Goal: Task Accomplishment & Management: Manage account settings

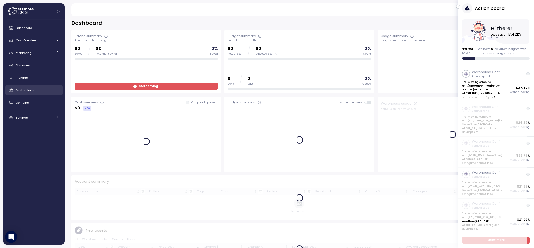
click at [35, 91] on div "Marketplace" at bounding box center [38, 90] width 44 height 5
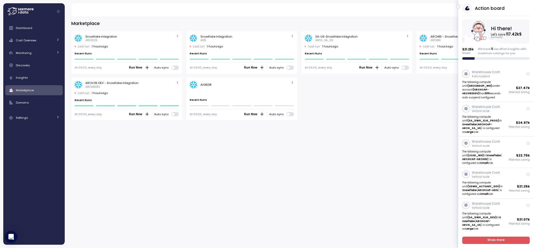
click at [289, 114] on span at bounding box center [288, 114] width 3 height 3
click at [460, 6] on button "button" at bounding box center [458, 7] width 4 height 4
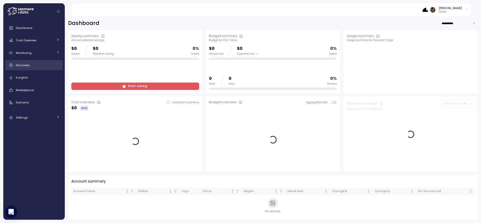
click at [33, 66] on div "Discovery" at bounding box center [38, 65] width 44 height 5
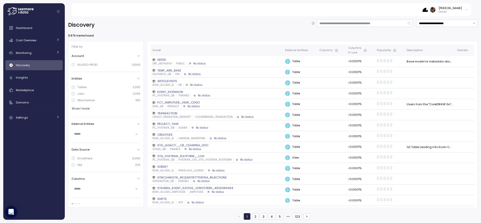
click at [454, 12] on p "Owner" at bounding box center [449, 12] width 23 height 4
click at [441, 39] on div "Arch Capital Group" at bounding box center [442, 38] width 33 height 5
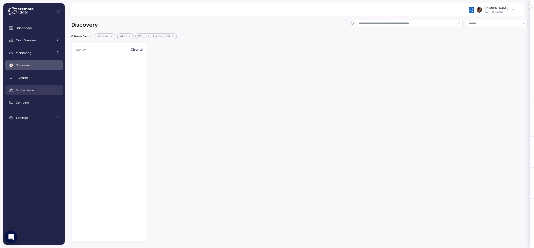
click at [38, 91] on div "Marketplace" at bounding box center [38, 90] width 44 height 5
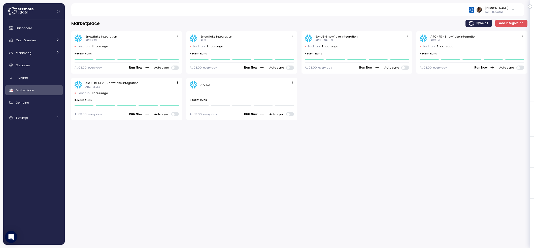
click at [205, 84] on div "AIGIEDR" at bounding box center [205, 85] width 11 height 4
copy div "AIGIEDR"
click at [295, 83] on div "AIGIEDR Last run ago Recent Runs At 03:00, every day Run Now Auto sync" at bounding box center [241, 99] width 111 height 43
click at [293, 83] on icon "button" at bounding box center [292, 82] width 3 height 3
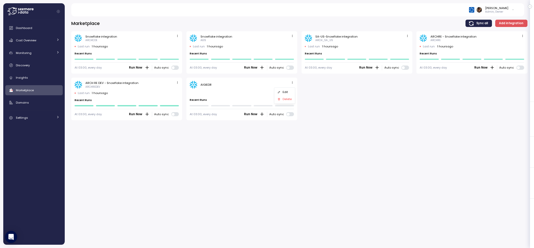
click at [289, 92] on div "Edit" at bounding box center [287, 92] width 9 height 5
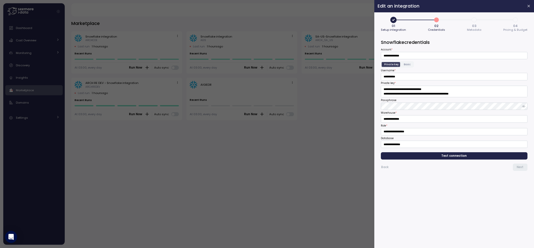
click at [477, 22] on span "3" at bounding box center [474, 20] width 9 height 9
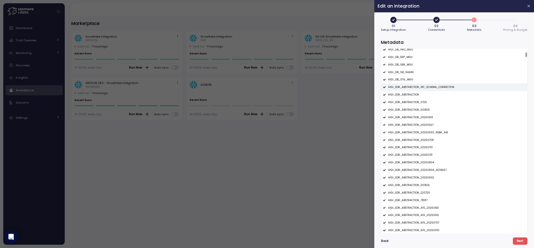
scroll to position [196, 0]
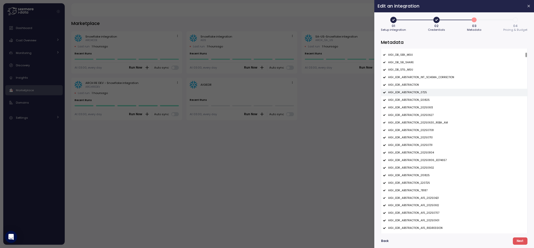
click at [408, 92] on p "AIGI_EDR_ABSTRACTION_0725" at bounding box center [407, 93] width 39 height 4
click at [410, 100] on p "AIGI_EDR_ABSTRACTION_120825" at bounding box center [409, 100] width 42 height 4
click at [411, 108] on p "AIGI_EDR_ABSTRACTION_20250613" at bounding box center [410, 108] width 45 height 4
click at [413, 114] on p "AIGI_EDR_ABSTRACTION_20250627" at bounding box center [410, 115] width 45 height 4
click at [415, 124] on p "AIGI_EDR_ABSTRACTION_20250630_REBA_AM" at bounding box center [418, 123] width 60 height 4
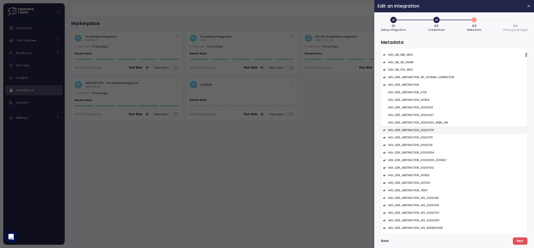
click at [417, 131] on p "AIGI_EDR_ABSTRACTION_20250708" at bounding box center [411, 130] width 46 height 4
click at [417, 137] on p "AIGI_EDR_ABSTRACTION_20250710" at bounding box center [410, 138] width 45 height 4
click at [417, 146] on p "AIGI_EDR_ABSTRACTION_20250731" at bounding box center [410, 145] width 44 height 4
click at [417, 151] on p "AIGI_EDR_ABSTRACTION_20250804" at bounding box center [411, 153] width 46 height 4
click at [417, 161] on p "AIGI_EDR_ABSTRACTION_20250806_ED74657" at bounding box center [417, 160] width 58 height 4
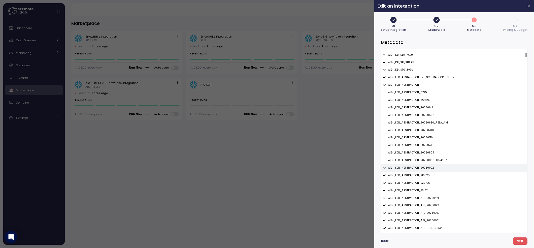
click at [417, 165] on div "AIGI_EDR_ABSTRACTION_20250902" at bounding box center [454, 168] width 146 height 8
click at [417, 173] on div "AIGI_EDR_ABSTRACTION_210825" at bounding box center [454, 176] width 146 height 8
click at [416, 181] on p "AIGI_EDR_ABSTRACTION_220725" at bounding box center [409, 183] width 42 height 4
click at [416, 188] on div "AIGI_EDR_ABSTRACTION_78187" at bounding box center [454, 191] width 146 height 8
click at [416, 194] on div "AIGI_EDR_ABSTRACTION_AFE_20250421" at bounding box center [454, 198] width 146 height 8
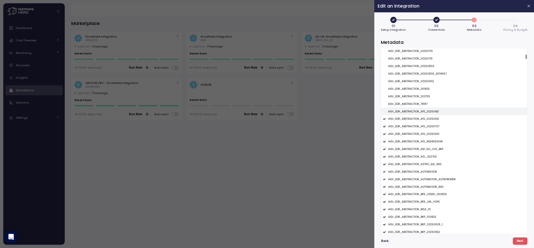
scroll to position [300, 0]
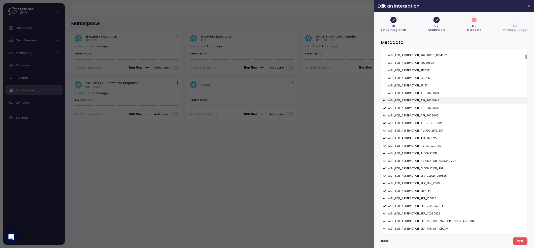
click at [423, 104] on div "AIGI_EDR_ABSTRACTION_AFE_20250612" at bounding box center [454, 101] width 146 height 8
click at [423, 108] on p "AIGI_EDR_ABSTRACTION_AFE_20250707" at bounding box center [413, 108] width 51 height 4
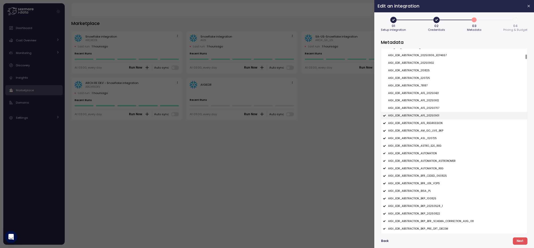
click at [423, 112] on div "AIGI_EDR_ABSTRACTION_AFE_20250901" at bounding box center [454, 116] width 146 height 8
click at [423, 122] on p "AIGI_EDR_ABSTRACTION_AFE_REGRESSION" at bounding box center [415, 123] width 54 height 4
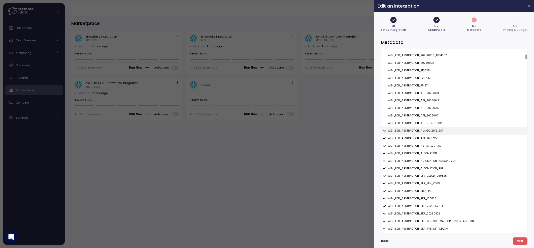
click at [423, 130] on p "AIGI_EDR_ABSTRACTION_AM_GO_LIVE_BKP" at bounding box center [415, 131] width 55 height 4
click at [415, 138] on p "AIGI_EDR_ABSTRACTION_ASL_020725" at bounding box center [412, 139] width 49 height 4
click at [415, 142] on div "AIGI_EDR_ABSTRACTION_ASL_020725" at bounding box center [454, 138] width 146 height 8
click at [415, 144] on div "AIGI_EDR_ABSTRACTION_ASTRO_E2E_REG" at bounding box center [454, 146] width 146 height 8
click at [416, 141] on div "AIGI_EDR_ABSTRACTION_ASL_020725" at bounding box center [454, 138] width 146 height 8
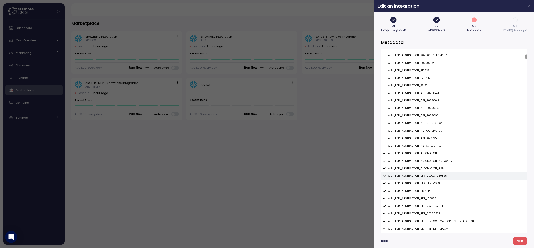
click at [423, 176] on p "AIGI_EDR_ABSTRACTION_BFR_CEDED_060825" at bounding box center [417, 176] width 59 height 4
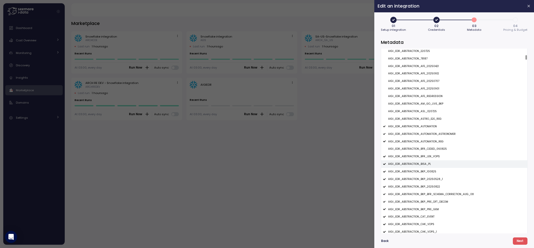
scroll to position [368, 0]
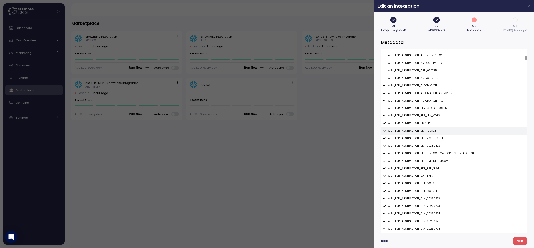
click at [431, 131] on p "AIGI_EDR_ABSTRACTION_BKP_100825" at bounding box center [412, 131] width 48 height 4
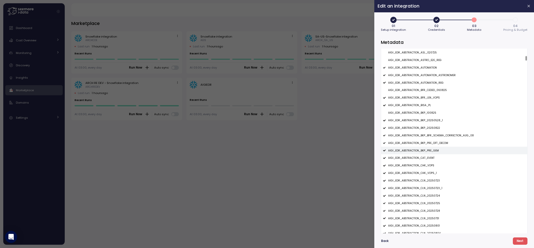
scroll to position [392, 0]
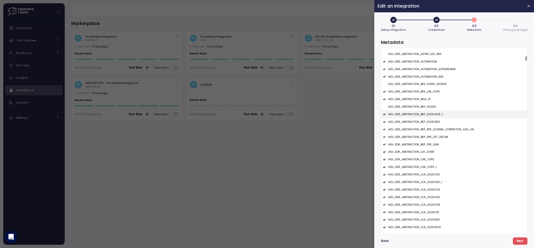
click at [422, 113] on p "AIGI_EDR_ABSTRACTION_BKP_20250528_1" at bounding box center [415, 115] width 55 height 4
click at [422, 121] on p "AIGI_EDR_ABSTRACTION_BKP_20250822" at bounding box center [414, 122] width 52 height 4
click at [423, 173] on p "AIGI_EDR_ABSTRACTION_CLN_20250723" at bounding box center [414, 175] width 52 height 4
click at [423, 182] on p "AIGI_EDR_ABSTRACTION_CLN_20250723_1" at bounding box center [415, 182] width 54 height 4
click at [424, 190] on p "AIGI_EDR_ABSTRACTION_CLN_20250724" at bounding box center [414, 190] width 52 height 4
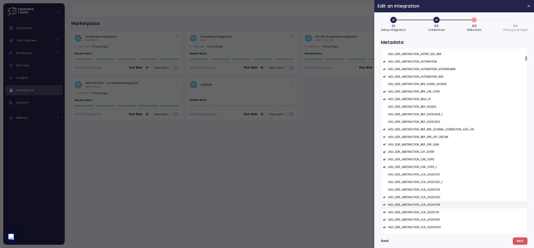
click at [424, 201] on div "AIGI_EDR_ABSTRACTION_CLN_20250728" at bounding box center [454, 205] width 146 height 8
click at [424, 196] on p "AIGI_EDR_ABSTRACTION_CLN_20250725" at bounding box center [414, 197] width 52 height 4
click at [424, 211] on p "AIGI_EDR_ABSTRACTION_CLN_20250731" at bounding box center [413, 213] width 51 height 4
click at [424, 217] on div "AIGI_EDR_ABSTRACTION_CLN_20250801" at bounding box center [454, 220] width 146 height 8
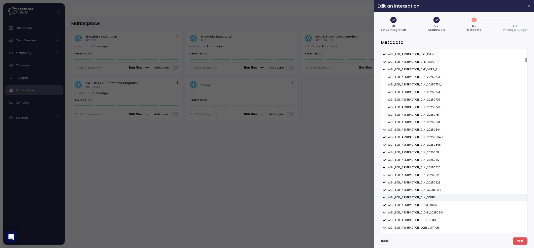
scroll to position [492, 0]
click at [422, 128] on p "AIGI_EDR_ABSTRACTION_CLN_20250804" at bounding box center [414, 127] width 52 height 4
click at [422, 132] on div "AIGI_EDR_ABSTRACTION_CLN_20250804_1" at bounding box center [454, 135] width 146 height 8
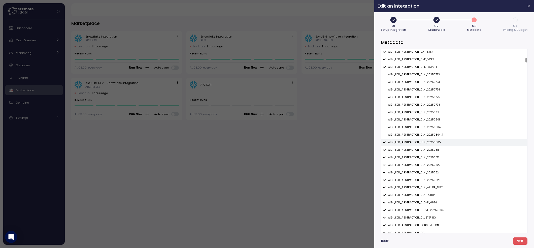
click at [422, 140] on div "AIGI_EDR_ABSTRACTION_CLN_20250805" at bounding box center [454, 143] width 146 height 8
click at [422, 150] on p "AIGI_EDR_ABSTRACTION_CLN_20250811" at bounding box center [413, 150] width 51 height 4
click at [422, 156] on p "AIGI_EDR_ABSTRACTION_CLN_20250812" at bounding box center [413, 158] width 51 height 4
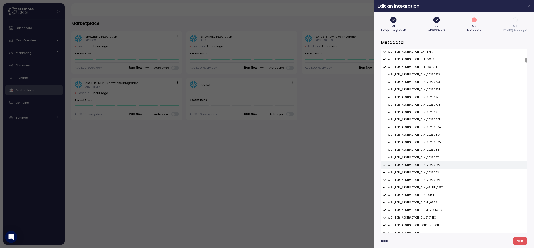
click at [422, 164] on p "AIGI_EDR_ABSTRACTION_CLN_20250820" at bounding box center [414, 165] width 52 height 4
click at [422, 173] on p "AIGI_EDR_ABSTRACTION_CLN_20250821" at bounding box center [413, 173] width 51 height 4
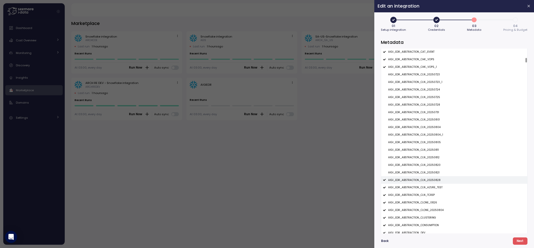
click at [422, 180] on p "AIGI_EDR_ABSTRACTION_CLN_20250828" at bounding box center [414, 180] width 52 height 4
click at [422, 186] on p "AIGI_EDR_ABSTRACTION_CLN_AZURE_TEST" at bounding box center [415, 188] width 54 height 4
click at [422, 196] on p "AIGI_EDR_ABSTRACTION_CLN_TCREP" at bounding box center [411, 195] width 47 height 4
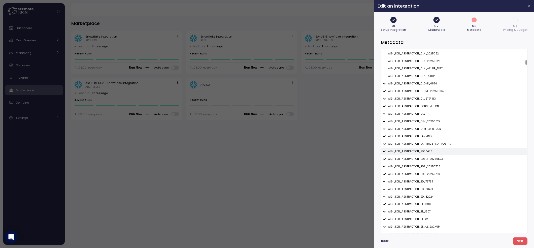
scroll to position [621, 0]
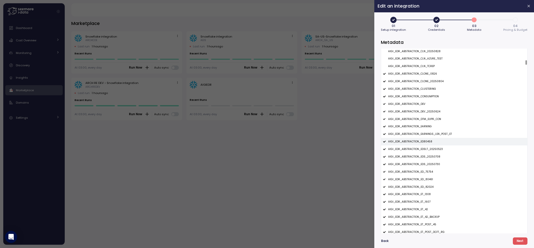
click at [421, 141] on p "AIGI_EDR_ABSTRACTION_ED80458" at bounding box center [410, 142] width 44 height 4
click at [423, 140] on p "AIGI_EDR_ABSTRACTION_ED80458" at bounding box center [410, 142] width 44 height 4
click at [424, 110] on p "AIGI_EDR_ABSTRACTION_DEV_20250624" at bounding box center [414, 112] width 52 height 4
click at [429, 81] on p "AIGI_EDR_ABSTRACTION_CLONE_20250804" at bounding box center [415, 82] width 55 height 4
click at [430, 74] on p "AIGI_EDR_ABSTRACTION_CLONE_0826" at bounding box center [412, 74] width 49 height 4
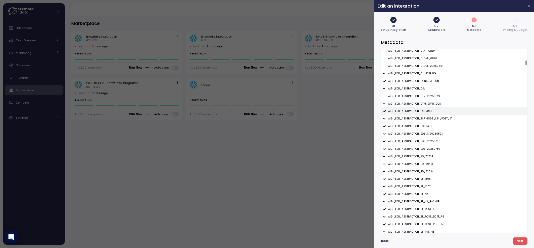
scroll to position [647, 0]
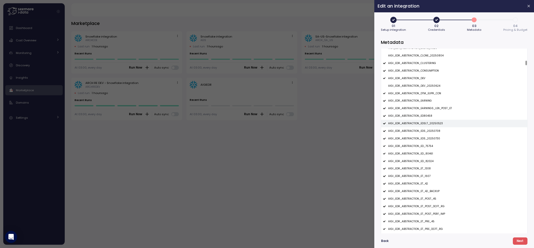
click at [430, 124] on p "AIGI_EDR_ABSTRACTION_EDSLT_20250523" at bounding box center [415, 124] width 55 height 4
click at [426, 129] on p "AIGI_EDR_ABSTRACTION_EDS_20250708" at bounding box center [414, 131] width 52 height 4
click at [426, 136] on div "AIGI_EDR_ABSTRACTION_EDS_20250730" at bounding box center [454, 139] width 146 height 8
click at [426, 147] on p "AIGI_EDR_ABSTRACTION_ED_75754" at bounding box center [410, 146] width 45 height 4
click at [426, 152] on p "AIGI_EDR_ABSTRACTION_ED_80461" at bounding box center [410, 154] width 45 height 4
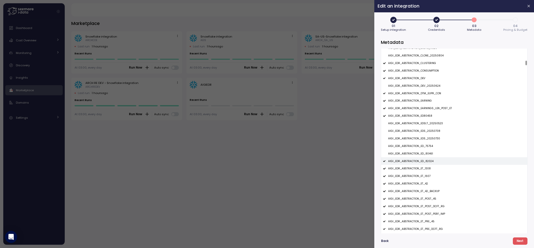
click at [426, 160] on p "AIGI_EDR_ABSTRACTION_ED_82024" at bounding box center [410, 161] width 45 height 4
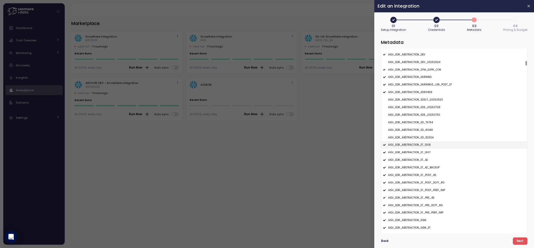
scroll to position [706, 0]
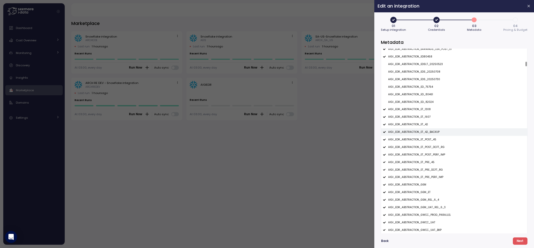
click at [428, 133] on p "AIGI_EDR_ABSTRACTION_ET_42_BACKUP" at bounding box center [413, 132] width 51 height 4
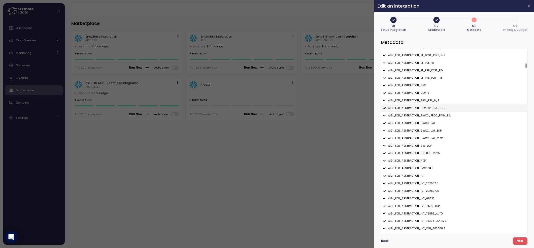
scroll to position [807, 0]
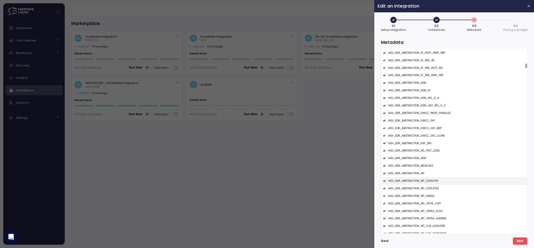
click at [419, 183] on div "AIGI_EDR_ABSTRACTION_INT_20250716" at bounding box center [454, 181] width 146 height 8
click at [419, 189] on p "AIGI_EDR_ABSTRACTION_INT_20250725" at bounding box center [413, 189] width 51 height 4
click at [419, 195] on p "AIGI_EDR_ABSTRACTION_INT_68822" at bounding box center [411, 196] width 46 height 4
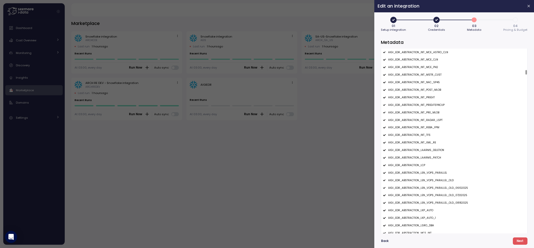
scroll to position [1170, 0]
click at [423, 186] on p "AIGI_EDR_ABSTRACTION_LEN_VOPS_PARALLEL_OLD_06102025" at bounding box center [428, 187] width 80 height 4
click at [423, 177] on div "AIGI_EDR_ABSTRACTION_LEN_VOPS_PARALLEL_OLD" at bounding box center [454, 180] width 146 height 8
click at [424, 193] on p "AIGI_EDR_ABSTRACTION_LEN_VOPS_PARALLEL_OLD_07212025" at bounding box center [427, 195] width 79 height 4
click at [424, 200] on div "AIGI_EDR_ABSTRACTION_LEN_VOPS_PARALLEL_OLD_08182025" at bounding box center [454, 202] width 146 height 8
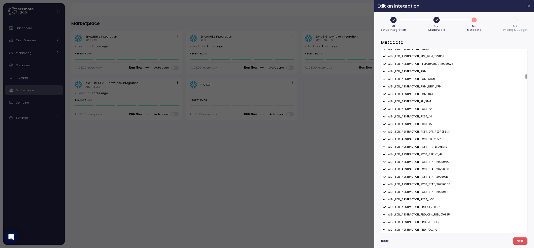
scroll to position [1407, 0]
click at [431, 159] on p "AIGI_EDR_ABSTRACTION_POST_STAT_20250422" at bounding box center [418, 161] width 61 height 4
click at [431, 167] on p "AIGI_EDR_ABSTRACTION_POST_STAT_20250522" at bounding box center [418, 168] width 61 height 4
click at [431, 173] on div "AIGI_EDR_ABSTRACTION_POST_STAT_20250716" at bounding box center [454, 176] width 146 height 8
click at [431, 179] on div "AIGI_EDR_ABSTRACTION_POST_STAT_20250808" at bounding box center [454, 183] width 146 height 8
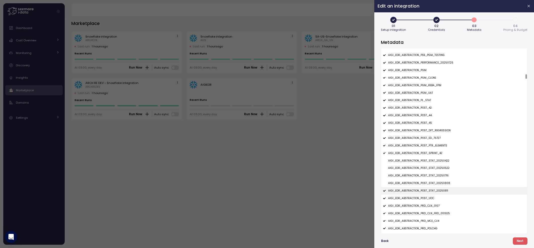
click at [432, 191] on p "AIGI_EDR_ABSTRACTION_POST_STAT_20250811" at bounding box center [418, 191] width 60 height 4
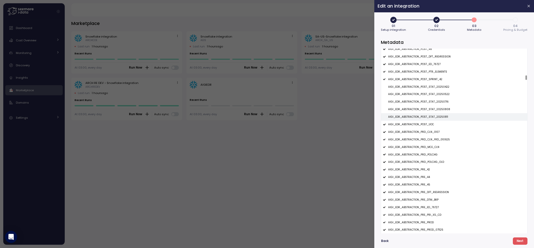
scroll to position [1493, 0]
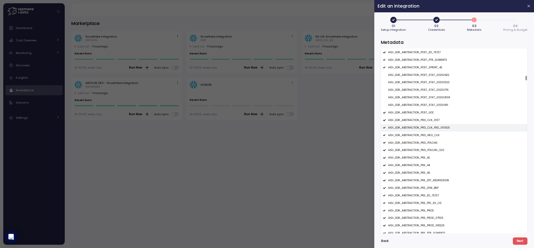
click at [434, 128] on p "AIGI_EDR_ABSTRACTION_PRD_CLN_FRD_010925" at bounding box center [419, 128] width 62 height 4
click at [431, 149] on p "AIGI_EDR_ABSTRACTION_PRD_POLCHG_OLD" at bounding box center [416, 150] width 56 height 4
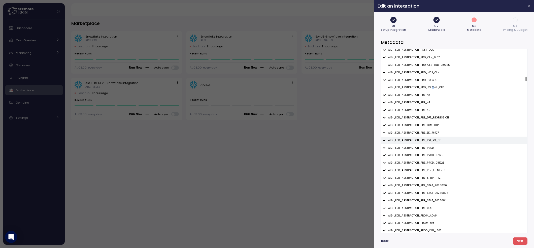
scroll to position [1557, 0]
click at [434, 124] on p "AIGI_EDR_ABSTRACTION_PRE_DTM_BKP" at bounding box center [413, 124] width 50 height 4
click at [435, 156] on div "AIGI_EDR_ABSTRACTION_PRE_PROD_071125" at bounding box center [454, 154] width 146 height 8
click at [436, 152] on p "AIGI_EDR_ABSTRACTION_PRE_PROD_071125" at bounding box center [415, 154] width 55 height 4
click at [436, 159] on div "AIGI_EDR_ABSTRACTION_PRE_PROD_081225" at bounding box center [454, 161] width 146 height 8
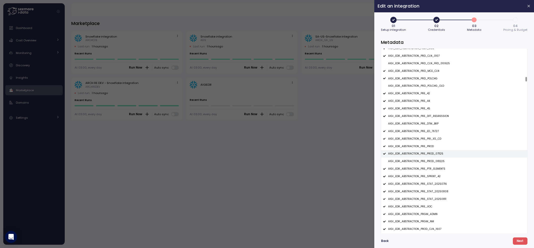
click at [436, 155] on p "AIGI_EDR_ABSTRACTION_PRE_PROD_071125" at bounding box center [415, 154] width 55 height 4
click at [436, 182] on p "AIGI_EDR_ABSTRACTION_PRE_STAT_20250716" at bounding box center [417, 184] width 59 height 4
click at [436, 192] on p "AIGI_EDR_ABSTRACTION_PRE_STAT_20250808" at bounding box center [418, 192] width 60 height 4
click at [436, 195] on div "AIGI_EDR_ABSTRACTION_PRE_STAT_20250808" at bounding box center [454, 192] width 146 height 8
click at [436, 202] on div "AIGI_EDR_ABSTRACTION_PRE_STAT_20250811" at bounding box center [454, 199] width 146 height 8
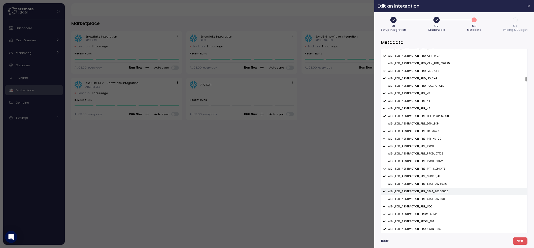
click at [436, 191] on p "AIGI_EDR_ABSTRACTION_PRE_STAT_20250808" at bounding box center [418, 192] width 60 height 4
click at [436, 186] on div "AIGI_EDR_ABSTRACTION_PRE_STAT_20250716" at bounding box center [454, 184] width 146 height 8
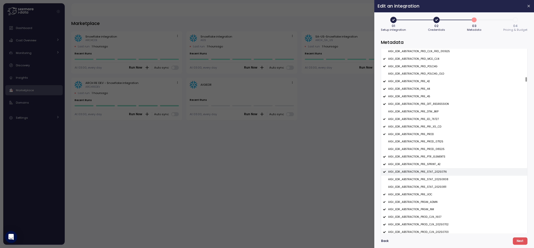
click at [435, 174] on p "AIGI_EDR_ABSTRACTION_PRE_STAT_20250716" at bounding box center [417, 172] width 59 height 4
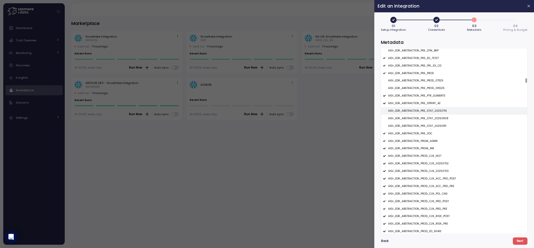
scroll to position [1635, 0]
click at [435, 159] on p "AIGI_EDR_ABSTRACTION_PROD_CLN_20250702" at bounding box center [418, 159] width 60 height 4
click at [435, 168] on p "AIGI_EDR_ABSTRACTION_PROD_CLN_20250703" at bounding box center [418, 166] width 60 height 4
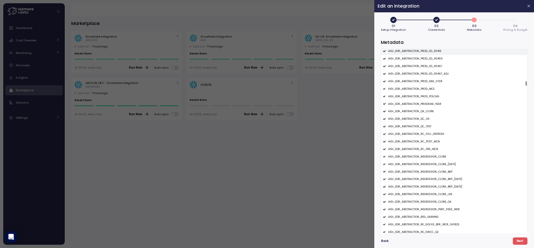
scroll to position [1813, 0]
click at [436, 169] on p "AIGI_EDR_ABSTRACTION_REGRESSION_CLONE_BKP" at bounding box center [420, 170] width 64 height 4
click at [436, 177] on p "AIGI_EDR_ABSTRACTION_REGRESSION_CLONE_BKP_08JULY" at bounding box center [425, 177] width 74 height 4
click at [436, 184] on p "AIGI_EDR_ABSTRACTION_REGRESSION_CLONE_BKP_28JULY" at bounding box center [425, 185] width 74 height 4
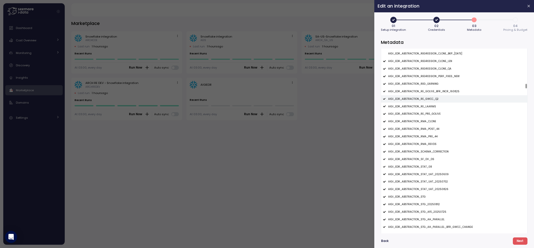
scroll to position [1945, 0]
click at [436, 171] on p "AIGI_EDR_ABSTRACTION_STAT_UAT_20250609" at bounding box center [418, 173] width 60 height 4
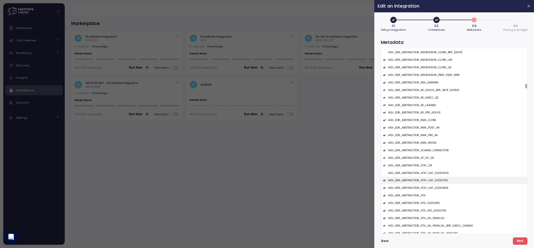
click at [436, 181] on p "AIGI_EDR_ABSTRACTION_STAT_UAT_20250702" at bounding box center [418, 181] width 60 height 4
click at [436, 186] on div "AIGI_EDR_ABSTRACTION_STAT_UAT_20250826" at bounding box center [454, 188] width 146 height 8
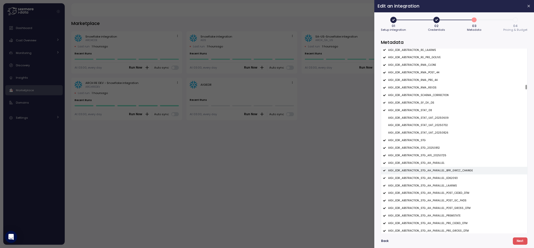
scroll to position [2001, 0]
click at [436, 169] on p "AIGI_EDR_ABSTRACTION_STG_AH_PARALLEL_BFR_GWCC_CHANGE" at bounding box center [430, 170] width 85 height 4
click at [437, 177] on p "AIGI_EDR_ABSTRACTION_STG_AH_PARALLEL_ED62093" at bounding box center [423, 177] width 70 height 4
click at [437, 186] on p "AIGI_EDR_ABSTRACTION_STG_AH_PARALLEL_LAARMS" at bounding box center [422, 185] width 69 height 4
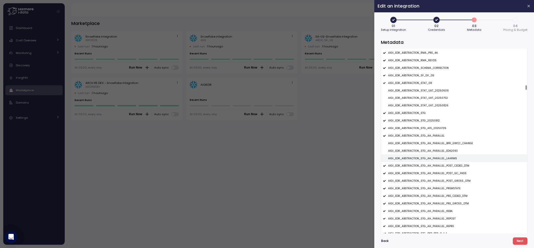
scroll to position [2042, 0]
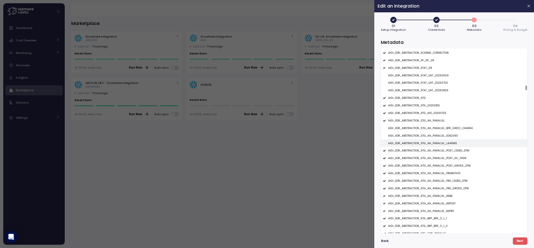
click at [443, 144] on p "AIGI_EDR_ABSTRACTION_STG_AH_PARALLEL_LAARMS" at bounding box center [422, 144] width 69 height 4
click at [443, 136] on p "AIGI_EDR_ABSTRACTION_STG_AH_PARALLEL_ED62093" at bounding box center [423, 136] width 70 height 4
click at [446, 126] on p "AIGI_EDR_ABSTRACTION_STG_AH_PARALLEL_BFR_GWCC_CHANGE" at bounding box center [430, 128] width 85 height 4
click at [443, 112] on p "AIGI_EDR_ABSTRACTION_STG_AFE_20250725" at bounding box center [417, 113] width 58 height 4
click at [442, 104] on div "AIGI_EDR_ABSTRACTION_STG_20250812" at bounding box center [454, 106] width 146 height 8
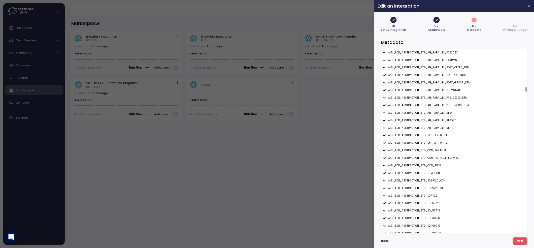
scroll to position [2129, 0]
click at [438, 134] on div "AIGI_EDR_ABSTRACTION_STG_BKP_BFR_0_1_1" at bounding box center [454, 132] width 146 height 8
click at [438, 140] on p "AIGI_EDR_ABSTRACTION_STG_BKP_BFR_0_1_2" at bounding box center [417, 140] width 59 height 4
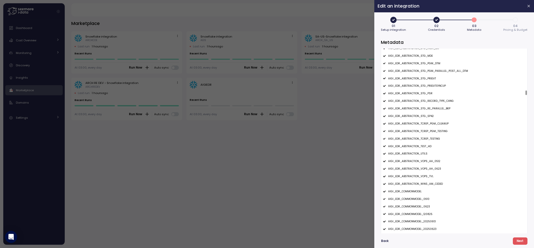
scroll to position [2318, 0]
click at [434, 144] on div "AIGI_EDR_ABSTRACTION_TEST_HD" at bounding box center [454, 146] width 146 height 8
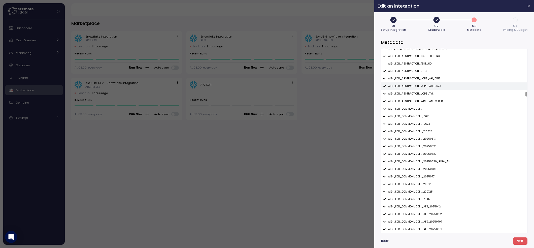
scroll to position [2401, 0]
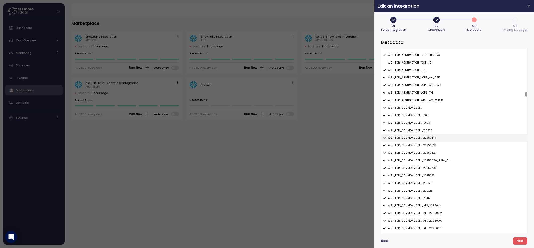
click at [428, 136] on p "AIGI_EDR_COMMONMODEL_20250613" at bounding box center [412, 138] width 48 height 4
click at [428, 129] on p "AIGI_EDR_COMMONMODEL_120825" at bounding box center [410, 131] width 44 height 4
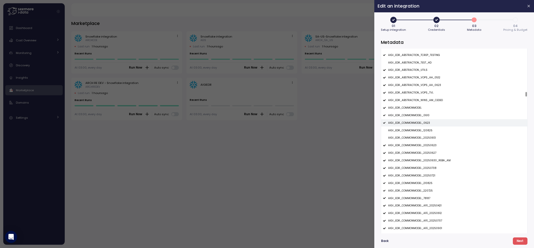
click at [429, 122] on div "AIGI_EDR_COMMONMODEL_0623" at bounding box center [454, 123] width 146 height 8
click at [429, 115] on div "AIGI_EDR_COMMONMODEL_0610" at bounding box center [454, 116] width 146 height 8
click at [428, 155] on div "AIGI_EDR_COMMONMODEL_20250627" at bounding box center [454, 153] width 146 height 8
click at [428, 147] on p "AIGI_EDR_COMMONMODEL_20250623" at bounding box center [412, 146] width 48 height 4
click at [428, 161] on p "AIGI_EDR_COMMONMODEL_20250630_REBA_AM" at bounding box center [419, 161] width 62 height 4
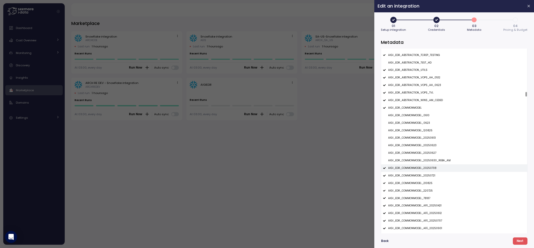
click at [428, 166] on p "AIGI_EDR_COMMONMODEL_20250708" at bounding box center [412, 168] width 48 height 4
click at [428, 174] on p "AIGI_EDR_COMMONMODEL_20250721" at bounding box center [411, 176] width 47 height 4
click at [428, 181] on div "AIGI_EDR_COMMONMODEL_210825" at bounding box center [454, 183] width 146 height 8
click at [428, 190] on p "AIGI_EDR_COMMONMODEL_220725" at bounding box center [410, 191] width 45 height 4
click at [428, 195] on div "AIGI_EDR_COMMONMODEL_78187" at bounding box center [454, 198] width 146 height 8
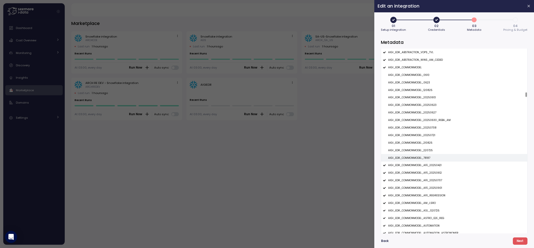
scroll to position [2443, 0]
click at [433, 165] on p "AIGI_EDR_COMMONMODEL_AFE_20250421" at bounding box center [414, 164] width 53 height 4
click at [433, 172] on p "AIGI_EDR_COMMONMODEL_AFE_20250612" at bounding box center [415, 171] width 54 height 4
click at [433, 178] on p "AIGI_EDR_COMMONMODEL_AFE_20250707" at bounding box center [415, 179] width 54 height 4
click at [433, 185] on p "AIGI_EDR_COMMONMODEL_AFE_20250901" at bounding box center [415, 186] width 54 height 4
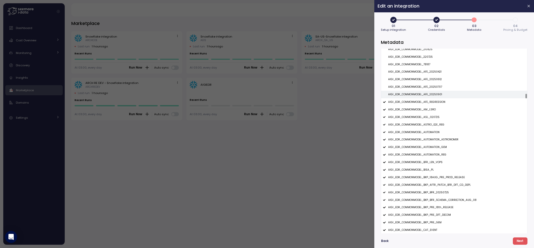
scroll to position [2546, 0]
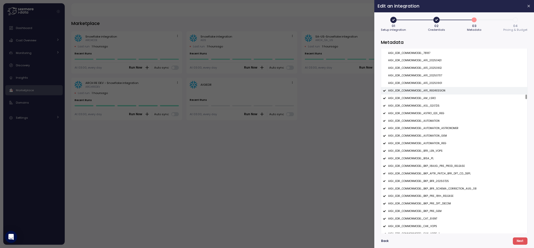
click at [431, 89] on p "AIGI_EDR_COMMONMODEL_AFE_REGRESSION" at bounding box center [416, 91] width 57 height 4
click at [430, 98] on p "AIGI_EDR_COMMONMODEL_AM_LSRO" at bounding box center [412, 98] width 48 height 4
click at [430, 101] on div "AIGI_EDR_COMMONMODEL_AM_LSRO" at bounding box center [454, 98] width 146 height 8
click at [430, 104] on p "AIGI_EDR_COMMONMODEL_ASL_020725" at bounding box center [413, 106] width 51 height 4
click at [430, 100] on p "AIGI_EDR_COMMONMODEL_AM_LSRO" at bounding box center [412, 98] width 48 height 4
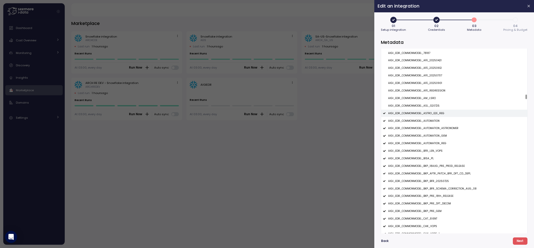
click at [430, 112] on p "AIGI_EDR_COMMONMODEL_ASTRO_E2E_REG" at bounding box center [416, 114] width 56 height 4
click at [430, 119] on div "AIGI_EDR_COMMONMODEL_AUTOMATION" at bounding box center [454, 121] width 146 height 8
click at [430, 127] on p "AIGI_EDR_COMMONMODEL_AUTOMATION_ASTRONOMER" at bounding box center [423, 128] width 70 height 4
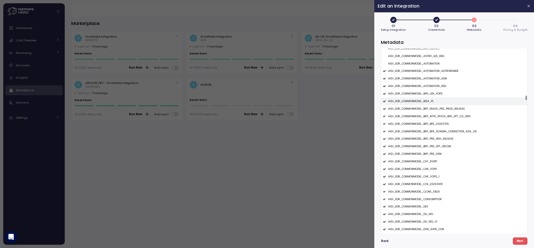
scroll to position [2604, 0]
click at [433, 123] on p "AIGI_EDR_COMMONMODEL_BKP_BFR_20250725" at bounding box center [418, 123] width 61 height 4
click at [432, 115] on p "AIGI_EDR_COMMONMODEL_BKP_AFTR_PATCH_BFR_DFT_CD_DEPL" at bounding box center [429, 116] width 83 height 4
click at [434, 105] on div "AIGI_EDR_COMMONMODEL_BKP_18AUG_PRE_PROD_RELEASE" at bounding box center [454, 108] width 146 height 8
click at [434, 132] on p "AIGI_EDR_COMMONMODEL_BKP_BFR_SCHEMA_CORRECTION_AUG_08" at bounding box center [432, 131] width 88 height 4
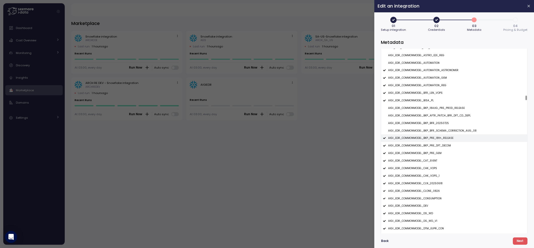
click at [434, 137] on p "AIGI_EDR_COMMONMODEL_BKP_PRE_18th_RELEASE" at bounding box center [420, 138] width 65 height 4
click at [434, 145] on p "AIGI_EDR_COMMONMODEL_BKP_PRE_DFT_DECOM" at bounding box center [419, 146] width 63 height 4
click at [434, 153] on p "AIGI_EDR_COMMONMODEL_BKP_PRE_GEM" at bounding box center [414, 153] width 53 height 4
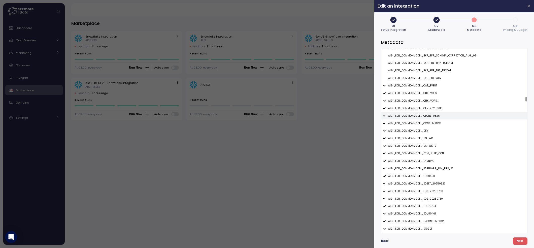
scroll to position [2681, 0]
click at [432, 108] on p "AIGI_EDR_COMMONMODEL_CLN_20250618" at bounding box center [415, 107] width 54 height 4
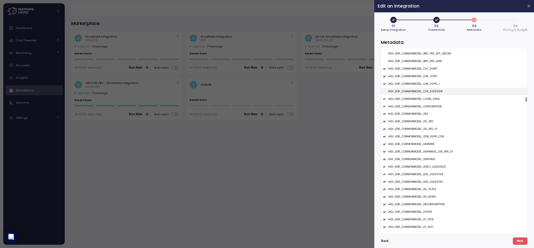
scroll to position [2697, 0]
click at [431, 164] on div "AIGI_EDR_COMMONMODEL_EDSLT_20250523" at bounding box center [454, 167] width 146 height 8
click at [431, 174] on p "AIGI_EDR_COMMONMODEL_EDS_20250708" at bounding box center [415, 174] width 55 height 4
click at [431, 180] on p "AIGI_EDR_COMMONMODEL_EDS_20250730" at bounding box center [415, 182] width 55 height 4
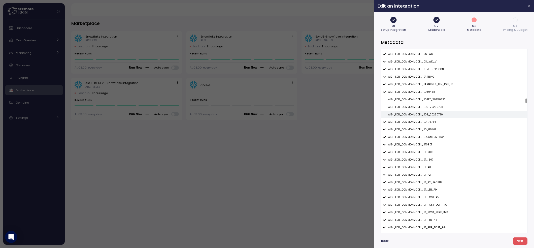
scroll to position [2778, 0]
click at [431, 184] on p "AIGI_EDR_COMMONMODEL_ET_42_BACKUP" at bounding box center [415, 185] width 54 height 4
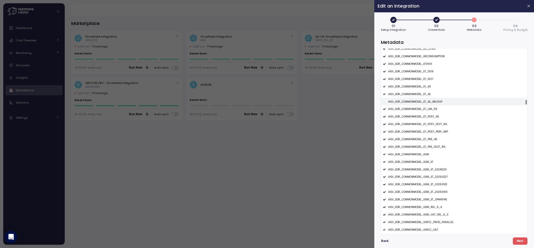
scroll to position [2845, 0]
click at [429, 167] on div "AIGI_EDR_COMMONMODEL_GEM_ET_20241223" at bounding box center [454, 169] width 146 height 8
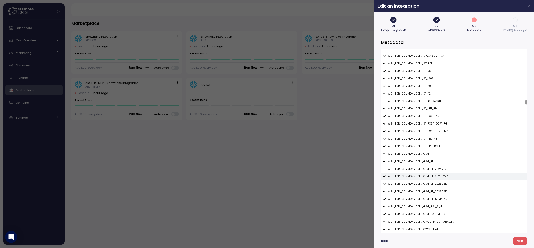
click at [429, 176] on p "AIGI_EDR_COMMONMODEL_GEM_ET_20250227" at bounding box center [417, 177] width 59 height 4
click at [429, 184] on p "AIGI_EDR_COMMONMODEL_GEM_ET_20250512" at bounding box center [417, 184] width 59 height 4
click at [429, 190] on p "AIGI_EDR_COMMONMODEL_GEM_ET_20250610" at bounding box center [417, 192] width 59 height 4
click at [429, 197] on div "AIGI_EDR_COMMONMODEL_GEM_ET_SPRINT45" at bounding box center [454, 199] width 146 height 8
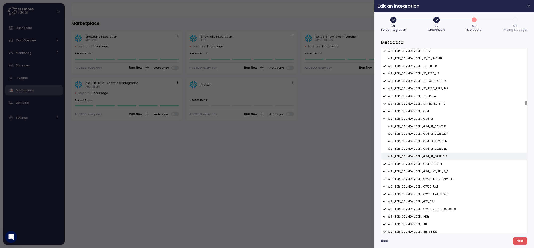
scroll to position [2937, 0]
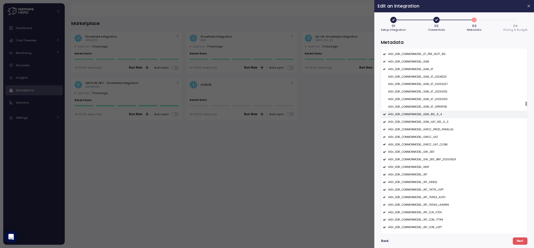
click at [433, 114] on p "AIGI_EDR_COMMONMODEL_GEM_REL_6_4" at bounding box center [415, 115] width 54 height 4
click at [433, 119] on div "AIGI_EDR_COMMONMODEL_GEM_UAT_REL_6_3" at bounding box center [454, 122] width 146 height 8
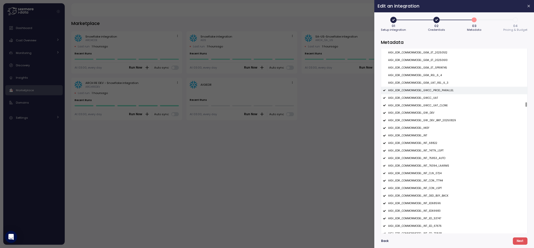
scroll to position [2979, 0]
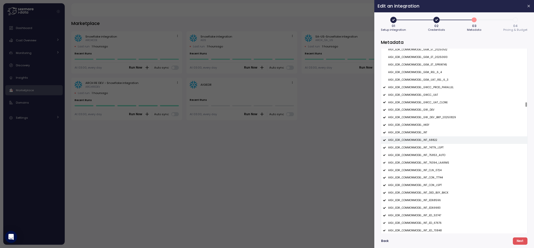
click at [428, 139] on p "AIGI_EDR_COMMONMODEL_INT_68822" at bounding box center [412, 140] width 49 height 4
click at [428, 145] on div "AIGI_EDR_COMMONMODEL_INT_74779_LSPT" at bounding box center [454, 148] width 146 height 8
click at [428, 152] on div "AIGI_EDR_COMMONMODEL_INT_75853_AUTO" at bounding box center [454, 155] width 146 height 8
click at [428, 161] on div "AIGI_EDR_COMMONMODEL_INT_76394_LAARMS" at bounding box center [454, 163] width 146 height 8
click at [428, 170] on p "AIGI_EDR_COMMONMODEL_INT_CLN_0724" at bounding box center [414, 171] width 53 height 4
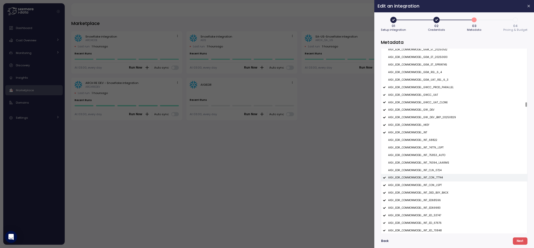
click at [428, 178] on p "AIGI_EDR_COMMONMODEL_INT_CON_77744" at bounding box center [415, 178] width 55 height 4
click at [428, 186] on p "AIGI_EDR_COMMONMODEL_INT_CON_LSPT" at bounding box center [415, 185] width 54 height 4
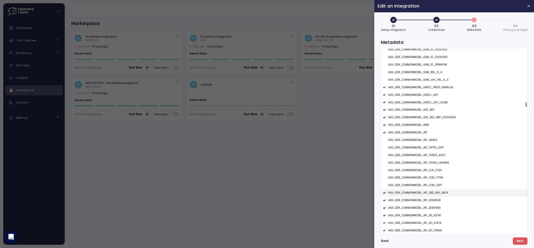
click at [428, 190] on div "AIGI_EDR_COMMONMODEL_INT_DED_BUY_BACK" at bounding box center [454, 193] width 146 height 8
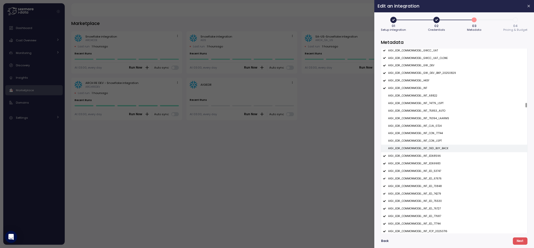
scroll to position [3044, 0]
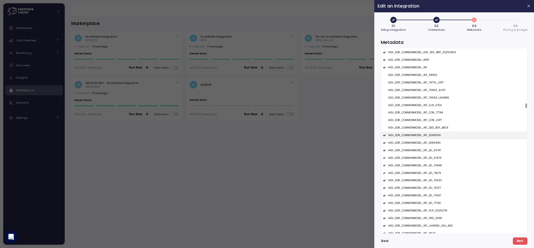
click at [433, 134] on p "AIGI_EDR_COMMONMODEL_INT_ED68596" at bounding box center [414, 135] width 53 height 4
click at [433, 141] on div "AIGI_EDR_COMMONMODEL_INT_ED69983" at bounding box center [454, 143] width 146 height 8
click at [433, 152] on p "AIGI_EDR_COMMONMODEL_INT_ED_53747" at bounding box center [414, 151] width 53 height 4
click at [433, 159] on p "AIGI_EDR_COMMONMODEL_INT_ED_67676" at bounding box center [414, 158] width 53 height 4
click at [433, 165] on p "AIGI_EDR_COMMONMODEL_INT_ED_70848" at bounding box center [415, 166] width 54 height 4
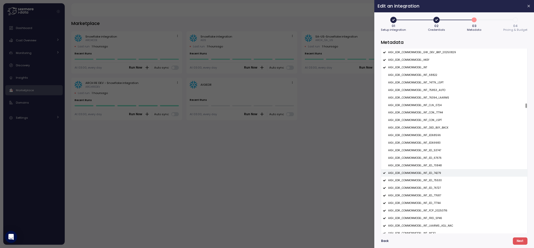
click at [433, 171] on p "AIGI_EDR_COMMONMODEL_INT_ED_74279" at bounding box center [414, 173] width 53 height 4
click at [433, 179] on p "AIGI_EDR_COMMONMODEL_INT_ED_75530" at bounding box center [415, 181] width 54 height 4
click at [433, 188] on p "AIGI_EDR_COMMONMODEL_INT_ED_76727" at bounding box center [414, 188] width 53 height 4
click at [433, 196] on p "AIGI_EDR_COMMONMODEL_INT_ED_77687" at bounding box center [414, 196] width 53 height 4
click at [433, 202] on p "AIGI_EDR_COMMONMODEL_INT_ED_77744" at bounding box center [414, 203] width 52 height 4
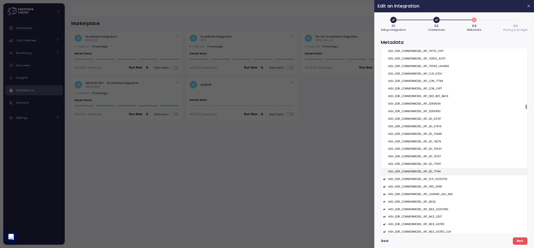
scroll to position [3120, 0]
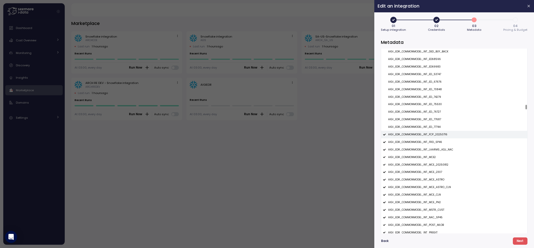
click at [433, 138] on div "AIGI_EDR_COMMONMODEL_INT_FCP_20250716" at bounding box center [454, 135] width 146 height 8
click at [433, 140] on p "AIGI_EDR_COMMONMODEL_INT_FRD_SP46" at bounding box center [415, 142] width 54 height 4
click at [432, 144] on p "AIGI_EDR_COMMONMODEL_INT_FRD_SP46" at bounding box center [415, 142] width 54 height 4
click at [432, 146] on div "AIGI_EDR_COMMONMODEL_INT_LAARMS_ADJ_NAC" at bounding box center [454, 150] width 146 height 8
click at [432, 142] on p "AIGI_EDR_COMMONMODEL_INT_FRD_SP46" at bounding box center [415, 142] width 54 height 4
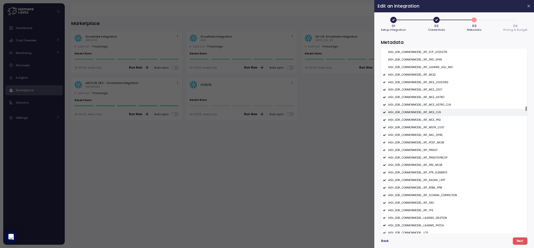
scroll to position [3202, 0]
click at [430, 78] on div "AIGI_EDR_COMMONMODEL_INT_MCE2" at bounding box center [454, 76] width 146 height 8
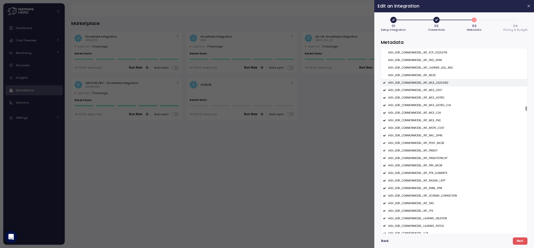
click at [430, 82] on p "AIGI_EDR_COMMONMODEL_INT_MCE_20250812" at bounding box center [418, 83] width 60 height 4
click at [430, 90] on p "AIGI_EDR_COMMONMODEL_INT_MCE_2307" at bounding box center [415, 90] width 54 height 4
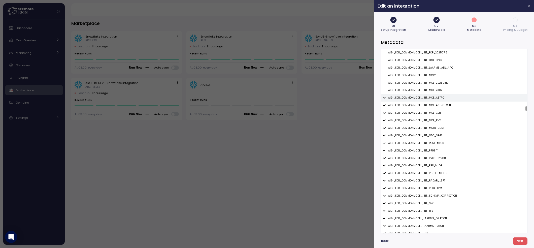
click at [430, 97] on p "AIGI_EDR_COMMONMODEL_INT_MCE_ASTRO" at bounding box center [416, 98] width 56 height 4
click at [430, 104] on p "AIGI_EDR_COMMONMODEL_INT_MCE_ASTRO_CLN" at bounding box center [419, 106] width 63 height 4
click at [430, 112] on p "AIGI_EDR_COMMONMODEL_INT_MCE_CLN" at bounding box center [414, 113] width 53 height 4
click at [430, 119] on p "AIGI_EDR_COMMONMODEL_INT_MCE_PH2" at bounding box center [414, 121] width 53 height 4
click at [431, 129] on p "AIGI_EDR_COMMONMODEL_INT_MSTR_CUST" at bounding box center [416, 128] width 56 height 4
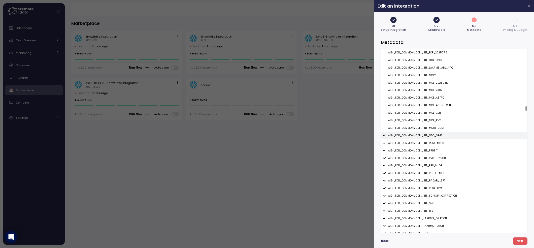
click at [431, 135] on p "AIGI_EDR_COMMONMODEL_INT_NAC_SP45" at bounding box center [415, 136] width 54 height 4
click at [432, 143] on p "AIGI_EDR_COMMONMODEL_INT_POST_MLOB" at bounding box center [416, 143] width 56 height 4
click at [432, 149] on div "AIGI_EDR_COMMONMODEL_INT_PREGIT" at bounding box center [454, 151] width 146 height 8
click at [433, 158] on p "AIGI_EDR_COMMONMODEL_INT_PREGITSYNCUP" at bounding box center [417, 158] width 59 height 4
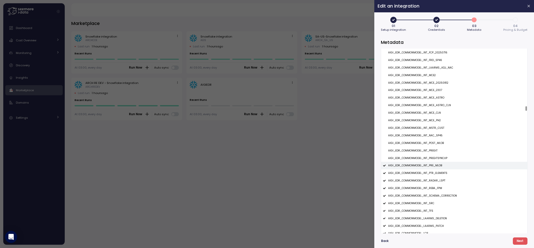
click at [433, 165] on p "AIGI_EDR_COMMONMODEL_INT_PRE_MLOB" at bounding box center [415, 166] width 54 height 4
click at [433, 173] on p "AIGI_EDR_COMMONMODEL_INT_PTR_ELEMENTS" at bounding box center [417, 173] width 59 height 4
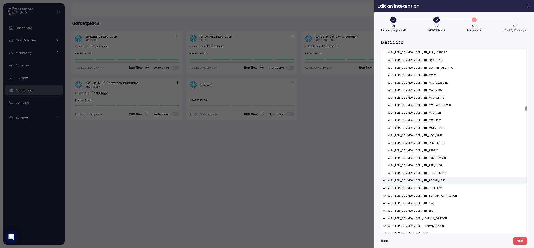
click at [433, 181] on p "AIGI_EDR_COMMONMODEL_INT_RADAR_LSPT" at bounding box center [416, 181] width 57 height 4
click at [433, 185] on div "AIGI_EDR_COMMONMODEL_INT_REBA_FPM" at bounding box center [454, 188] width 146 height 8
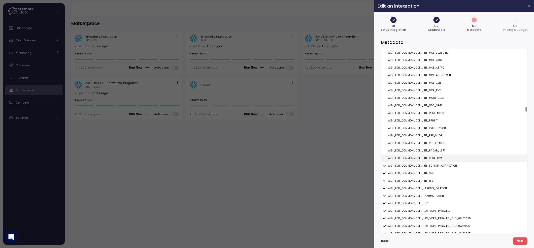
scroll to position [3254, 0]
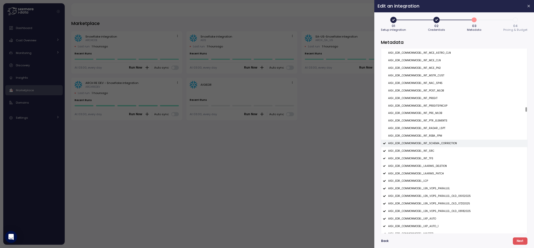
click at [432, 145] on p "AIGI_EDR_COMMONMODEL_INT_SCHEMA_CORRECTION" at bounding box center [422, 144] width 69 height 4
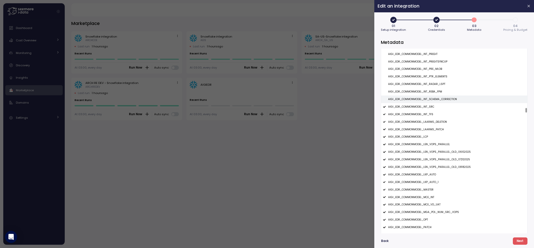
scroll to position [3299, 0]
click at [432, 151] on p "AIGI_EDR_COMMONMODEL_LEN_VOPS_PARALLEL_OLD_06102025" at bounding box center [429, 152] width 83 height 4
click at [432, 158] on p "AIGI_EDR_COMMONMODEL_LEN_VOPS_PARALLEL_OLD_07212025" at bounding box center [429, 159] width 82 height 4
click at [432, 166] on p "AIGI_EDR_COMMONMODEL_LEN_VOPS_PARALLEL_OLD_08182025" at bounding box center [429, 167] width 83 height 4
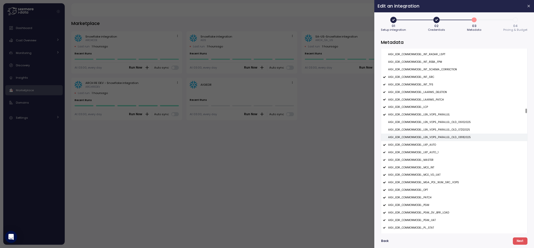
scroll to position [3366, 0]
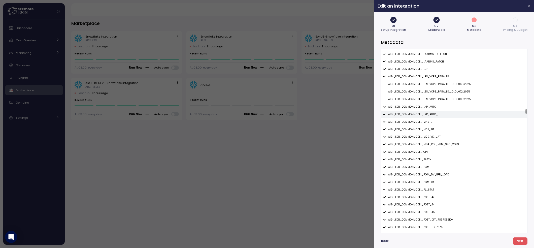
click at [436, 114] on p "AIGI_EDR_COMMONMODEL_LKP_AUTO_1" at bounding box center [413, 115] width 50 height 4
click at [435, 137] on p "AIGI_EDR_COMMONMODEL_MCE_VD_UAT" at bounding box center [414, 137] width 52 height 4
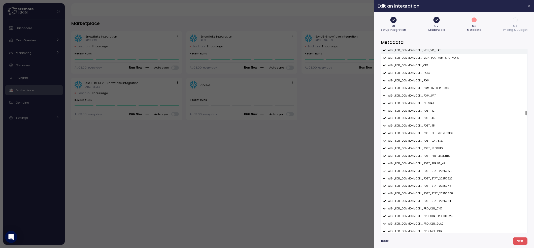
scroll to position [3453, 0]
click at [435, 137] on div "AIGI_EDR_COMMONMODEL_POST_DFT_REGRESSION" at bounding box center [454, 133] width 146 height 8
click at [432, 162] on p "AIGI_EDR_COMMONMODEL_POST_SPRINT_42" at bounding box center [416, 163] width 57 height 4
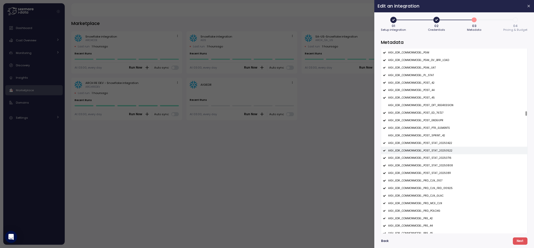
scroll to position [3482, 0]
click at [441, 143] on p "AIGI_EDR_COMMONMODEL_POST_STAT_20250422" at bounding box center [420, 142] width 64 height 4
click at [441, 148] on p "AIGI_EDR_COMMONMODEL_POST_STAT_20250522" at bounding box center [420, 150] width 64 height 4
click at [441, 154] on div "AIGI_EDR_COMMONMODEL_POST_STAT_20250716" at bounding box center [454, 157] width 146 height 8
click at [441, 162] on div "AIGI_EDR_COMMONMODEL_POST_STAT_20250808" at bounding box center [454, 164] width 146 height 8
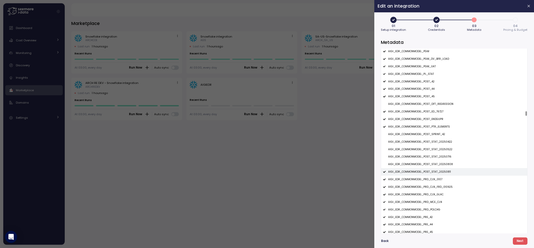
click at [441, 170] on div "AIGI_EDR_COMMONMODEL_POST_STAT_20250811" at bounding box center [454, 172] width 146 height 8
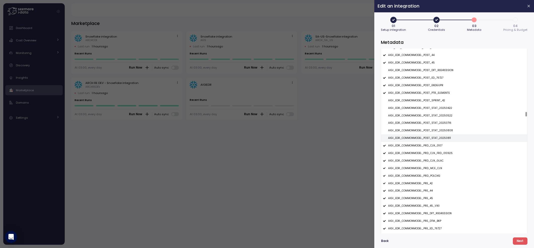
scroll to position [3519, 0]
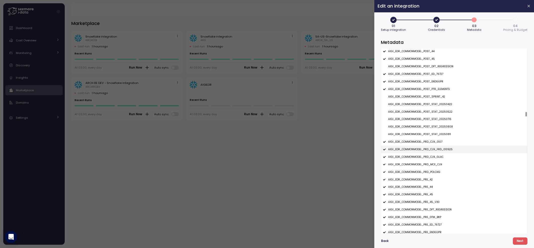
click at [437, 152] on div "AIGI_EDR_COMMONMODEL_PRD_CLN_FRD_010925" at bounding box center [454, 150] width 146 height 8
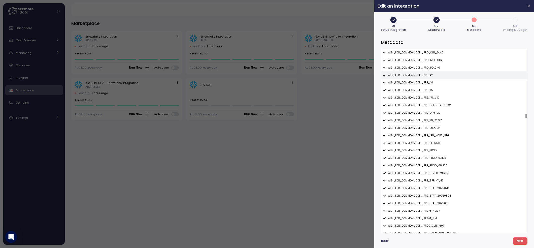
scroll to position [3629, 0]
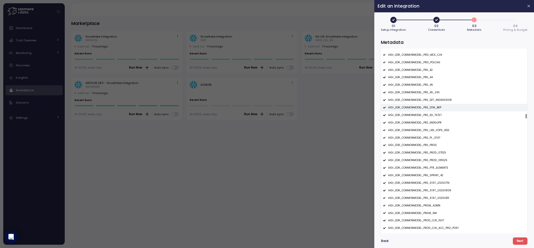
click at [437, 106] on div "AIGI_EDR_COMMONMODEL_PRE_DTM_BKP" at bounding box center [454, 108] width 146 height 8
click at [439, 99] on p "AIGI_EDR_COMMONMODEL_PRE_DFT_REGRESSION" at bounding box center [419, 100] width 63 height 4
click at [438, 153] on p "AIGI_EDR_COMMONMODEL_PRE_PROD_071125" at bounding box center [417, 153] width 58 height 4
click at [438, 158] on div "AIGI_EDR_COMMONMODEL_PRE_PROD_081225" at bounding box center [454, 160] width 146 height 8
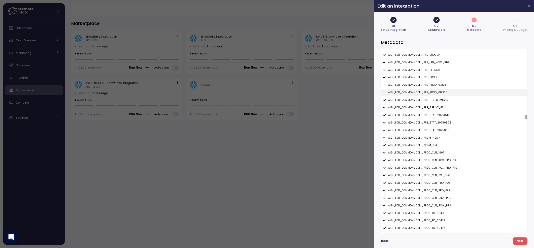
scroll to position [3705, 0]
click at [442, 106] on p "AIGI_EDR_COMMONMODEL_PRE_STAT_20250716" at bounding box center [418, 106] width 61 height 4
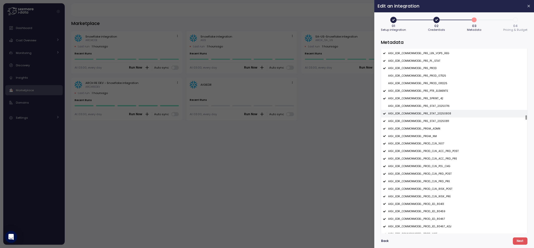
click at [442, 111] on div "AIGI_EDR_COMMONMODEL_PRE_STAT_20250808" at bounding box center [454, 114] width 146 height 8
click at [442, 120] on p "AIGI_EDR_COMMONMODEL_PRE_STAT_20250811" at bounding box center [418, 121] width 61 height 4
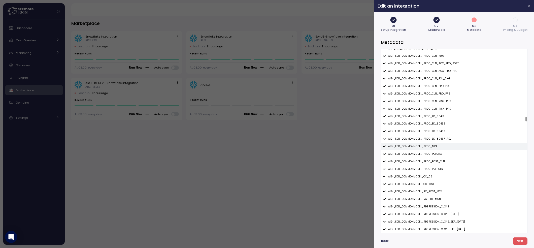
scroll to position [3793, 0]
click at [428, 181] on div "AIGI_EDR_COMMONMODEL_QC_TEST" at bounding box center [454, 184] width 146 height 8
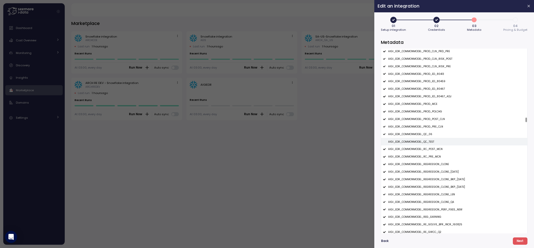
scroll to position [3837, 0]
click at [435, 165] on div "AIGI_EDR_COMMONMODEL_REGRESSION_CLONE" at bounding box center [454, 162] width 146 height 8
click at [435, 169] on p "AIGI_EDR_COMMONMODEL_REGRESSION_CLONE_11AUG" at bounding box center [423, 170] width 71 height 4
click at [435, 175] on div "AIGI_EDR_COMMONMODEL_REGRESSION_CLONE_BKP_08JULY" at bounding box center [454, 178] width 146 height 8
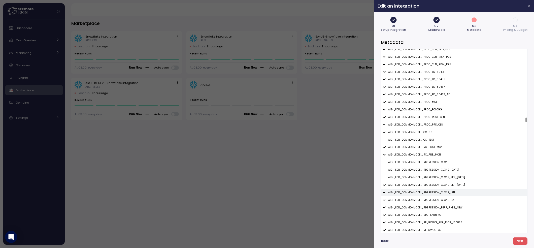
click at [437, 190] on div "AIGI_EDR_COMMONMODEL_REGRESSION_CLONE_LEN" at bounding box center [454, 193] width 146 height 8
click at [437, 199] on p "AIGI_EDR_COMMONMODEL_REGRESSION_CLONE_QA" at bounding box center [421, 200] width 66 height 4
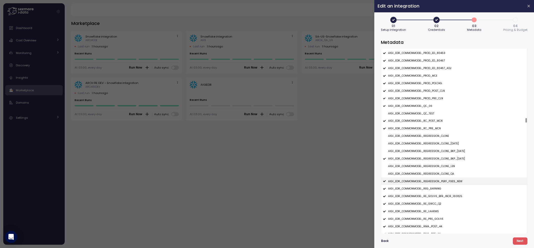
click at [440, 181] on p "AIGI_EDR_COMMONMODEL_REGRESSION_PERF_FIXES_NEW" at bounding box center [425, 182] width 74 height 4
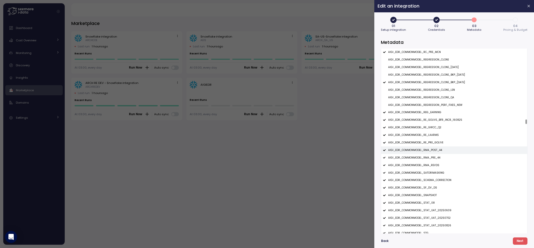
scroll to position [3941, 0]
click at [442, 120] on p "AIGI_EDR_COMMONMODEL_RE_GOLIVE_BFR_INCR_160825" at bounding box center [425, 119] width 74 height 4
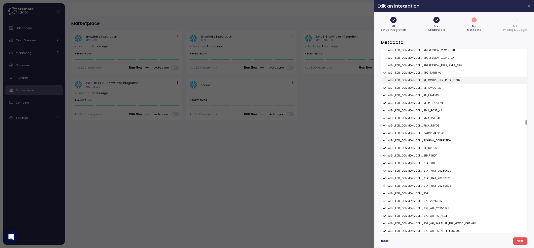
scroll to position [3981, 0]
click at [432, 169] on p "AIGI_EDR_COMMONMODEL_STAT_UAT_20250609" at bounding box center [419, 169] width 63 height 4
click at [432, 173] on div "AIGI_EDR_COMMONMODEL_STAT_UAT_20250702" at bounding box center [454, 177] width 146 height 8
click at [432, 181] on div "AIGI_EDR_COMMONMODEL_STAT_UAT_20250826" at bounding box center [454, 185] width 146 height 8
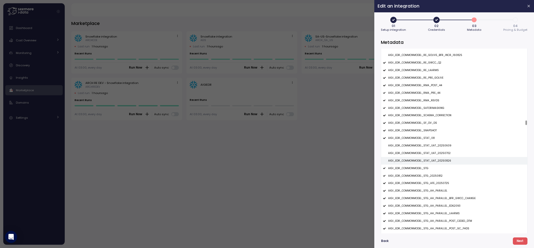
scroll to position [4029, 0]
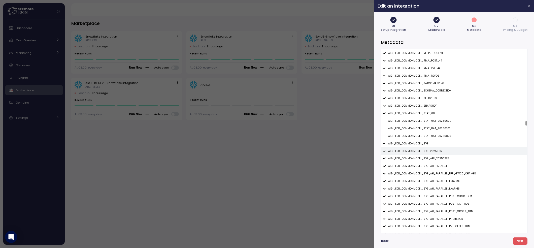
click at [433, 151] on p "AIGI_EDR_COMMONMODEL_STG_20250812" at bounding box center [415, 151] width 54 height 4
click at [433, 156] on div "AIGI_EDR_COMMONMODEL_STG_AFE_20250725" at bounding box center [454, 159] width 146 height 8
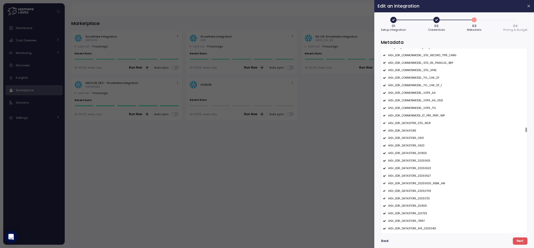
scroll to position [4397, 0]
click at [419, 138] on p "AIGI_EDR_DATASTORE_0610" at bounding box center [406, 138] width 36 height 4
click at [419, 142] on div "AIGI_EDR_DATASTORE_0623" at bounding box center [454, 145] width 146 height 8
click at [421, 153] on p "AIGI_EDR_DATASTORE_120825" at bounding box center [407, 153] width 39 height 4
click at [422, 160] on p "AIGI_EDR_DATASTORE_20250613" at bounding box center [409, 160] width 42 height 4
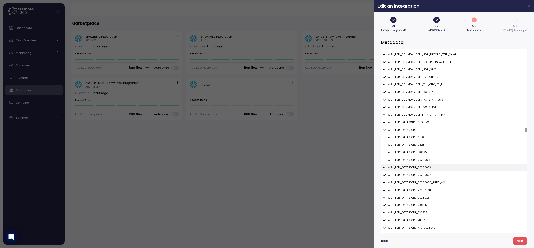
click at [422, 168] on p "AIGI_EDR_DATASTORE_20250623" at bounding box center [409, 168] width 43 height 4
click at [422, 175] on p "AIGI_EDR_DATASTORE_20250627" at bounding box center [409, 175] width 43 height 4
click at [424, 183] on p "AIGI_EDR_DATASTORE_20250630_REBA_AM" at bounding box center [416, 183] width 57 height 4
click at [424, 190] on p "AIGI_EDR_DATASTORE_20250708" at bounding box center [409, 190] width 43 height 4
click at [424, 196] on div "AIGI_EDR_DATASTORE_20250721" at bounding box center [454, 198] width 146 height 8
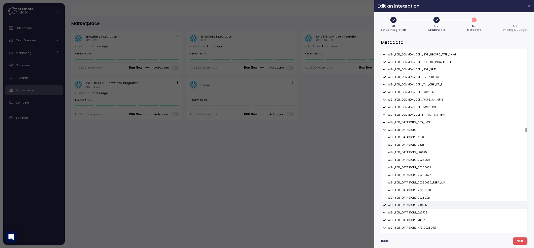
click at [424, 205] on p "AIGI_EDR_DATASTORE_210825" at bounding box center [407, 205] width 39 height 4
click at [424, 214] on p "AIGI_EDR_DATASTORE_220725" at bounding box center [407, 213] width 39 height 4
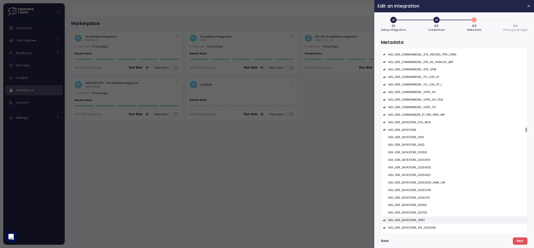
click at [424, 219] on div "AIGI_EDR_DATASTORE_78187" at bounding box center [454, 220] width 146 height 8
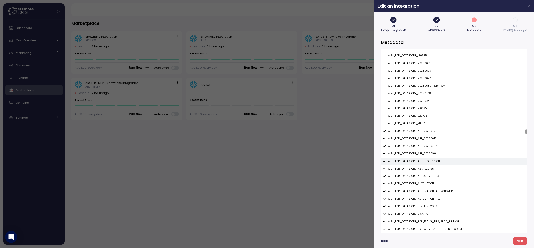
scroll to position [4495, 0]
click at [416, 130] on p "AIGI_EDR_DATASTORE_AFE_20250421" at bounding box center [412, 130] width 48 height 4
click at [416, 138] on p "AIGI_EDR_DATASTORE_AFE_20250612" at bounding box center [412, 138] width 48 height 4
click at [416, 143] on div "AIGI_EDR_DATASTORE_AFE_20250707" at bounding box center [454, 145] width 146 height 8
click at [416, 153] on p "AIGI_EDR_DATASTORE_AFE_20250901" at bounding box center [412, 153] width 48 height 4
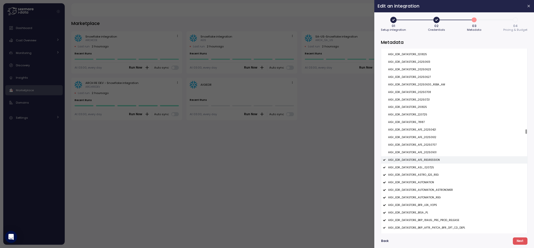
click at [416, 158] on div "AIGI_EDR_DATASTORE_AFE_REGRESSION" at bounding box center [454, 160] width 146 height 8
click at [417, 166] on p "AIGI_EDR_DATASTORE_ASL_020725" at bounding box center [411, 168] width 46 height 4
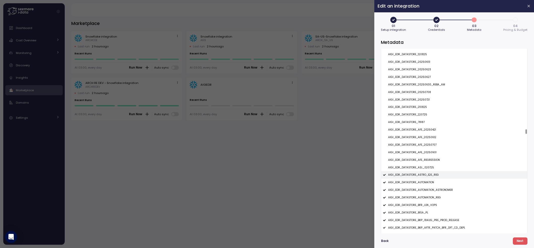
click at [417, 175] on p "AIGI_EDR_DATASTORE_ASTRO_E2E_REG" at bounding box center [413, 175] width 51 height 4
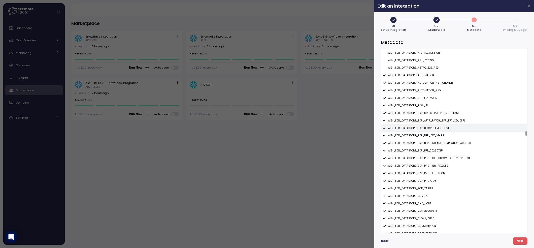
scroll to position [4599, 0]
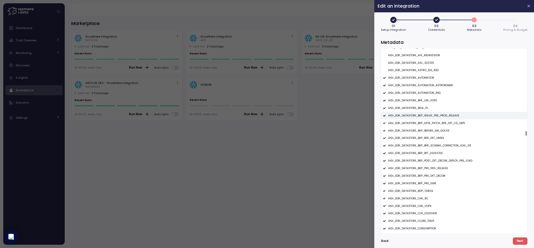
click at [415, 115] on p "AIGI_EDR_DATASTORE_BKP_18AUG_PRE_PROD_RELEASE" at bounding box center [423, 116] width 71 height 4
click at [418, 125] on p "AIGI_EDR_DATASTORE_BKP_AFTR_PATCH_BFR_DFT_CD_DEPL" at bounding box center [426, 123] width 77 height 4
click at [418, 129] on div "AIGI_EDR_DATASTORE_BKP_BEFORE_AM_GOLIVE" at bounding box center [454, 131] width 146 height 8
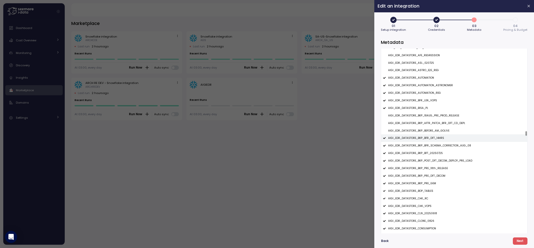
click at [418, 136] on div "AIGI_EDR_DATASTORE_BKP_BFR_DFT_14HRS" at bounding box center [454, 138] width 146 height 8
click at [419, 143] on div "AIGI_EDR_DATASTORE_BKP_BFR_SCHEMA_CORRECTION_AUG_08" at bounding box center [454, 146] width 146 height 8
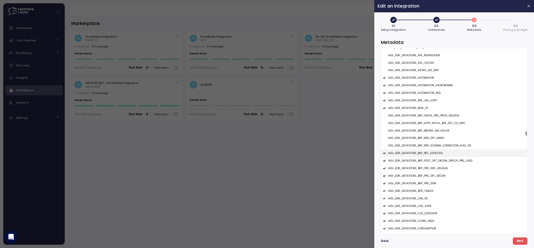
click at [419, 152] on div "AIGI_EDR_DATASTORE_BKP_BFT_20250725" at bounding box center [454, 153] width 146 height 8
click at [420, 160] on p "AIGI_EDR_DATASTORE_BKP_POST_DFT_DECOM_DEPLOY_PRE_LOAD" at bounding box center [430, 161] width 84 height 4
click at [420, 167] on p "AIGI_EDR_DATASTORE_BKP_PRE_18th_RELEASE" at bounding box center [418, 168] width 60 height 4
click at [421, 174] on div "AIGI_EDR_DATASTORE_BKP_PRE_DFT_DECOM" at bounding box center [454, 176] width 146 height 8
click at [422, 183] on p "AIGI_EDR_DATASTORE_BKP_PRE_GEM" at bounding box center [412, 184] width 48 height 4
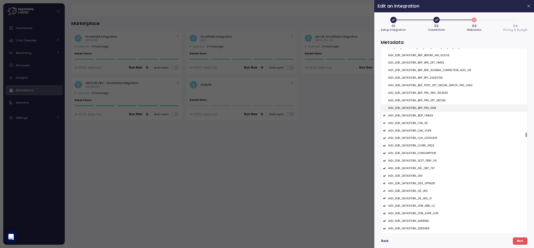
scroll to position [4677, 0]
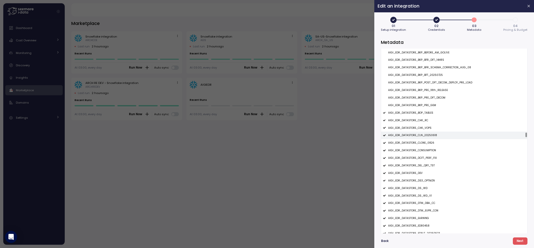
click at [418, 137] on p "AIGI_EDR_DATASTORE_CLN_20250618" at bounding box center [412, 135] width 49 height 4
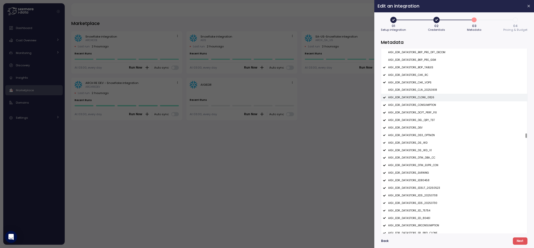
click at [417, 98] on p "AIGI_EDR_DATASTORE_CLONE_0826" at bounding box center [411, 98] width 46 height 4
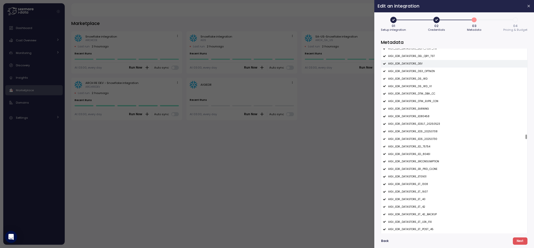
scroll to position [4788, 0]
click at [417, 137] on div "AIGI_EDR_DATASTORE_EDS_20250730" at bounding box center [454, 138] width 146 height 8
click at [418, 131] on p "AIGI_EDR_DATASTORE_EDS_20250708" at bounding box center [412, 131] width 49 height 4
click at [418, 125] on p "AIGI_EDR_DATASTORE_EDSLT_20250523" at bounding box center [414, 123] width 52 height 4
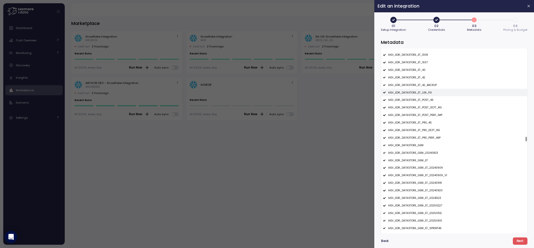
scroll to position [4935, 0]
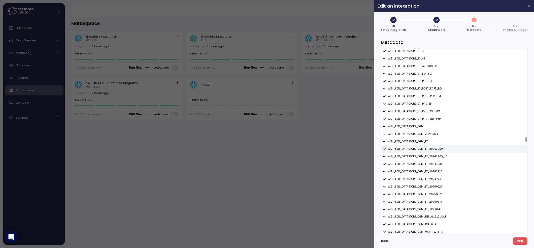
click at [427, 151] on p "AIGI_EDR_DATASTORE_GEM_ET_20240909" at bounding box center [415, 149] width 55 height 4
click at [427, 156] on p "AIGI_EDR_DATASTORE_GEM_ET_20240909_V1" at bounding box center [417, 157] width 59 height 4
click at [427, 164] on p "AIGI_EDR_DATASTORE_GEM_ET_20240918" at bounding box center [415, 164] width 54 height 4
click at [427, 173] on p "AIGI_EDR_DATASTORE_GEM_ET_20240920" at bounding box center [415, 172] width 54 height 4
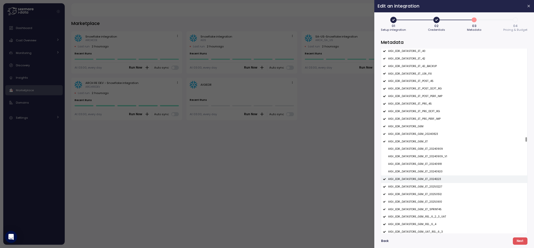
click at [427, 181] on p "AIGI_EDR_DATASTORE_GEM_ET_20241223" at bounding box center [414, 179] width 53 height 4
click at [427, 188] on p "AIGI_EDR_DATASTORE_GEM_ET_20250227" at bounding box center [415, 187] width 54 height 4
click at [427, 195] on p "AIGI_EDR_DATASTORE_GEM_ET_20250512" at bounding box center [415, 194] width 54 height 4
click at [427, 202] on p "AIGI_EDR_DATASTORE_GEM_ET_20250610" at bounding box center [415, 202] width 54 height 4
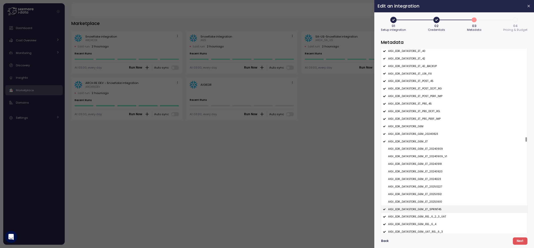
click at [427, 207] on div "AIGI_EDR_DATASTORE_GEM_ET_SPRINT45" at bounding box center [454, 209] width 146 height 8
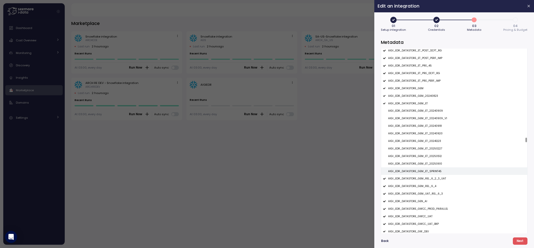
scroll to position [5011, 0]
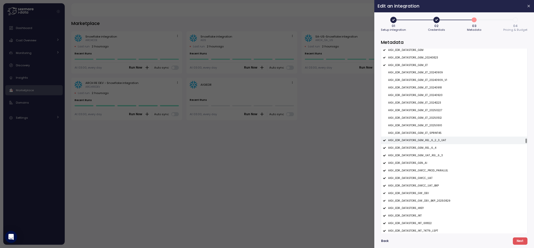
click at [426, 141] on p "AIGI_EDR_DATASTORE_GEM_REL_6_2_3_UAT" at bounding box center [417, 141] width 58 height 4
click at [426, 146] on div "AIGI_EDR_DATASTORE_GEM_REL_6_4" at bounding box center [454, 148] width 146 height 8
click at [426, 153] on div "AIGI_EDR_DATASTORE_GEM_UAT_REL_6_3" at bounding box center [454, 156] width 146 height 8
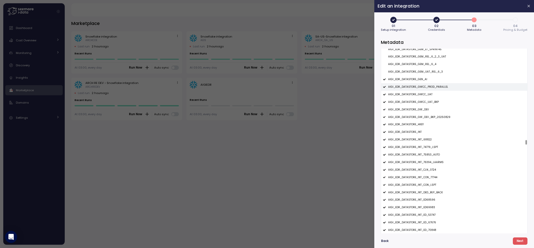
scroll to position [5096, 0]
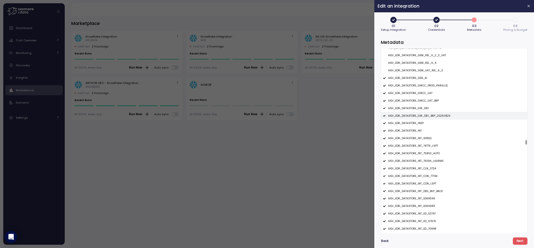
click at [425, 116] on p "AIGI_EDR_DATASTORE_GW_DEV_BKP_20250829" at bounding box center [419, 116] width 62 height 4
click at [424, 141] on div "AIGI_EDR_DATASTORE_INT_68822" at bounding box center [454, 138] width 146 height 8
click at [424, 147] on p "AIGI_EDR_DATASTORE_INT_74779_LSPT" at bounding box center [413, 146] width 50 height 4
click at [424, 157] on div "AIGI_EDR_DATASTORE_INT_75853_AUTO" at bounding box center [454, 154] width 146 height 8
click at [424, 162] on p "AIGI_EDR_DATASTORE_INT_76394_LAARMS" at bounding box center [415, 161] width 55 height 4
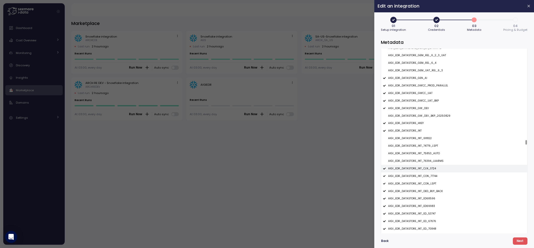
click at [424, 170] on p "AIGI_EDR_DATASTORE_INT_CLN_0724" at bounding box center [412, 169] width 48 height 4
click at [424, 172] on div "AIGI_EDR_DATASTORE_INT_CLN_0724" at bounding box center [454, 169] width 146 height 8
click at [424, 177] on p "AIGI_EDR_DATASTORE_INT_CON_77744" at bounding box center [412, 176] width 49 height 4
click at [424, 185] on p "AIGI_EDR_DATASTORE_INT_CON_LSPT" at bounding box center [412, 184] width 48 height 4
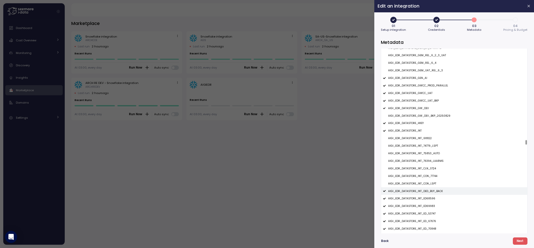
click at [424, 194] on div "AIGI_EDR_DATASTORE_INT_DED_BUY_BACK" at bounding box center [454, 191] width 146 height 8
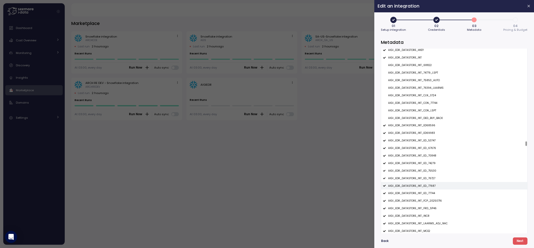
scroll to position [5172, 0]
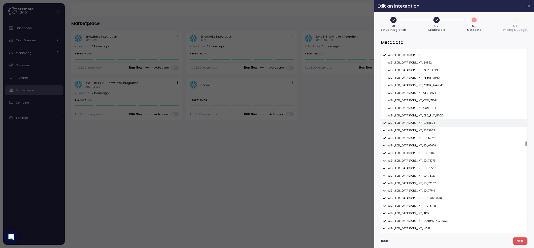
click at [421, 122] on p "AIGI_EDR_DATASTORE_INT_ED68596" at bounding box center [411, 123] width 47 height 4
click at [421, 130] on p "AIGI_EDR_DATASTORE_INT_ED69983" at bounding box center [411, 131] width 47 height 4
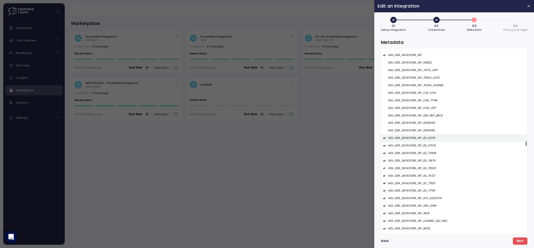
click at [421, 140] on p "AIGI_EDR_DATASTORE_INT_ED_53747" at bounding box center [411, 138] width 47 height 4
click at [421, 144] on div "AIGI_EDR_DATASTORE_INT_ED_67676" at bounding box center [454, 146] width 146 height 8
click at [421, 137] on p "AIGI_EDR_DATASTORE_INT_ED_53747" at bounding box center [411, 138] width 47 height 4
click at [422, 130] on p "AIGI_EDR_DATASTORE_INT_ED69983" at bounding box center [411, 131] width 47 height 4
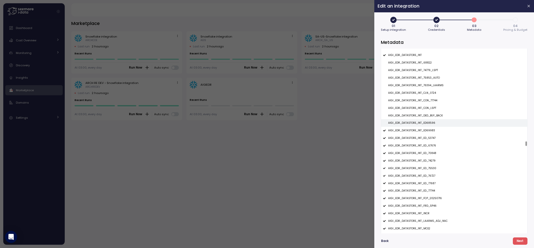
click at [423, 121] on div "AIGI_EDR_DATASTORE_INT_ED68596" at bounding box center [454, 123] width 146 height 8
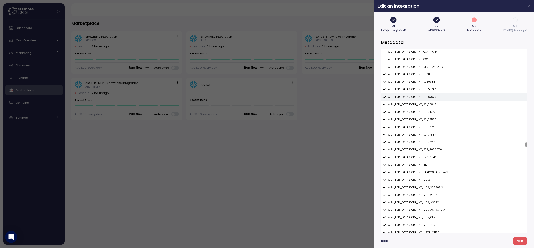
scroll to position [5232, 0]
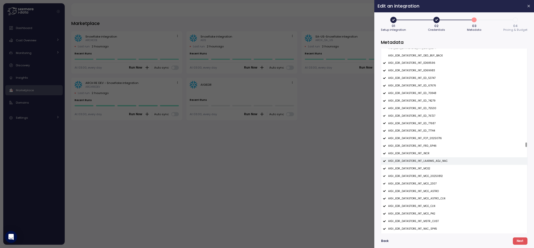
click at [423, 161] on p "AIGI_EDR_DATASTORE_INT_LAARMS_ADJ_NAC" at bounding box center [417, 161] width 59 height 4
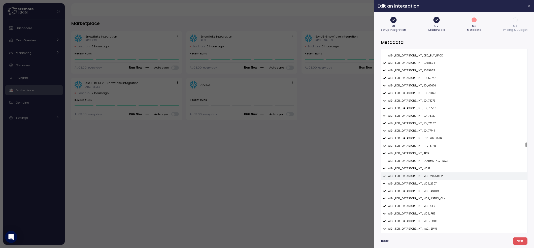
click at [422, 175] on p "AIGI_EDR_DATASTORE_INT_MCE_20250812" at bounding box center [415, 176] width 55 height 4
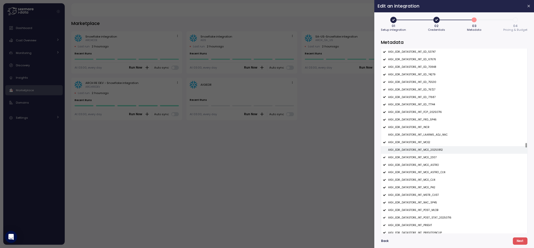
scroll to position [5287, 0]
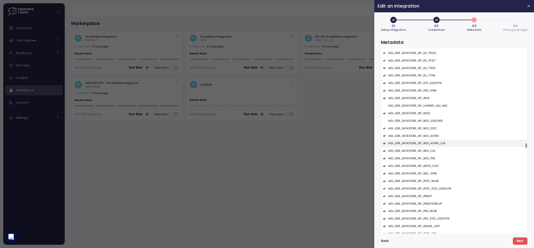
click at [425, 143] on p "AIGI_EDR_DATASTORE_INT_MCE_ASTRO_CLN" at bounding box center [416, 144] width 57 height 4
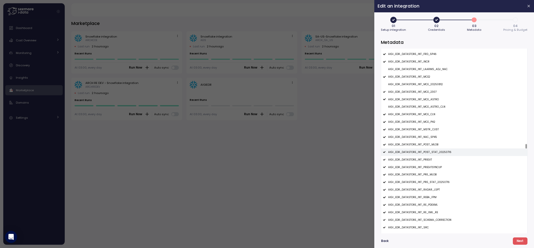
scroll to position [5328, 0]
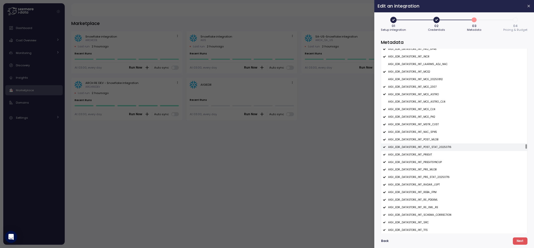
click at [427, 145] on div "AIGI_EDR_DATASTORE_INT_POST_STAT_20250716" at bounding box center [454, 147] width 146 height 8
click at [427, 176] on p "AIGI_EDR_DATASTORE_INT_PRE_STAT_20250716" at bounding box center [418, 177] width 61 height 4
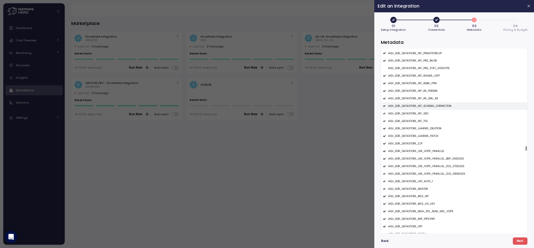
scroll to position [5439, 0]
click at [430, 159] on p "AIGI_EDR_DATASTORE_LEN_VOPS_PARALLEL_BKP_06112025" at bounding box center [426, 157] width 76 height 4
click at [430, 164] on p "AIGI_EDR_DATASTORE_LEN_VOPS_PARALLEL_OLD_07212025" at bounding box center [426, 165] width 76 height 4
click at [430, 170] on div "AIGI_EDR_DATASTORE_LEN_VOPS_PARALLEL_OLD_08182025" at bounding box center [454, 173] width 146 height 8
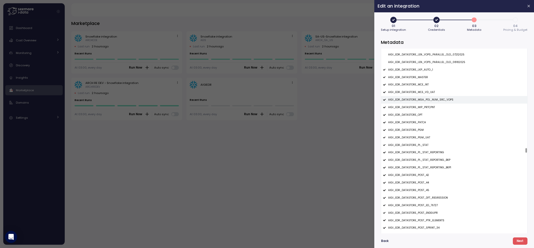
scroll to position [5549, 0]
click at [423, 158] on div "AIGI_EDR_DATASTORE_PL_STAT_REPORTING_BKP" at bounding box center [454, 159] width 146 height 8
click at [423, 164] on div "AIGI_EDR_DATASTORE_PL_STAT_REPORTING_BKP1" at bounding box center [454, 167] width 146 height 8
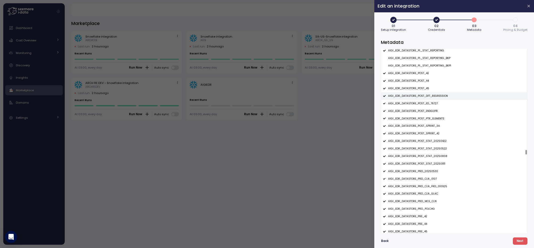
scroll to position [5653, 0]
click at [428, 126] on div "AIGI_EDR_DATASTORE_POST_SPRINT_34" at bounding box center [454, 124] width 146 height 8
click at [428, 132] on p "AIGI_EDR_DATASTORE_POST_SPRINT_42" at bounding box center [413, 131] width 51 height 4
click at [432, 140] on p "AIGI_EDR_DATASTORE_POST_STAT_20250422" at bounding box center [417, 139] width 58 height 4
click at [432, 144] on div "AIGI_EDR_DATASTORE_POST_STAT_20250522" at bounding box center [454, 146] width 146 height 8
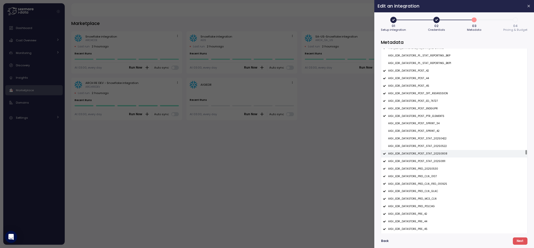
click at [432, 151] on div "AIGI_EDR_DATASTORE_POST_STAT_20250808" at bounding box center [454, 154] width 146 height 8
click at [431, 159] on div "AIGI_EDR_DATASTORE_POST_STAT_20250811" at bounding box center [454, 161] width 146 height 8
click at [430, 167] on div "AIGI_EDR_DATASTORE_PRD_20250530" at bounding box center [454, 169] width 146 height 8
click at [428, 176] on p "AIGI_EDR_DATASTORE_PRD_CLN_0107" at bounding box center [412, 177] width 49 height 4
click at [428, 182] on div "AIGI_EDR_DATASTORE_PRD_CLN_FRD_010925" at bounding box center [454, 184] width 146 height 8
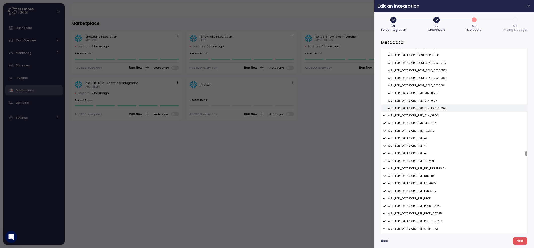
scroll to position [5730, 0]
click at [429, 122] on p "AIGI_EDR_DATASTORE_PRD_MCE_CLN" at bounding box center [412, 122] width 48 height 4
click at [426, 138] on div "AIGI_EDR_DATASTORE_PRE_42" at bounding box center [454, 137] width 146 height 8
click at [426, 150] on div "AIGI_EDR_DATASTORE_PRE_45" at bounding box center [454, 152] width 146 height 8
click at [426, 143] on div "AIGI_EDR_DATASTORE_PRE_44" at bounding box center [454, 145] width 146 height 8
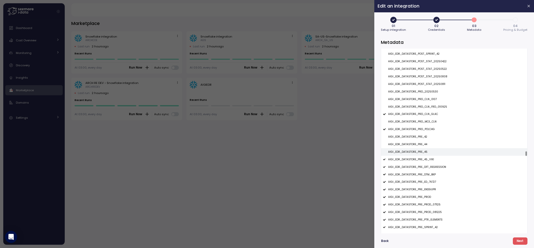
click at [426, 156] on div "AIGI_EDR_DATASTORE_PRE_45" at bounding box center [454, 152] width 146 height 8
click at [426, 158] on div "AIGI_EDR_DATASTORE_PRE_45_VIKI" at bounding box center [454, 160] width 146 height 8
click at [426, 153] on p "AIGI_EDR_DATASTORE_PRE_45" at bounding box center [407, 152] width 39 height 4
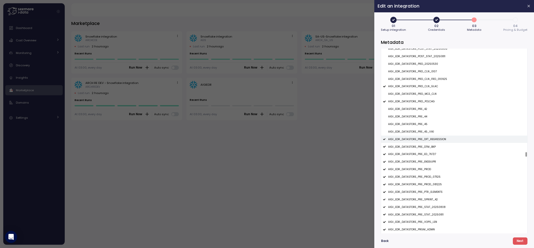
scroll to position [5781, 0]
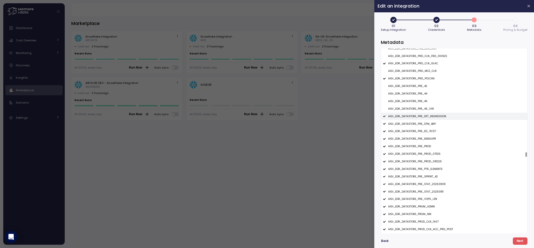
click at [425, 117] on p "AIGI_EDR_DATASTORE_PRE_DFT_REGRESSION" at bounding box center [417, 117] width 58 height 4
click at [425, 123] on p "AIGI_EDR_DATASTORE_PRE_DTM_BKP" at bounding box center [412, 124] width 48 height 4
click at [425, 130] on div "AIGI_EDR_DATASTORE_PRE_ED_76727" at bounding box center [454, 131] width 146 height 8
click at [425, 152] on div "AIGI_EDR_DATASTORE_PRE_PROD_071125" at bounding box center [454, 154] width 146 height 8
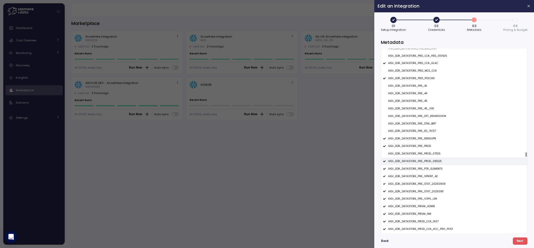
click at [425, 159] on div "AIGI_EDR_DATASTORE_PRE_PROD_081225" at bounding box center [454, 161] width 146 height 8
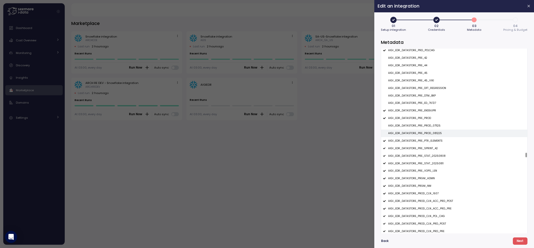
scroll to position [5811, 0]
click at [425, 148] on p "AIGI_EDR_DATASTORE_PRE_SPRINT_42" at bounding box center [413, 146] width 50 height 4
click at [425, 152] on div "AIGI_EDR_DATASTORE_PRE_STAT_20250808" at bounding box center [454, 154] width 146 height 8
click at [425, 158] on div "AIGI_EDR_DATASTORE_PRE_STAT_20250811" at bounding box center [454, 161] width 146 height 8
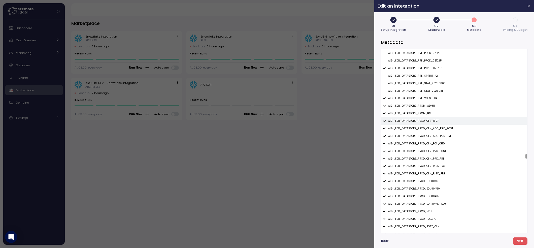
scroll to position [5883, 0]
click at [429, 121] on p "AIGI_EDR_DATASTORE_PROD_CLN_1607" at bounding box center [413, 120] width 50 height 4
click at [429, 126] on p "AIGI_EDR_DATASTORE_PROD_CLN_ACC_PRD_POST" at bounding box center [420, 127] width 65 height 4
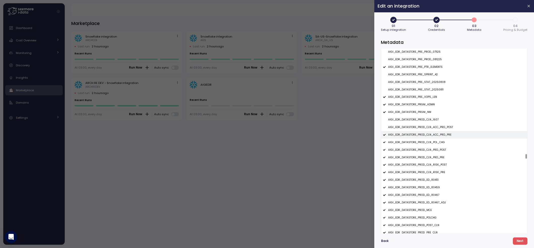
click at [429, 133] on div "AIGI_EDR_DATASTORE_PROD_CLN_ACC_PRD_PRE" at bounding box center [454, 135] width 146 height 8
click at [429, 142] on p "AIGI_EDR_DATASTORE_PROD_CLN_POL_CHG" at bounding box center [416, 143] width 57 height 4
click at [429, 149] on p "AIGI_EDR_DATASTORE_PROD_CLN_PRD_POST" at bounding box center [417, 150] width 58 height 4
click at [429, 159] on p "AIGI_EDR_DATASTORE_PROD_CLN_PRD_PRE" at bounding box center [416, 158] width 56 height 4
click at [429, 165] on p "AIGI_EDR_DATASTORE_PROD_CLN_RISK_POST" at bounding box center [417, 165] width 59 height 4
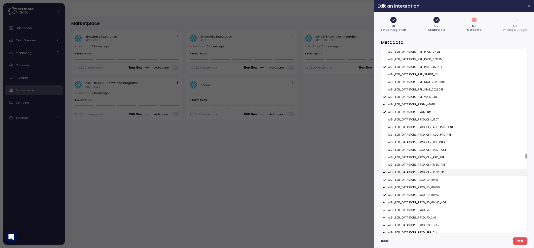
click at [429, 170] on div "AIGI_EDR_DATASTORE_PROD_CLN_RISK_PRE" at bounding box center [454, 173] width 146 height 8
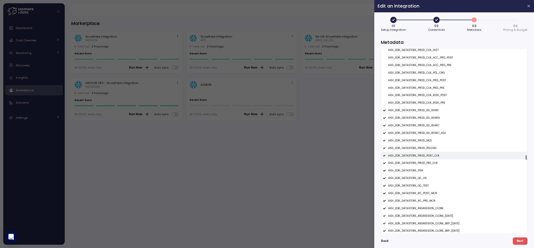
scroll to position [5953, 0]
click at [428, 154] on p "AIGI_EDR_DATASTORE_PROD_POST_CLN" at bounding box center [413, 155] width 51 height 4
click at [428, 164] on p "AIGI_EDR_DATASTORE_PROD_PRE_CLN" at bounding box center [412, 162] width 49 height 4
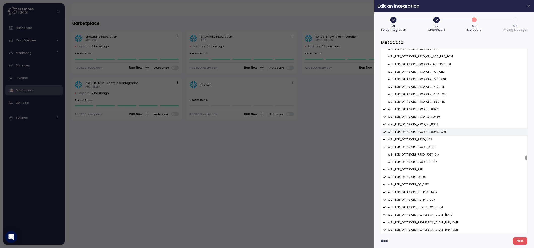
click at [428, 134] on p "AIGI_EDR_DATASTORE_PROD_ED_80467_ADJ" at bounding box center [417, 132] width 58 height 4
click at [428, 126] on p "AIGI_EDR_DATASTORE_PROD_ED_80467" at bounding box center [413, 125] width 51 height 4
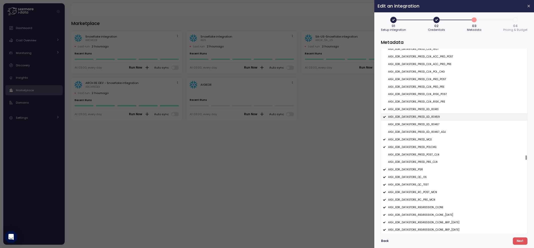
click at [429, 118] on p "AIGI_EDR_DATASTORE_PROD_ED_80459" at bounding box center [414, 117] width 52 height 4
click at [429, 109] on p "AIGI_EDR_DATASTORE_PROD_ED_80413" at bounding box center [413, 110] width 50 height 4
click at [429, 115] on div "AIGI_EDR_DATASTORE_PROD_ED_80459" at bounding box center [454, 117] width 146 height 8
click at [429, 124] on p "AIGI_EDR_DATASTORE_PROD_ED_80467" at bounding box center [413, 125] width 51 height 4
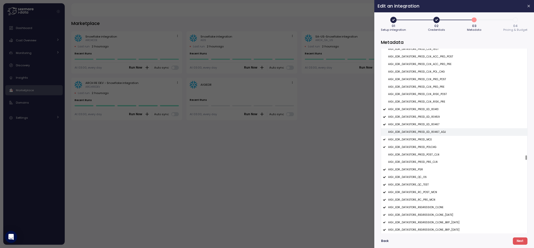
click at [429, 132] on p "AIGI_EDR_DATASTORE_PROD_ED_80467_ADJ" at bounding box center [417, 132] width 58 height 4
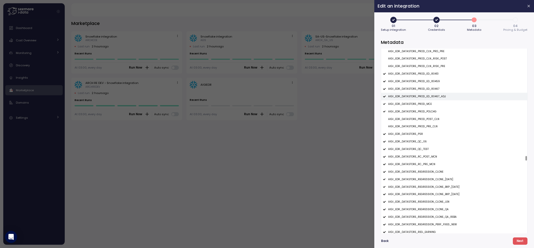
scroll to position [5990, 0]
click at [431, 150] on div "AIGI_EDR_DATASTORE_QC_TEST" at bounding box center [454, 148] width 146 height 8
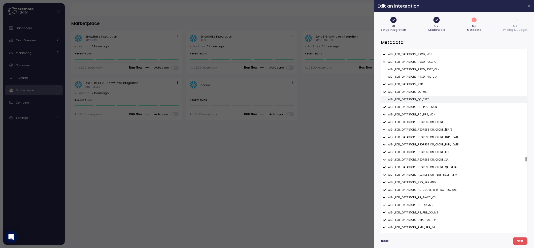
scroll to position [6042, 0]
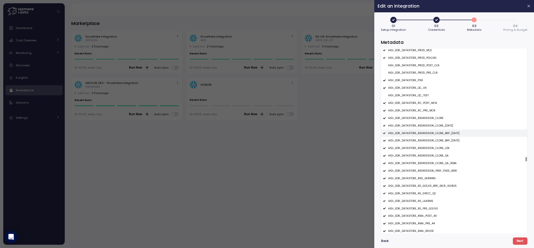
click at [435, 135] on p "AIGI_EDR_DATASTORE_REGRESSION_CLONE_BKP_08JULY" at bounding box center [423, 133] width 71 height 4
click at [435, 140] on p "AIGI_EDR_DATASTORE_REGRESSION_CLONE_BKP_28JULY" at bounding box center [423, 141] width 71 height 4
click at [436, 127] on p "AIGI_EDR_DATASTORE_REGRESSION_CLONE_11AUG" at bounding box center [420, 126] width 65 height 4
click at [437, 118] on p "AIGI_EDR_DATASTORE_REGRESSION_CLONE" at bounding box center [415, 118] width 55 height 4
click at [439, 149] on p "AIGI_EDR_DATASTORE_REGRESSION_CLONE_LEN" at bounding box center [418, 148] width 61 height 4
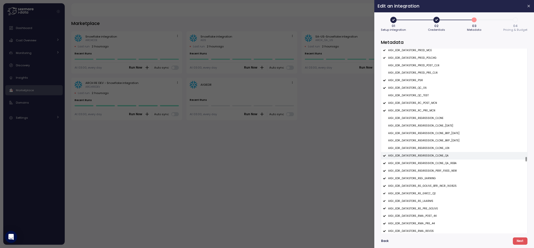
click at [439, 156] on p "AIGI_EDR_DATASTORE_REGRESSION_CLONE_QA" at bounding box center [418, 156] width 60 height 4
click at [439, 162] on p "AIGI_EDR_DATASTORE_REGRESSION_CLONE_QA_REBA" at bounding box center [422, 163] width 69 height 4
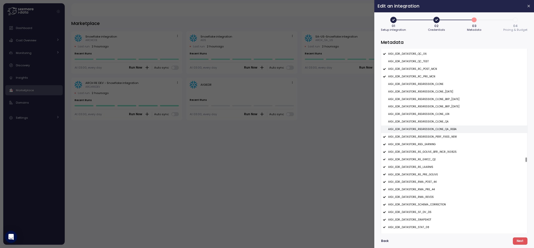
scroll to position [6085, 0]
click at [439, 129] on p "AIGI_EDR_DATASTORE_REGRESSION_PERF_FIXES_NEW" at bounding box center [422, 128] width 69 height 4
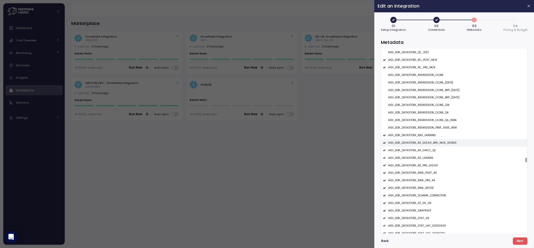
click at [436, 143] on p "AIGI_EDR_DATASTORE_RE_GOLIVE_BFR_INCR_160825" at bounding box center [422, 143] width 69 height 4
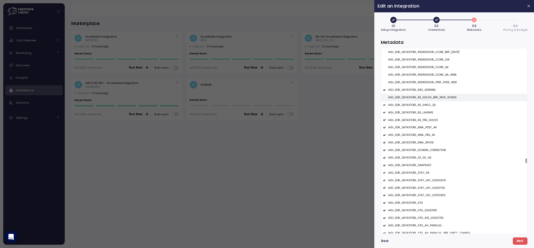
scroll to position [6136, 0]
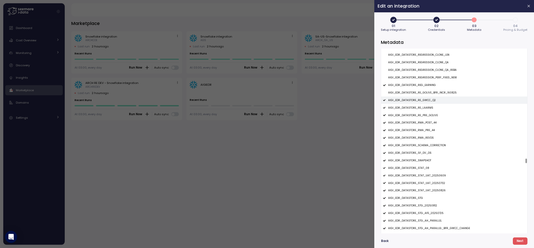
click at [430, 102] on p "AIGI_EDR_DATASTORE_RE_GWCC_Q2" at bounding box center [412, 100] width 48 height 4
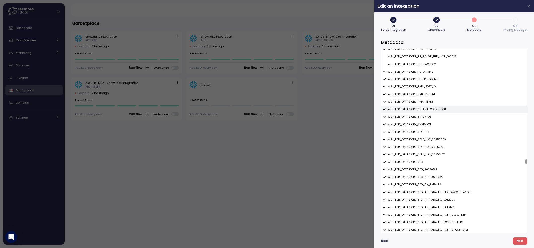
scroll to position [6172, 0]
click at [433, 143] on div "AIGI_EDR_DATASTORE_STAT_UAT_20250609" at bounding box center [454, 139] width 146 height 8
click at [433, 147] on p "AIGI_EDR_DATASTORE_STAT_UAT_20250702" at bounding box center [416, 147] width 57 height 4
click at [433, 154] on p "AIGI_EDR_DATASTORE_STAT_UAT_20250826" at bounding box center [416, 154] width 57 height 4
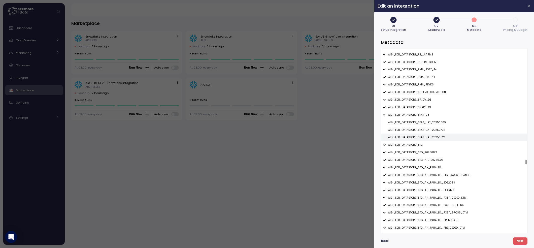
scroll to position [6210, 0]
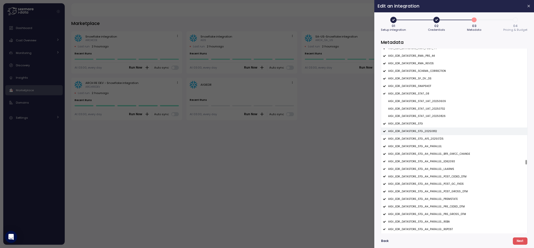
click at [429, 134] on div "AIGI_EDR_DATASTORE_STG_20250812" at bounding box center [454, 131] width 146 height 8
click at [429, 137] on div "AIGI_EDR_DATASTORE_STG_AFE_20250725" at bounding box center [454, 139] width 146 height 8
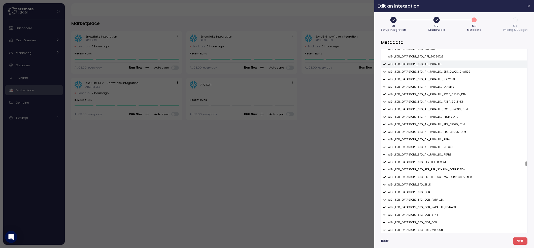
scroll to position [6293, 0]
click at [430, 169] on p "AIGI_EDR_DATASTORE_STG_BKP_BFR_SCHEMA_CORRECTION" at bounding box center [426, 169] width 77 height 4
click at [430, 174] on div "AIGI_EDR_DATASTORE_STG_BKP_BFR_SCHEMA_CORRECTION_NEW" at bounding box center [454, 177] width 146 height 8
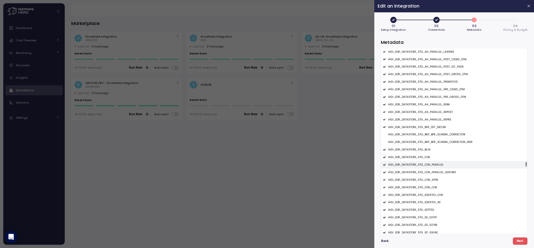
scroll to position [6329, 0]
click at [430, 168] on div "AIGI_EDR_DATASTORE_STG_CON_PARALLEL_ED47483" at bounding box center [454, 170] width 146 height 8
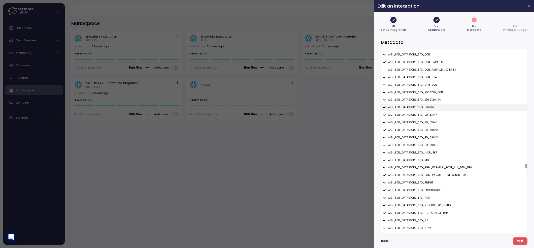
scroll to position [6433, 0]
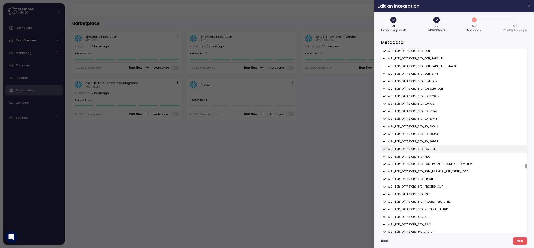
click at [431, 151] on p "AIGI_EDR_DATASTORE_STG_INCR_BKP" at bounding box center [412, 149] width 49 height 4
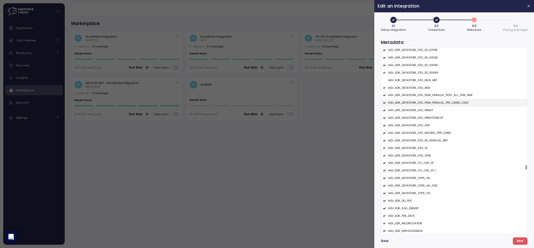
scroll to position [6503, 0]
click at [430, 141] on p "AIGI_EDR_DATASTORE_STG_RE_PARALLEL_BKP" at bounding box center [417, 139] width 59 height 4
click at [429, 170] on p "AIGI_EDR_DATASTORE_TVL_CHK_DT_1" at bounding box center [412, 169] width 48 height 4
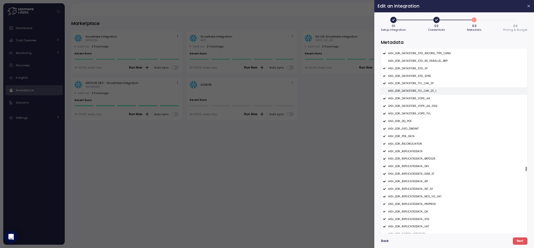
scroll to position [6587, 0]
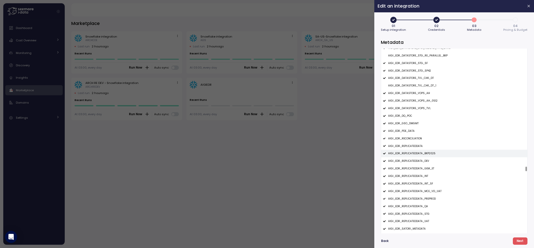
click at [428, 153] on p "AIGI_EDR_REPLICATEDDATA_BKP2025" at bounding box center [411, 154] width 47 height 4
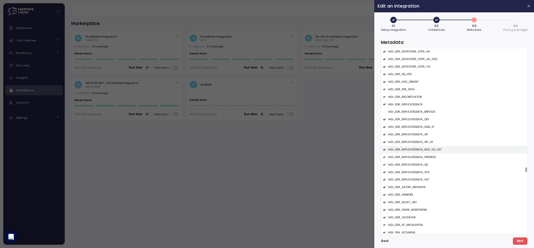
scroll to position [6631, 0]
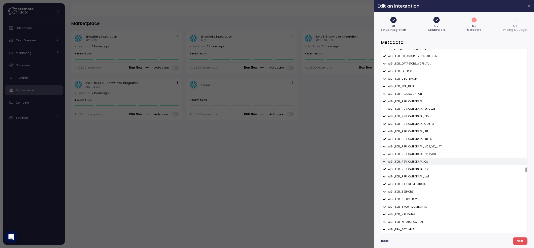
click at [425, 163] on p "AIGI_EDR_REPLICATEDDATA_QA" at bounding box center [408, 162] width 40 height 4
click at [425, 168] on div "AIGI_EDR_REPLICATEDDATA_STG" at bounding box center [454, 169] width 146 height 8
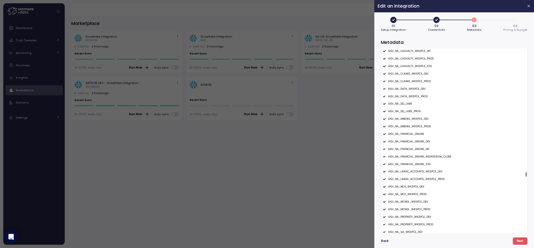
scroll to position [6908, 0]
click at [424, 156] on p "AIGI_NA_FINANCIAL_ENGINE_REGRESSION_CLONE" at bounding box center [419, 157] width 63 height 4
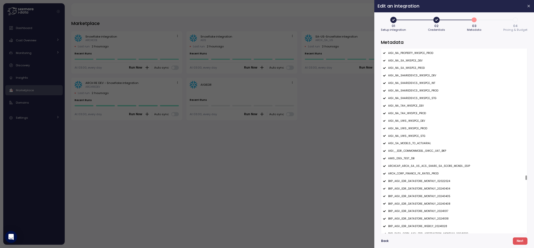
scroll to position [7079, 0]
click at [434, 149] on div "AIGI__EDR_COMMONMODEL_GWCC_UAT_BKP" at bounding box center [454, 151] width 146 height 8
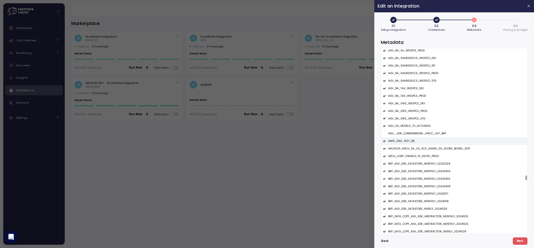
scroll to position [7107, 0]
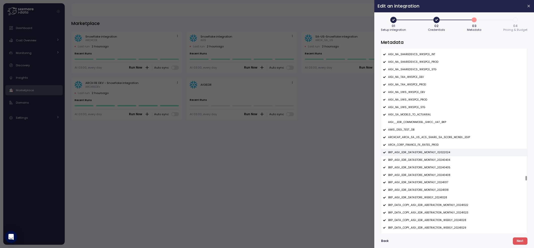
click at [434, 153] on p "BKP_AIGI_EDR_DATASTORE_MONTHLY_02022024" at bounding box center [419, 153] width 62 height 4
click at [434, 160] on p "BKP_AIGI_EDR_DATASTORE_MONTHLY_20240404" at bounding box center [419, 160] width 62 height 4
click at [434, 167] on p "BKP_AIGI_EDR_DATASTORE_MONTHLY_20240405" at bounding box center [419, 168] width 62 height 4
click at [434, 177] on p "BKP_AIGI_EDR_DATASTORE_MONTHLY_20240408" at bounding box center [419, 175] width 62 height 4
click at [432, 188] on div "BKP_AIGI_EDR_DATASTORE_MONTHLY_20241018" at bounding box center [454, 190] width 146 height 8
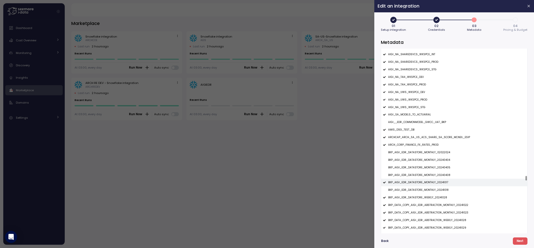
click at [433, 184] on p "BKP_AIGI_EDR_DATASTORE_MONTHLY_20241017" at bounding box center [418, 183] width 60 height 4
click at [433, 194] on div "BKP_AIGI_EDR_DATASTORE_WEEKLY_20241028" at bounding box center [454, 198] width 146 height 8
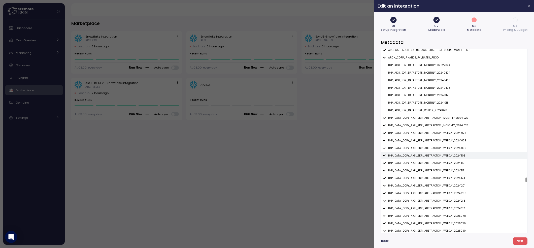
scroll to position [7197, 0]
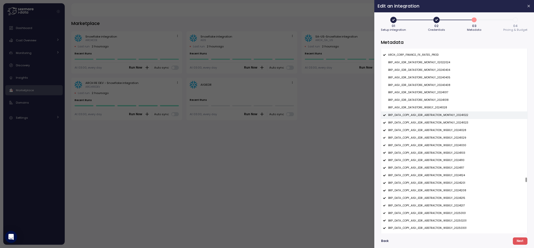
click at [448, 118] on div "BKP_DATA_COPY_AIGI_EDR_ABSTRACTION_MONTHLY_20241022" at bounding box center [454, 115] width 146 height 8
click at [448, 121] on div "BKP_DATA_COPY_AIGI_EDR_ABSTRACTION_MONTHLY_20241023" at bounding box center [454, 123] width 146 height 8
click at [448, 130] on p "BKP_DATA_COPY_AIGI_EDR_ABSTRACTION_WEEKLY_20241028" at bounding box center [427, 130] width 78 height 4
click at [448, 138] on p "BKP_DATA_COPY_AIGI_EDR_ABSTRACTION_WEEKLY_20241029" at bounding box center [427, 138] width 78 height 4
click at [448, 145] on p "BKP_DATA_COPY_AIGI_EDR_ABSTRACTION_WEEKLY_20241030" at bounding box center [427, 146] width 78 height 4
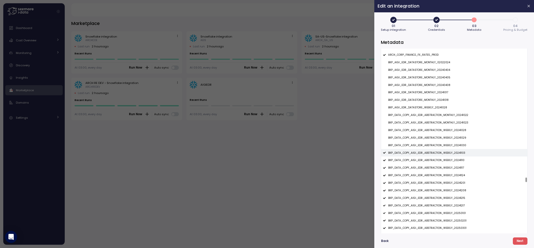
click at [448, 153] on p "BKP_DATA_COPY_AIGI_EDR_ABSTRACTION_WEEKLY_20241103" at bounding box center [426, 153] width 77 height 4
click at [448, 163] on div "BKP_DATA_COPY_AIGI_EDR_ABSTRACTION_WEEKLY_20241110" at bounding box center [454, 160] width 146 height 8
click at [448, 168] on p "BKP_DATA_COPY_AIGI_EDR_ABSTRACTION_WEEKLY_20241117" at bounding box center [426, 168] width 76 height 4
click at [448, 176] on p "BKP_DATA_COPY_AIGI_EDR_ABSTRACTION_WEEKLY_20241124" at bounding box center [426, 176] width 77 height 4
click at [448, 180] on div "BKP_DATA_COPY_AIGI_EDR_ABSTRACTION_WEEKLY_20241201" at bounding box center [454, 183] width 146 height 8
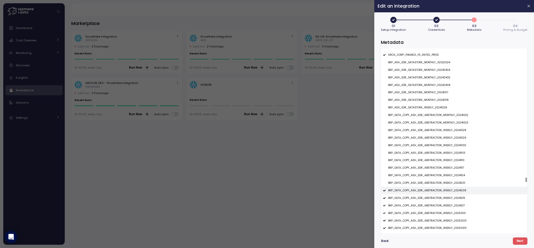
click at [449, 193] on div "BKP_DATA_COPY_AIGI_EDR_ABSTRACTION_WEEKLY_20241208" at bounding box center [454, 191] width 146 height 8
click at [449, 198] on p "BKP_DATA_COPY_AIGI_EDR_ABSTRACTION_WEEKLY_20241215" at bounding box center [426, 198] width 77 height 4
click at [448, 206] on p "BKP_DATA_COPY_AIGI_EDR_ABSTRACTION_WEEKLY_20241217" at bounding box center [426, 206] width 77 height 4
click at [448, 214] on p "BKP_DATA_COPY_AIGI_EDR_ABSTRACTION_WEEKLY_20250101" at bounding box center [427, 213] width 78 height 4
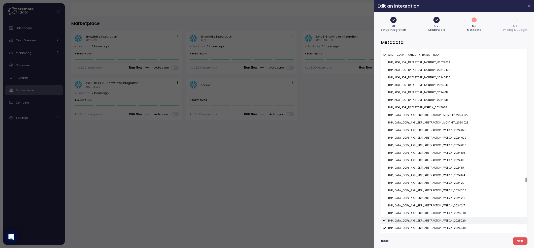
click at [448, 221] on p "BKP_DATA_COPY_AIGI_EDR_ABSTRACTION_WEEKLY_20250201" at bounding box center [427, 221] width 78 height 4
click at [448, 225] on div "BKP_DATA_COPY_AIGI_EDR_ABSTRACTION_WEEKLY_20250301" at bounding box center [454, 228] width 146 height 8
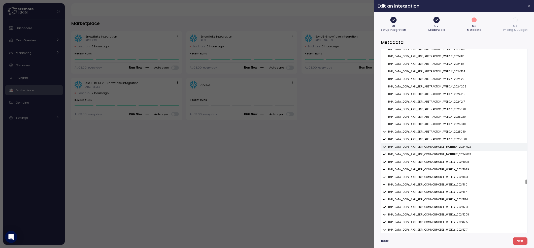
scroll to position [7309, 0]
click at [448, 124] on p "BKP_DATA_COPY_AIGI_EDR_ABSTRACTION_WEEKLY_20250401" at bounding box center [427, 124] width 78 height 4
click at [448, 130] on div "BKP_DATA_COPY_AIGI_EDR_ABSTRACTION_WEEKLY_20250501" at bounding box center [454, 131] width 146 height 8
click at [451, 137] on div "BKP_DATA_COPY_AIGI_EDR_COMMONMODEL_MONTHLY_20241022" at bounding box center [454, 139] width 146 height 8
click at [449, 148] on p "BKP_DATA_COPY_AIGI_EDR_COMMONMODEL_MONTHLY_20241023" at bounding box center [429, 146] width 83 height 4
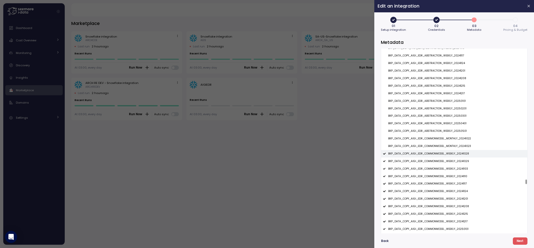
click at [449, 153] on p "BKP_DATA_COPY_AIGI_EDR_COMMONMODEL_WEEKLY_20241028" at bounding box center [428, 154] width 81 height 4
click at [449, 161] on p "BKP_DATA_COPY_AIGI_EDR_COMMONMODEL_WEEKLY_20241029" at bounding box center [428, 161] width 81 height 4
click at [447, 171] on p "BKP_DATA_COPY_AIGI_EDR_COMMONMODEL_WEEKLY_20241103" at bounding box center [428, 169] width 80 height 4
click at [447, 177] on p "BKP_DATA_COPY_AIGI_EDR_COMMONMODEL_WEEKLY_20241110" at bounding box center [427, 177] width 79 height 4
click at [447, 182] on div "BKP_DATA_COPY_AIGI_EDR_COMMONMODEL_WEEKLY_20241117" at bounding box center [454, 184] width 146 height 8
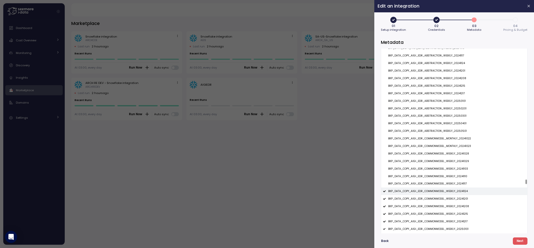
click at [448, 191] on p "BKP_DATA_COPY_AIGI_EDR_COMMONMODEL_WEEKLY_20241124" at bounding box center [428, 191] width 80 height 4
click at [448, 205] on div "BKP_DATA_COPY_AIGI_EDR_COMMONMODEL_WEEKLY_20241208" at bounding box center [454, 207] width 146 height 8
click at [448, 200] on p "BKP_DATA_COPY_AIGI_EDR_COMMONMODEL_WEEKLY_20241201" at bounding box center [428, 199] width 80 height 4
click at [448, 218] on div "BKP_DATA_COPY_AIGI_EDR_COMMONMODEL_WEEKLY_20241215" at bounding box center [454, 214] width 146 height 8
click at [448, 222] on p "BKP_DATA_COPY_AIGI_EDR_COMMONMODEL_WEEKLY_20241217" at bounding box center [427, 222] width 79 height 4
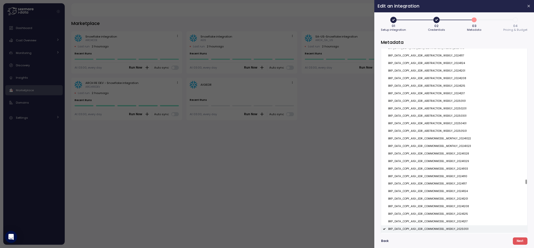
click at [448, 228] on div "BKP_DATA_COPY_AIGI_EDR_COMMONMODEL_WEEKLY_20250101" at bounding box center [454, 229] width 146 height 8
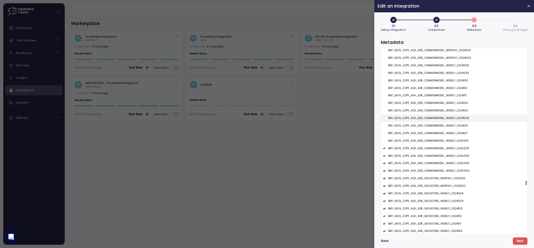
scroll to position [7406, 0]
click at [453, 137] on div "BKP_DATA_COPY_AIGI_EDR_COMMONMODEL_WEEKLY_20250201" at bounding box center [454, 140] width 146 height 8
click at [453, 147] on p "BKP_DATA_COPY_AIGI_EDR_COMMONMODEL_WEEKLY_20250301" at bounding box center [428, 148] width 81 height 4
click at [453, 155] on p "BKP_DATA_COPY_AIGI_EDR_COMMONMODEL_WEEKLY_20250401" at bounding box center [428, 155] width 81 height 4
click at [453, 160] on div "BKP_DATA_COPY_AIGI_EDR_COMMONMODEL_WEEKLY_20250501" at bounding box center [454, 162] width 146 height 8
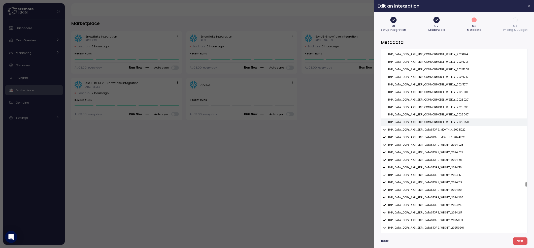
scroll to position [7481, 0]
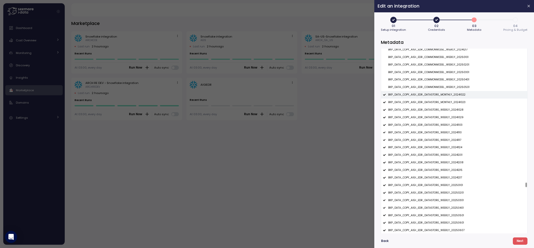
click at [460, 94] on div "BKP_DATA_COPY_AIGI_EDR_DATASTORE_MONTHLY_20241022" at bounding box center [454, 95] width 146 height 8
click at [459, 102] on p "BKP_DATA_COPY_AIGI_EDR_DATASTORE_MONTHLY_20241023" at bounding box center [426, 102] width 77 height 4
click at [455, 110] on p "BKP_DATA_COPY_AIGI_EDR_DATASTORE_WEEKLY_20241028" at bounding box center [425, 110] width 75 height 4
click at [455, 116] on div "BKP_DATA_COPY_AIGI_EDR_DATASTORE_WEEKLY_20241029" at bounding box center [454, 118] width 146 height 8
click at [451, 126] on p "BKP_DATA_COPY_AIGI_EDR_DATASTORE_WEEKLY_20241103" at bounding box center [425, 125] width 74 height 4
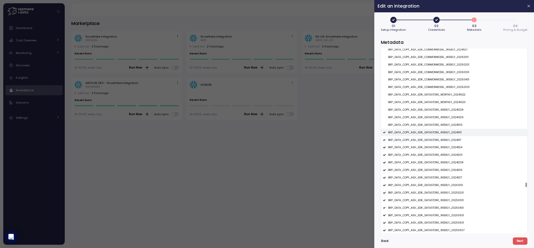
click at [451, 134] on p "BKP_DATA_COPY_AIGI_EDR_DATASTORE_WEEKLY_20241110" at bounding box center [425, 133] width 74 height 4
click at [451, 140] on p "BKP_DATA_COPY_AIGI_EDR_DATASTORE_WEEKLY_20241117" at bounding box center [424, 140] width 73 height 4
click at [450, 145] on div "BKP_DATA_COPY_AIGI_EDR_DATASTORE_WEEKLY_20241124" at bounding box center [454, 148] width 146 height 8
click at [450, 154] on p "BKP_DATA_COPY_AIGI_EDR_DATASTORE_WEEKLY_20241201" at bounding box center [425, 155] width 74 height 4
click at [450, 163] on p "BKP_DATA_COPY_AIGI_EDR_DATASTORE_WEEKLY_20241208" at bounding box center [425, 163] width 75 height 4
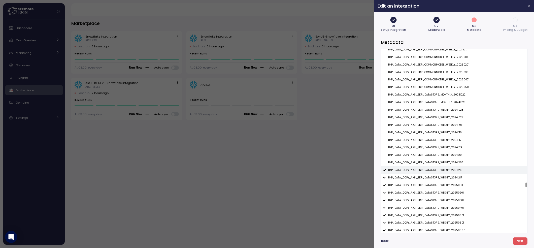
click at [450, 169] on div "BKP_DATA_COPY_AIGI_EDR_DATASTORE_WEEKLY_20241215" at bounding box center [454, 170] width 146 height 8
click at [450, 179] on p "BKP_DATA_COPY_AIGI_EDR_DATASTORE_WEEKLY_20241217" at bounding box center [425, 178] width 74 height 4
click at [449, 186] on p "BKP_DATA_COPY_AIGI_EDR_DATASTORE_WEEKLY_20250101" at bounding box center [425, 185] width 75 height 4
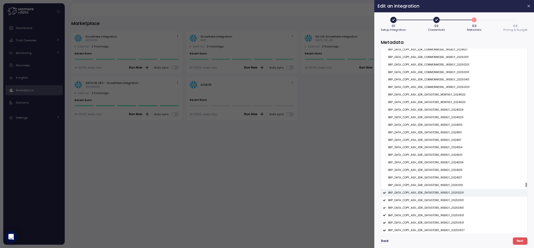
click at [449, 193] on p "BKP_DATA_COPY_AIGI_EDR_DATASTORE_WEEKLY_20250201" at bounding box center [426, 193] width 76 height 4
click at [449, 199] on div "BKP_DATA_COPY_AIGI_EDR_DATASTORE_WEEKLY_20250301" at bounding box center [454, 200] width 146 height 8
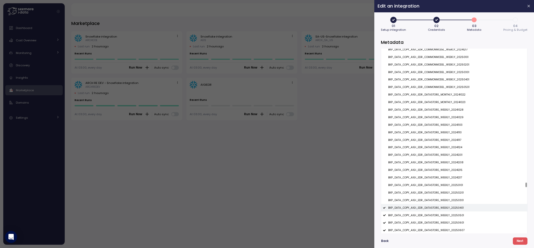
click at [449, 207] on p "BKP_DATA_COPY_AIGI_EDR_DATASTORE_WEEKLY_20250401" at bounding box center [426, 208] width 76 height 4
click at [449, 215] on p "BKP_DATA_COPY_AIGI_EDR_DATASTORE_WEEKLY_20250501" at bounding box center [426, 216] width 76 height 4
click at [449, 220] on div "BKP_DATA_COPY_AIGI_EDR_DATASTORE_WEEKLY_20250601" at bounding box center [454, 223] width 146 height 8
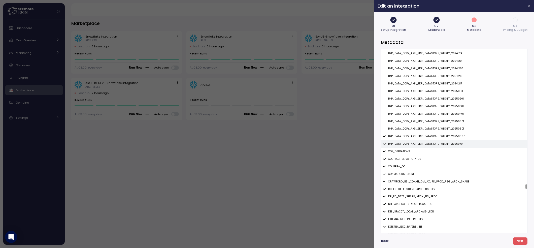
scroll to position [7577, 0]
click at [452, 136] on p "BKP_DATA_COPY_AIGI_EDR_DATASTORE_WEEKLY_20250607" at bounding box center [426, 135] width 76 height 4
click at [452, 140] on div "BKP_DATA_COPY_AIGI_EDR_DATASTORE_WEEKLY_20250701" at bounding box center [454, 142] width 146 height 8
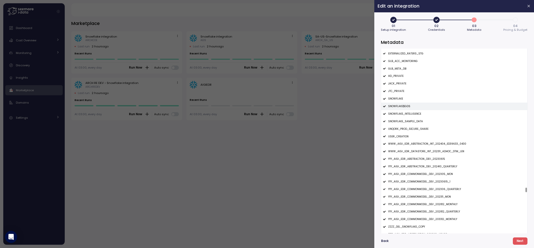
scroll to position [7765, 0]
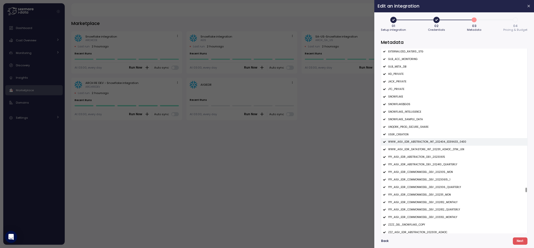
click at [444, 144] on p "WWW_AIGI_EDR_ABSTRACTION_INT_202404_ED39633_0430" at bounding box center [427, 142] width 78 height 4
click at [445, 149] on p "WWW_AIGI_EDR_DATASTORE_INT_202311_ADHOC_DTM_LEN" at bounding box center [426, 150] width 76 height 4
click at [442, 158] on p "YYY_AIGI_EDR_ABSTRACTION_DEV_20230615" at bounding box center [416, 157] width 57 height 4
click at [442, 165] on p "YYY_AIGI_EDR_ABSTRACTION_DEV_202410_QUARTERLY" at bounding box center [422, 165] width 69 height 4
click at [442, 171] on div "YYY_AIGI_EDR_COMMONMODEL_DEV_202305_MON" at bounding box center [454, 172] width 146 height 8
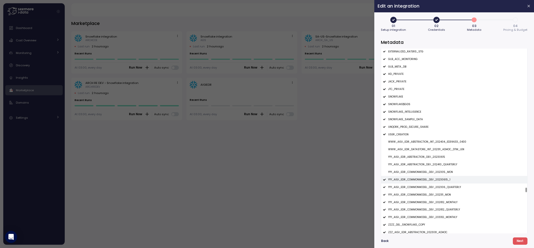
click at [442, 179] on div "YYY_AIGI_EDR_COMMONMODEL_DEV_20230615_1" at bounding box center [454, 180] width 146 height 8
click at [442, 187] on p "YYY_AIGI_EDR_COMMONMODEL_DEV_202306_QUARTERLY" at bounding box center [424, 187] width 73 height 4
click at [442, 195] on p "YYY_AIGI_EDR_COMMONMODEL_DEV_202311_MON" at bounding box center [419, 195] width 63 height 4
click at [442, 204] on p "YYY_AIGI_EDR_COMMONMODEL_DEV_202812_MONTHLY" at bounding box center [422, 202] width 69 height 4
click at [442, 207] on div "YYY_AIGI_EDR_COMMONMODEL_DEV_202812_QUARTERLY" at bounding box center [454, 210] width 146 height 8
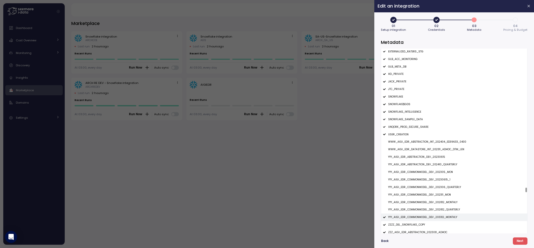
click at [440, 219] on p "YYY_AIGI_EDR_COMMONMODEL_DEV_203312_MONTHLY" at bounding box center [422, 217] width 69 height 4
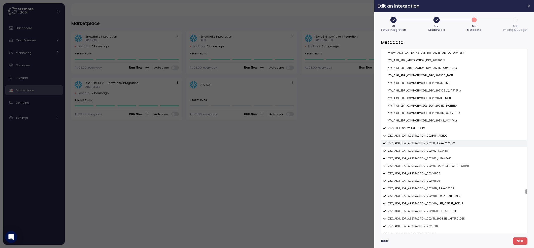
scroll to position [7863, 0]
click at [436, 135] on p "ZZZ_AIGI_EDR_ABSTRACTION_202308_ADHOC" at bounding box center [417, 134] width 59 height 4
click at [436, 139] on div "ZZZ_AIGI_EDR_ABSTRACTION_202311_JIRA40232_V2" at bounding box center [454, 142] width 146 height 8
click at [436, 148] on div "ZZZ_AIGI_EDR_ABSTRACTION_202402_ED34881" at bounding box center [454, 149] width 146 height 8
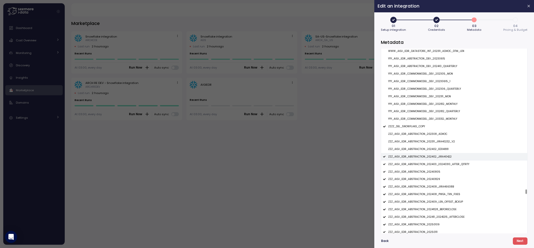
click at [435, 157] on p "ZZZ_AIGI_EDR_ABSTRACTION_202402_JIRA40422" at bounding box center [419, 157] width 63 height 4
click at [435, 163] on div "ZZZ_AIGI_EDR_ABSTRACTION_202403_20240310_AFTER_Q1TRTY" at bounding box center [454, 164] width 146 height 8
click at [434, 168] on div "ZZZ_AIGI_EDR_ABSTRACTION_202403_20240310_AFTER_Q1TRTY" at bounding box center [454, 164] width 146 height 8
click at [434, 170] on div "ZZZ_AIGI_EDR_ABSTRACTION_20240805" at bounding box center [454, 172] width 146 height 8
click at [434, 164] on p "ZZZ_AIGI_EDR_ABSTRACTION_202403_20240310_AFTER_Q1TRTY" at bounding box center [428, 164] width 81 height 4
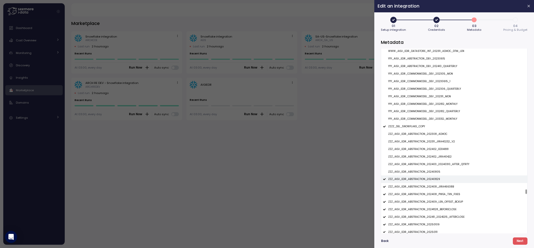
click at [434, 179] on p "ZZZ_AIGI_EDR_ABSTRACTION_20240829" at bounding box center [414, 179] width 52 height 4
click at [434, 188] on p "ZZZ_AIGI_EDR_ABSTRACTION_202408_JIRA46638B" at bounding box center [421, 187] width 66 height 4
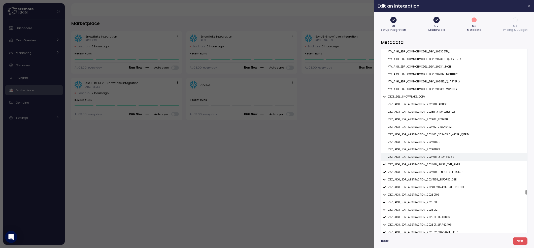
scroll to position [7910, 0]
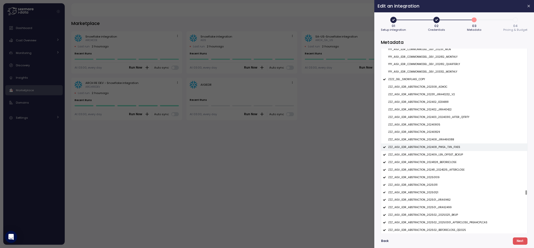
click at [443, 149] on p "ZZZ_AIGI_EDR_ABSTRACTION_202408_PWEA_TXN_FIXES" at bounding box center [424, 147] width 72 height 4
click at [443, 153] on div "ZZZ_AIGI_EDR_ABSTRACTION_202409_LEN_OFFSET_BCKUP" at bounding box center [454, 155] width 146 height 8
click at [440, 160] on div "ZZZ_AIGI_EDR_ABSTRACTION_20241128_BEFORECLOSE" at bounding box center [454, 162] width 146 height 8
click at [440, 170] on p "ZZZ_AIGI_EDR_ABSTRACTION_202411_20241215_AFTERCLOSE" at bounding box center [426, 170] width 76 height 4
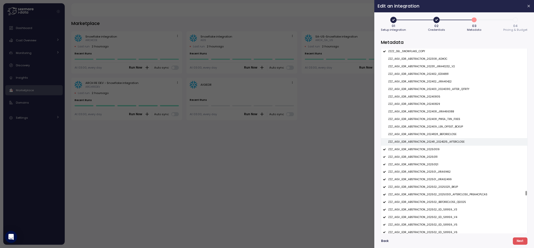
scroll to position [7962, 0]
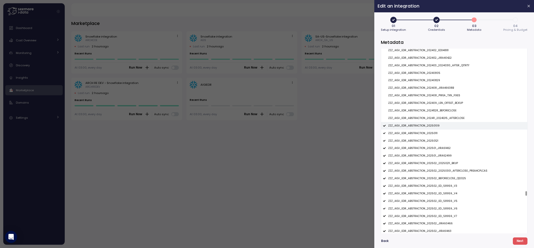
click at [437, 126] on div "ZZZ_AIGI_EDR_ABSTRACTION_20250109" at bounding box center [454, 126] width 146 height 8
click at [437, 133] on div "ZZZ_AIGI_EDR_ABSTRACTION_20250111" at bounding box center [454, 133] width 146 height 8
click at [436, 139] on div "ZZZ_AIGI_EDR_ABSTRACTION_20250121" at bounding box center [454, 141] width 146 height 8
click at [436, 148] on p "ZZZ_AIGI_EDR_ABSTRACTION_202501_JIRA61462" at bounding box center [419, 148] width 62 height 4
click at [436, 154] on div "ZZZ_AIGI_EDR_ABSTRACTION_202501_JIRA62499" at bounding box center [454, 156] width 146 height 8
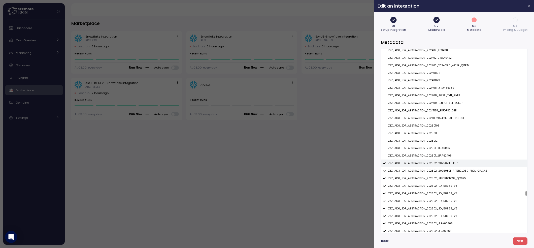
click at [436, 163] on p "ZZZ_AIGI_EDR_ABSTRACTION_202502_20250211_BKUP" at bounding box center [423, 163] width 70 height 4
click at [436, 170] on p "ZZZ_AIGI_EDR_ABSTRACTION_202502_20250301_AFTERCLOSE_PREAHCPLCAS" at bounding box center [437, 171] width 99 height 4
click at [436, 177] on div "ZZZ_AIGI_EDR_ABSTRACTION_202502_BEFORECLOSE_Q12025" at bounding box center [454, 179] width 146 height 8
click at [436, 185] on div "ZZZ_AIGI_EDR_ABSTRACTION_202502_ED_58959_V3" at bounding box center [454, 186] width 146 height 8
click at [437, 194] on p "ZZZ_AIGI_EDR_ABSTRACTION_202502_ED_58959_V4" at bounding box center [422, 194] width 69 height 4
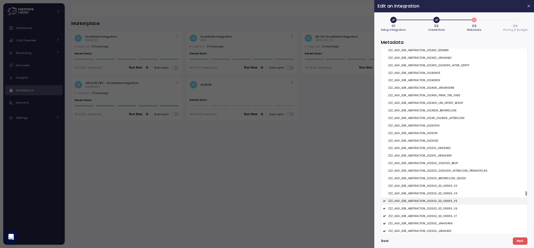
click at [437, 203] on p "ZZZ_AIGI_EDR_ABSTRACTION_202502_ED_58959_V5" at bounding box center [422, 201] width 69 height 4
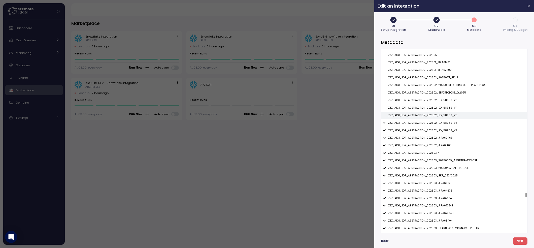
scroll to position [8077, 0]
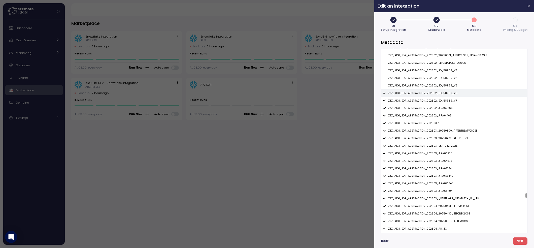
click at [439, 93] on p "ZZZ_AIGI_EDR_ABSTRACTION_202502_ED_58959_V6" at bounding box center [422, 93] width 69 height 4
click at [439, 100] on p "ZZZ_AIGI_EDR_ABSTRACTION_202502_ED_58959_V7" at bounding box center [422, 101] width 69 height 4
click at [438, 104] on div "ZZZ_AIGI_EDR_ABSTRACTION_202502_ED_58959_V7" at bounding box center [454, 101] width 146 height 8
click at [438, 111] on div "ZZZ_AIGI_EDR_ABSTRACTION_202502_JIRA60466" at bounding box center [454, 108] width 146 height 8
click at [439, 104] on div "ZZZ_AIGI_EDR_ABSTRACTION_202502_ED_58959_V7" at bounding box center [454, 101] width 146 height 8
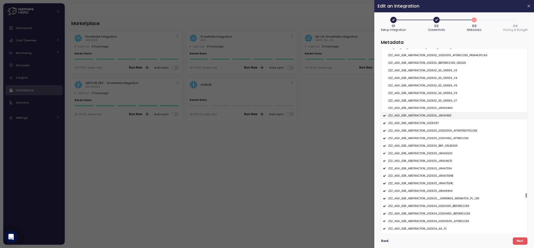
click at [438, 117] on p "ZZZ_AIGI_EDR_ABSTRACTION_202502_JIRA61463" at bounding box center [419, 116] width 63 height 4
click at [438, 122] on div "ZZZ_AIGI_EDR_ABSTRACTION_20250317" at bounding box center [454, 123] width 146 height 8
click at [438, 129] on div "ZZZ_AIGI_EDR_ABSTRACTION_202503_20250309_AFTERTREATYCLOSE" at bounding box center [454, 131] width 146 height 8
click at [438, 138] on p "ZZZ_AIGI_EDR_ABSTRACTION_202503_20250402_AFTERCLOSE" at bounding box center [428, 139] width 80 height 4
click at [436, 146] on p "ZZZ_AIGI_EDR_ABSTRACTION_202503_BKP_03242025" at bounding box center [423, 146] width 70 height 4
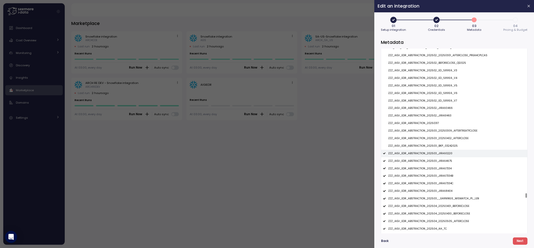
click at [436, 155] on p "ZZZ_AIGI_EDR_ABSTRACTION_202503_JIRA60220" at bounding box center [420, 154] width 64 height 4
click at [436, 163] on p "ZZZ_AIGI_EDR_ABSTRACTION_202503_JIRA64675" at bounding box center [420, 161] width 64 height 4
click at [436, 170] on p "ZZZ_AIGI_EDR_ABSTRACTION_202503_JIRA67334" at bounding box center [419, 169] width 63 height 4
click at [438, 176] on p "ZZZ_AIGI_EDR_ABSTRACTION_202503_JIRA67334B" at bounding box center [420, 176] width 65 height 4
click at [439, 181] on div "ZZZ_AIGI_EDR_ABSTRACTION_202503_JIRA67334C" at bounding box center [454, 184] width 146 height 8
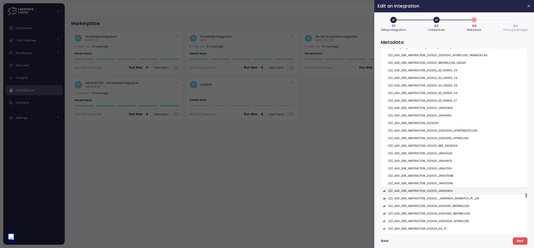
click at [439, 189] on div "ZZZ_AIGI_EDR_ABSTRACTION_202503_JIRA68404" at bounding box center [454, 191] width 146 height 8
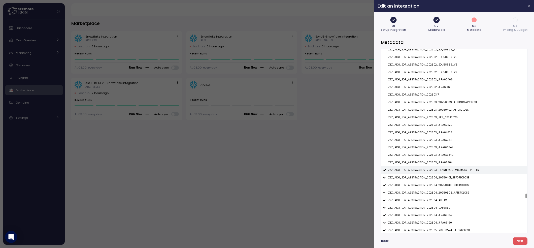
scroll to position [8139, 0]
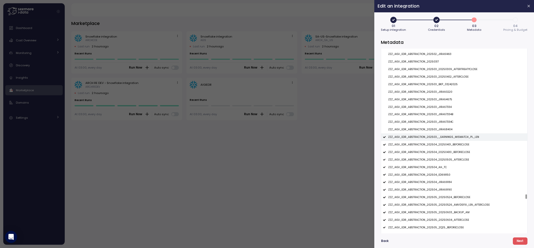
click at [444, 141] on div "ZZZ_AIGI_EDR_ABSTRACTION_202503__EARNINGS_MISMATCH_PL_LEN" at bounding box center [454, 137] width 146 height 8
click at [444, 144] on p "ZZZ_AIGI_EDR_ABSTRACTION_202504_20250401_BEFORECLOSE" at bounding box center [428, 145] width 81 height 4
click at [444, 149] on div "ZZZ_AIGI_EDR_ABSTRACTION_202504_20250430_BEFORECLOSE" at bounding box center [454, 152] width 146 height 8
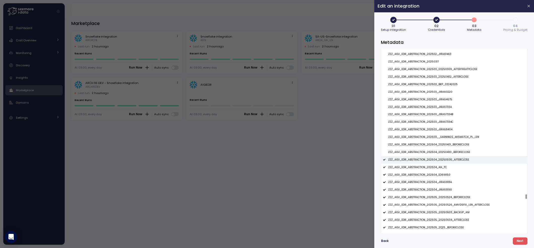
click at [444, 157] on div "ZZZ_AIGI_EDR_ABSTRACTION_202504_20250505_AFTERCLOSE" at bounding box center [454, 160] width 146 height 8
click at [443, 166] on p "ZZZ_AIGI_EDR_ABSTRACTION_202504_AH_TC" at bounding box center [417, 167] width 59 height 4
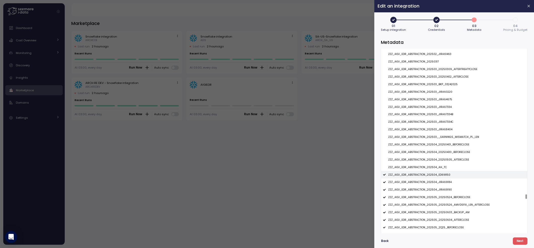
click at [443, 177] on p "ZZZ_AIGI_EDR_ABSTRACTION_202504_ED69850" at bounding box center [419, 175] width 62 height 4
click at [443, 184] on p "ZZZ_AIGI_EDR_ABSTRACTION_202504_JIRA69184" at bounding box center [419, 182] width 63 height 4
click at [443, 189] on div "ZZZ_AIGI_EDR_ABSTRACTION_202504_JIRA69190" at bounding box center [454, 190] width 146 height 8
click at [443, 195] on div "ZZZ_AIGI_EDR_ABSTRACTION_202505_20250524_BEFORECLOSE" at bounding box center [454, 197] width 146 height 8
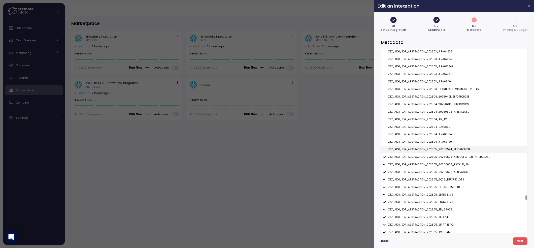
scroll to position [8207, 0]
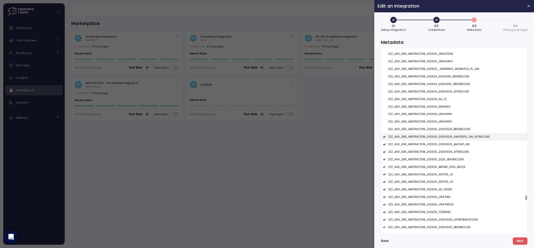
click at [449, 139] on p "ZZZ_AIGI_EDR_ABSTRACTION_202505_20250526_AMVDSFIX_LEN_AFTERCLOSE" at bounding box center [439, 137] width 102 height 4
click at [449, 144] on p "ZZZ_AIGI_EDR_ABSTRACTION_202505_20250603_BACKUP_AM" at bounding box center [428, 145] width 81 height 4
click at [448, 153] on p "ZZZ_AIGI_EDR_ABSTRACTION_202505_20250604_AFTERCLOSE" at bounding box center [428, 152] width 81 height 4
click at [447, 161] on p "ZZZ_AIGI_EDR_ABSTRACTION_202505_2Q25_BEFORECLOSE" at bounding box center [426, 160] width 76 height 4
click at [446, 167] on p "ZZZ_AIGI_EDR_ABSTRACTION_202505_BEFORE_0519_BATCH" at bounding box center [426, 167] width 77 height 4
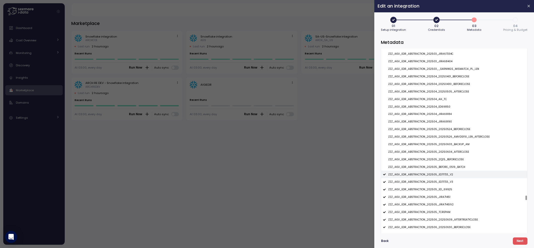
click at [444, 176] on p "ZZZ_AIGI_EDR_ABSTRACTION_202505_ED71733_V2" at bounding box center [420, 175] width 65 height 4
click at [444, 183] on p "ZZZ_AIGI_EDR_ABSTRACTION_202505_ED71733_V3" at bounding box center [420, 182] width 65 height 4
click at [444, 190] on p "ZZZ_AIGI_EDR_ABSTRACTION_202505_ED_69925" at bounding box center [420, 190] width 64 height 4
click at [444, 197] on p "ZZZ_AIGI_EDR_ABSTRACTION_202505_JIRA71451" at bounding box center [419, 197] width 62 height 4
click at [444, 205] on p "ZZZ_AIGI_EDR_ABSTRACTION_202505_JIRA71451V2" at bounding box center [420, 205] width 65 height 4
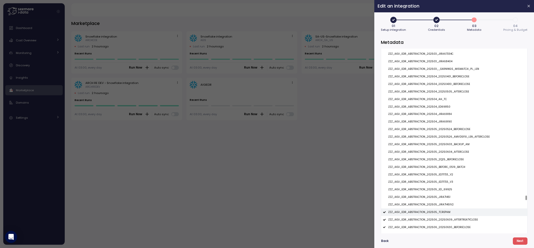
click at [444, 212] on p "ZZZ_AIGI_EDR_ABSTRACTION_202505_TCREPAM" at bounding box center [419, 212] width 62 height 4
click at [444, 218] on div "ZZZ_AIGI_EDR_ABSTRACTION_202506_20250609_AFTERTREATYCLOSE" at bounding box center [454, 220] width 146 height 8
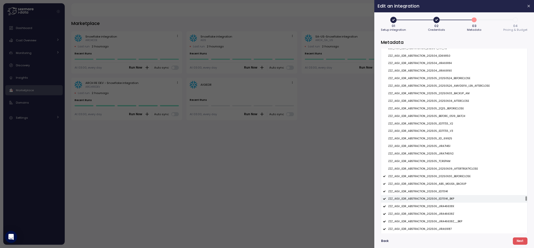
scroll to position [8259, 0]
click at [447, 176] on p "ZZZ_AIGI_EDR_ABSTRACTION_202506_20250630_BEFORECLOSE" at bounding box center [429, 175] width 82 height 4
click at [447, 182] on p "ZZZ_AIGI_EDR_ABSTRACTION_202506_ABS_MGUEA_BACKUP" at bounding box center [427, 183] width 78 height 4
click at [445, 190] on p "ZZZ_AIGI_EDR_ABSTRACTION_202506_ED70141" at bounding box center [418, 190] width 60 height 4
click at [445, 198] on p "ZZZ_AIGI_EDR_ABSTRACTION_202506_ED70141_BKP" at bounding box center [421, 198] width 66 height 4
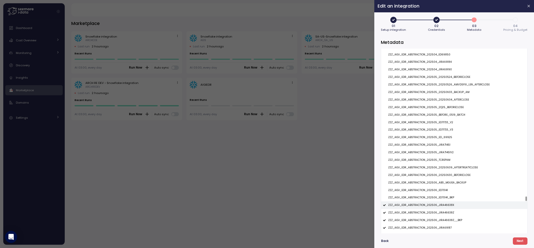
click at [445, 205] on p "ZZZ_AIGI_EDR_ABSTRACTION_202506_JIRA46638X" at bounding box center [421, 205] width 66 height 4
click at [445, 212] on p "ZZZ_AIGI_EDR_ABSTRACTION_202506_JIRA46638Z" at bounding box center [421, 213] width 66 height 4
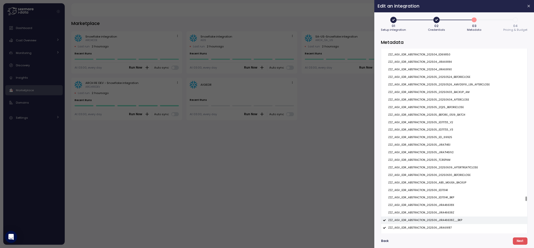
click at [445, 220] on p "ZZZ_AIGI_EDR_ABSTRACTION_202506_JIRA46638Z__BKP" at bounding box center [425, 220] width 74 height 4
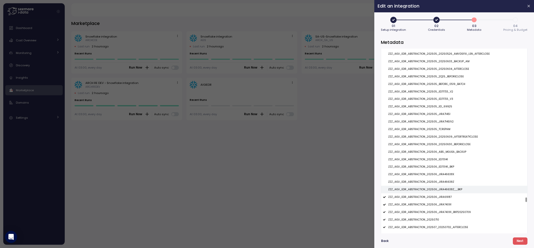
scroll to position [8328, 0]
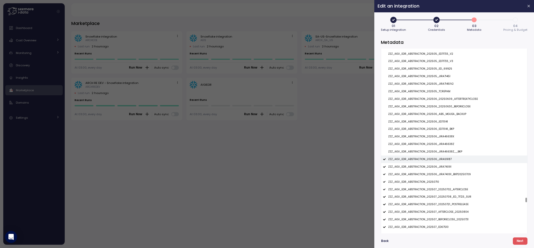
click at [443, 157] on div "ZZZ_AIGI_EDR_ABSTRACTION_202506_JIRA69187" at bounding box center [454, 159] width 146 height 8
click at [443, 165] on div "ZZZ_AIGI_EDR_ABSTRACTION_202506_JIRA74091" at bounding box center [454, 167] width 146 height 8
click at [443, 175] on p "ZZZ_AIGI_EDR_ABSTRACTION_202506_JIRA74091_BKP20250709" at bounding box center [429, 175] width 83 height 4
click at [440, 184] on div "ZZZ_AIGI_EDR_ABSTRACTION_20250710" at bounding box center [454, 182] width 146 height 8
click at [440, 191] on p "ZZZ_AIGI_EDR_ABSTRACTION_202507_20250702_AFTERCLOSE" at bounding box center [428, 190] width 80 height 4
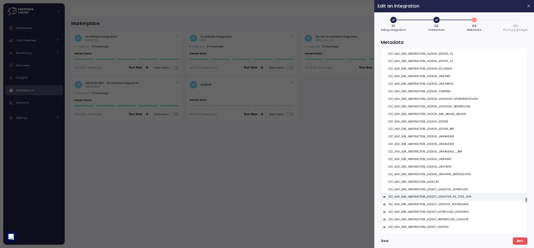
click at [440, 195] on div "ZZZ_AIGI_EDR_ABSTRACTION_202507_20250708_ED_71723_SUR" at bounding box center [454, 197] width 146 height 8
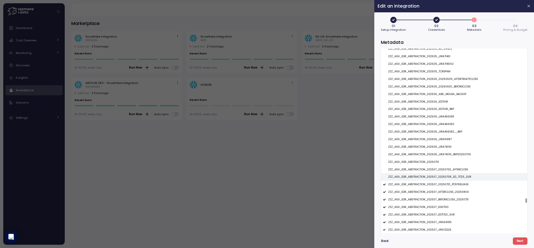
scroll to position [8372, 0]
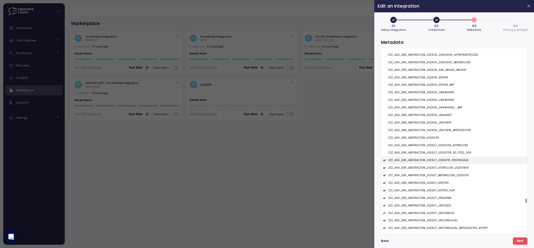
click at [445, 163] on div "ZZZ_AIGI_EDR_ABSTRACTION_202507_20250721_POSTRELEASE" at bounding box center [454, 160] width 146 height 8
click at [445, 168] on p "ZZZ_AIGI_EDR_ABSTRACTION_202507_AFTERCLOSE_20250804" at bounding box center [428, 168] width 80 height 4
click at [445, 175] on p "ZZZ_AIGI_EDR_ABSTRACTION_202507_BEFORECLOSE_20250731" at bounding box center [428, 176] width 80 height 4
click at [445, 182] on p "ZZZ_AIGI_EDR_ABSTRACTION_202507_ED67510" at bounding box center [418, 183] width 60 height 4
click at [445, 189] on div "ZZZ_AIGI_EDR_ABSTRACTION_202507_ED71723_SUR" at bounding box center [454, 191] width 146 height 8
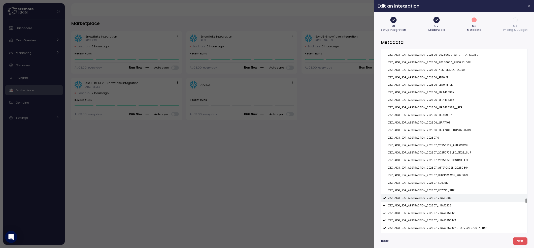
click at [445, 196] on div "ZZZ_AIGI_EDR_ABSTRACTION_202507_JIRA69185" at bounding box center [454, 198] width 146 height 8
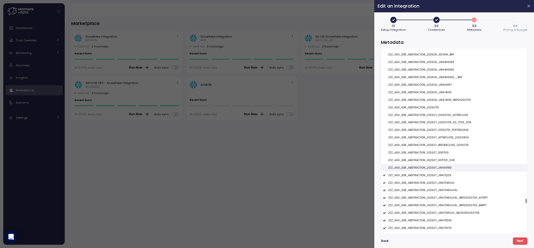
scroll to position [8410, 0]
click at [448, 170] on div "ZZZ_AIGI_EDR_ABSTRACTION_202507_JIRA72225" at bounding box center [454, 167] width 146 height 8
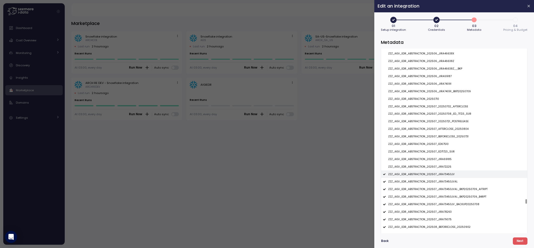
click at [448, 174] on p "ZZZ_AIGI_EDR_ABSTRACTION_202507_JIRA73450JV" at bounding box center [421, 175] width 66 height 4
click at [448, 182] on p "ZZZ_AIGI_EDR_ABSTRACTION_202507_JIRA73450JVAL" at bounding box center [423, 182] width 70 height 4
click at [448, 189] on p "ZZZ_AIGI_EDR_ABSTRACTION_202507_JIRA73450JVAL_BKP20250709_AFTRPT" at bounding box center [437, 189] width 99 height 4
click at [448, 197] on p "ZZZ_AIGI_EDR_ABSTRACTION_202507_JIRA73450JVAL_BKP20250709_B4RPT" at bounding box center [437, 197] width 98 height 4
click at [448, 203] on div "ZZZ_AIGI_EDR_ABSTRACTION_202507_JIRA73450JV_BACKUP20250708" at bounding box center [454, 204] width 146 height 8
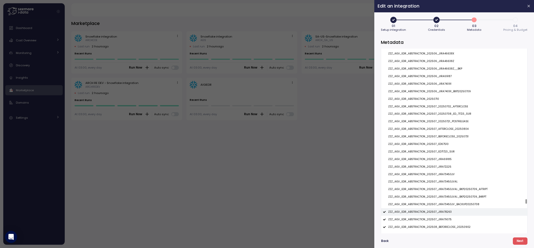
click at [448, 212] on div "ZZZ_AIGI_EDR_ABSTRACTION_202507_JIRA78263" at bounding box center [454, 212] width 146 height 8
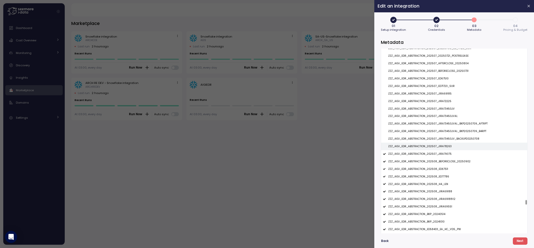
scroll to position [8537, 0]
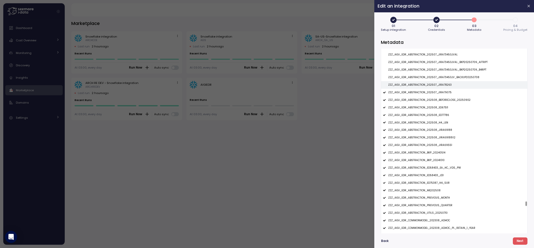
click at [447, 85] on p "ZZZ_AIGI_EDR_ABSTRACTION_202507_JIRA78263" at bounding box center [419, 85] width 63 height 4
click at [447, 89] on div "ZZZ_AIGI_EDR_ABSTRACTION_202507_JIRA78263" at bounding box center [454, 85] width 146 height 8
click at [447, 84] on p "ZZZ_AIGI_EDR_ABSTRACTION_202507_JIRA78263" at bounding box center [419, 85] width 63 height 4
click at [446, 87] on p "ZZZ_AIGI_EDR_ABSTRACTION_202507_JIRA78263" at bounding box center [419, 85] width 63 height 4
click at [446, 91] on div "ZZZ_AIGI_EDR_ABSTRACTION_202507_JIRA79075" at bounding box center [454, 93] width 146 height 8
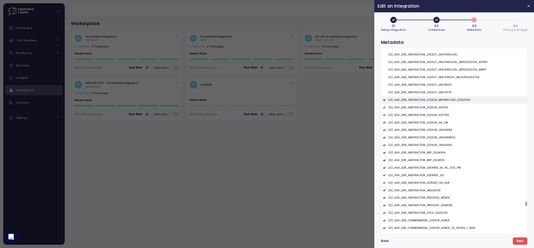
click at [446, 99] on div "ZZZ_AIGI_EDR_ABSTRACTION_202508_BEFORECLOSE_20250902" at bounding box center [454, 100] width 146 height 8
click at [444, 111] on div "ZZZ_AIGI_EDR_ABSTRACTION_202508_ED67511" at bounding box center [454, 108] width 146 height 8
click at [444, 116] on p "ZZZ_AIGI_EDR_ABSTRACTION_202508_ED77786" at bounding box center [418, 115] width 61 height 4
click at [444, 121] on div "ZZZ_AIGI_EDR_ABSTRACTION_202508_H4_LEN" at bounding box center [454, 123] width 146 height 8
click at [444, 127] on div "ZZZ_AIGI_EDR_ABSTRACTION_202508_JIRA69188" at bounding box center [454, 130] width 146 height 8
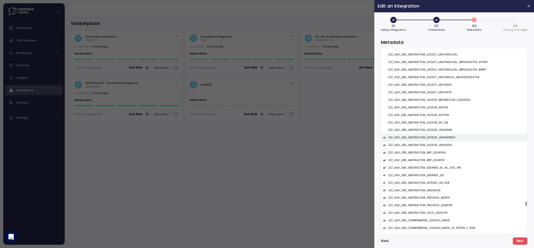
click at [444, 136] on div "ZZZ_AIGI_EDR_ABSTRACTION_202508_JIRA69188V2" at bounding box center [454, 138] width 146 height 8
click at [444, 144] on p "ZZZ_AIGI_EDR_ABSTRACTION_202508_JIRA69551" at bounding box center [420, 145] width 64 height 4
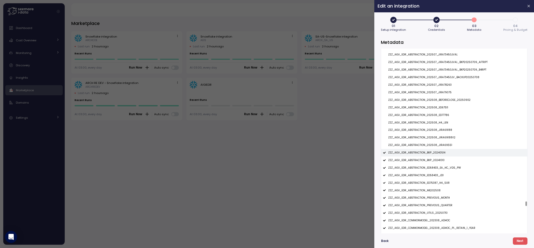
click at [444, 152] on div "ZZZ_AIGI_EDR_ABSTRACTION_BKP_20240514" at bounding box center [454, 153] width 146 height 8
click at [444, 160] on div "ZZZ_AIGI_EDR_ABSTRACTION_BKP_20241010" at bounding box center [454, 160] width 146 height 8
click at [444, 166] on div "ZZZ_AIGI_EDR_ABSTRACTION_ED58433_EA_HC_VDS_PW" at bounding box center [454, 168] width 146 height 8
click at [443, 175] on div "ZZZ_AIGI_EDR_ABSTRACTION_ED58433_JD1" at bounding box center [454, 176] width 146 height 8
click at [443, 182] on div "ZZZ_AIGI_EDR_ABSTRACTION_ED75387_H4_SUR" at bounding box center [454, 183] width 146 height 8
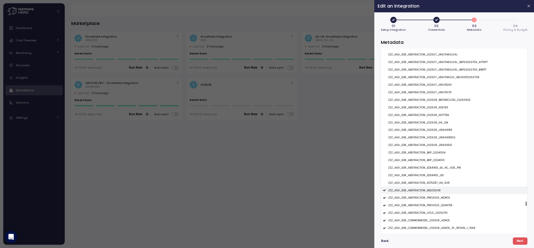
click at [443, 193] on div "ZZZ_AIGI_EDR_ABSTRACTION_ME202508" at bounding box center [454, 190] width 146 height 8
click at [446, 196] on div "ZZZ_AIGI_EDR_ABSTRACTION_PREVIOUS_MONTH" at bounding box center [454, 198] width 146 height 8
click at [446, 204] on div "ZZZ_AIGI_EDR_ABSTRACTION_PREVIOUS_QUARTER" at bounding box center [454, 205] width 146 height 8
click at [446, 212] on div "ZZZ_AIGI_EDR_ABSTRACTION_UTILS_20250710" at bounding box center [454, 213] width 146 height 8
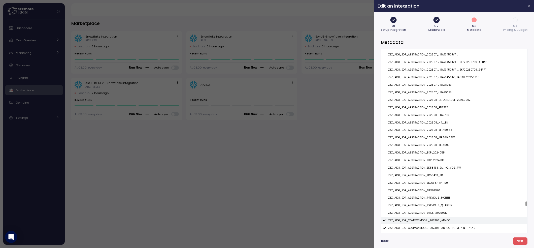
click at [446, 222] on p "ZZZ_AIGI_EDR_COMMONMODEL_202308_ADHOC" at bounding box center [419, 221] width 62 height 4
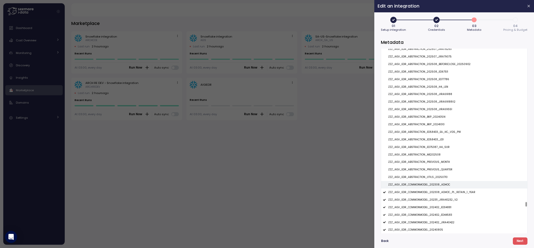
scroll to position [8628, 0]
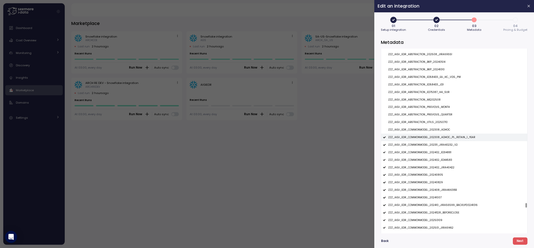
click at [445, 139] on p "ZZZ_AIGI_EDR_COMMONMODEL_202308_ADHOC_PL_RETAIN_1_YEAR" at bounding box center [431, 138] width 87 height 4
click at [445, 144] on p "ZZZ_AIGI_EDR_COMMONMODEL_202311_JIRA40232_V2" at bounding box center [423, 145] width 70 height 4
click at [443, 153] on p "ZZZ_AIGI_EDR_COMMONMODEL_202402_ED34881" at bounding box center [419, 153] width 63 height 4
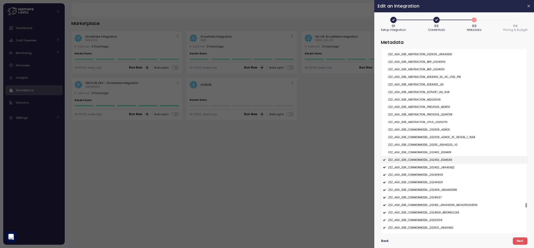
click at [443, 163] on div "ZZZ_AIGI_EDR_COMMONMODEL_202402_ED44583" at bounding box center [454, 160] width 146 height 8
click at [443, 161] on p "ZZZ_AIGI_EDR_COMMONMODEL_202402_ED44583" at bounding box center [420, 160] width 64 height 4
click at [443, 164] on div "ZZZ_AIGI_EDR_COMMONMODEL_202402_ED44583" at bounding box center [454, 160] width 146 height 8
click at [443, 172] on div "ZZZ_AIGI_EDR_COMMONMODEL_20240805" at bounding box center [454, 175] width 146 height 8
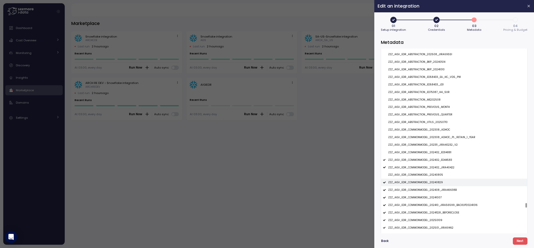
click at [442, 182] on div "ZZZ_AIGI_EDR_COMMONMODEL_20240829" at bounding box center [454, 183] width 146 height 8
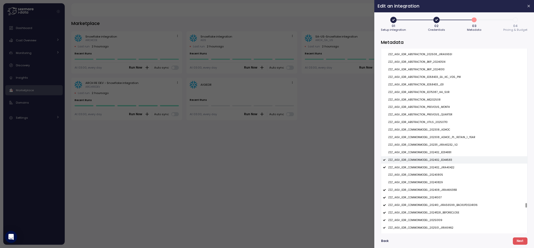
click at [443, 162] on p "ZZZ_AIGI_EDR_COMMONMODEL_202402_ED44583" at bounding box center [420, 160] width 64 height 4
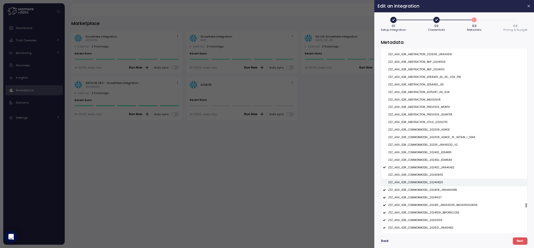
click at [443, 185] on div "ZZZ_AIGI_EDR_COMMONMODEL_20240829" at bounding box center [454, 183] width 146 height 8
click at [443, 190] on p "ZZZ_AIGI_EDR_COMMONMODEL_202408_JIRA46638B" at bounding box center [422, 190] width 69 height 4
click at [445, 169] on p "ZZZ_AIGI_EDR_COMMONMODEL_202402_JIRA40422" at bounding box center [421, 168] width 66 height 4
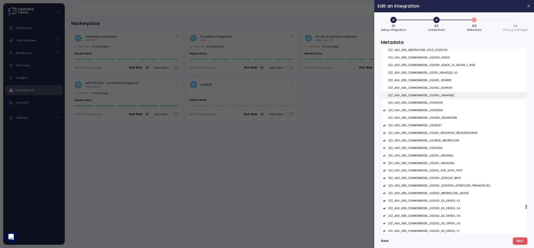
scroll to position [8718, 0]
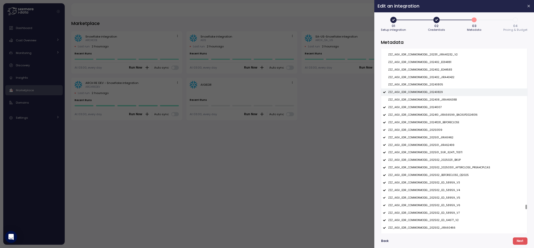
click at [444, 95] on div "ZZZ_AIGI_EDR_COMMONMODEL_20240829" at bounding box center [454, 92] width 146 height 8
click at [441, 117] on p "ZZZ_AIGI_EDR_COMMONMODEL_202410_JIRA56599_BACKUP20241016" at bounding box center [432, 115] width 89 height 4
click at [441, 112] on div "ZZZ_AIGI_EDR_COMMONMODEL_202410_JIRA56599_BACKUP20241016" at bounding box center [454, 115] width 146 height 8
click at [441, 107] on div "ZZZ_AIGI_EDR_COMMONMODEL_20241007" at bounding box center [454, 108] width 146 height 8
click at [441, 111] on div "ZZZ_AIGI_EDR_COMMONMODEL_20241007" at bounding box center [454, 108] width 146 height 8
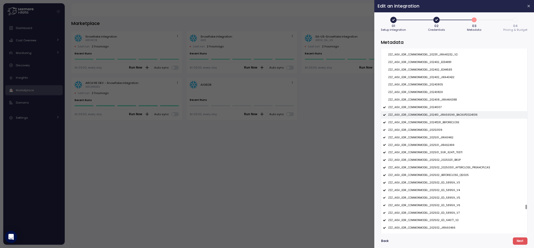
click at [441, 114] on div "ZZZ_AIGI_EDR_COMMONMODEL_202410_JIRA56599_BACKUP20241016" at bounding box center [454, 115] width 146 height 8
click at [441, 108] on div "ZZZ_AIGI_EDR_COMMONMODEL_20241007" at bounding box center [454, 108] width 146 height 8
click at [436, 125] on div "ZZZ_AIGI_EDR_COMMONMODEL_20241128_BEFORECLOSE" at bounding box center [454, 123] width 146 height 8
click at [436, 129] on p "ZZZ_AIGI_EDR_COMMONMODEL_20250109" at bounding box center [415, 130] width 54 height 4
click at [436, 136] on div "ZZZ_AIGI_EDR_COMMONMODEL_202501_JIRA61462" at bounding box center [454, 138] width 146 height 8
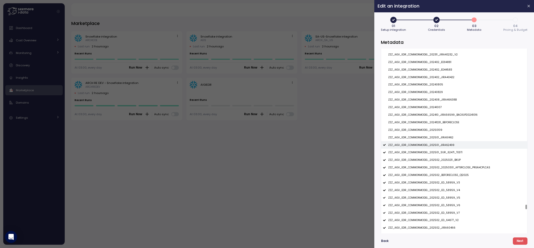
click at [436, 144] on p "ZZZ_AIGI_EDR_COMMONMODEL_202501_JIRA62499" at bounding box center [421, 145] width 66 height 4
click at [437, 151] on div "ZZZ_AIGI_EDR_COMMONMODEL_202501_SUR_62471_TEST1" at bounding box center [454, 153] width 146 height 8
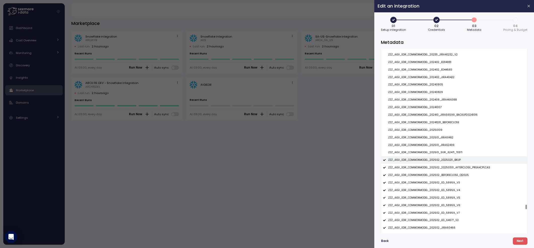
click at [438, 160] on p "ZZZ_AIGI_EDR_COMMONMODEL_202502_20250211_BKUP" at bounding box center [424, 160] width 73 height 4
click at [440, 167] on div "ZZZ_AIGI_EDR_COMMONMODEL_202502_20250301_AFTERCLOSE_PREAHCPLCAS" at bounding box center [454, 168] width 146 height 8
click at [441, 176] on p "ZZZ_AIGI_EDR_COMMONMODEL_202502_BEFORECLOSE_Q12025" at bounding box center [428, 175] width 81 height 4
click at [442, 184] on p "ZZZ_AIGI_EDR_COMMONMODEL_202502_ED_58959_V3" at bounding box center [424, 183] width 72 height 4
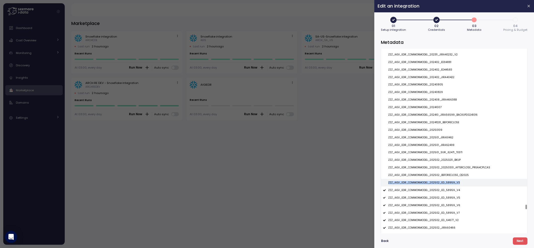
click at [442, 184] on p "ZZZ_AIGI_EDR_COMMONMODEL_202502_ED_58959_V3" at bounding box center [424, 183] width 72 height 4
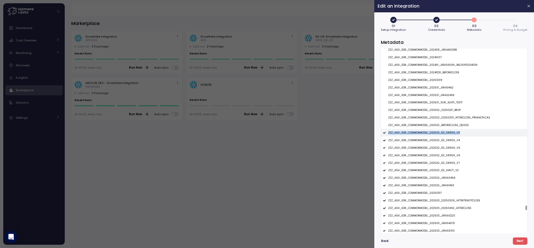
scroll to position [8769, 0]
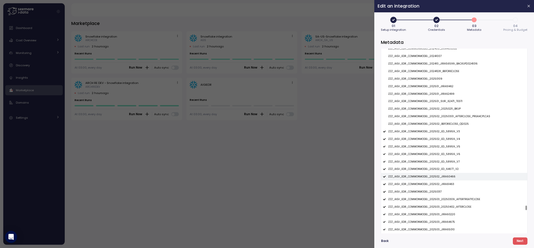
click at [441, 178] on p "ZZZ_AIGI_EDR_COMMONMODEL_202502_JIRA60466" at bounding box center [421, 177] width 67 height 4
click at [441, 186] on p "ZZZ_AIGI_EDR_COMMONMODEL_202502_JIRA61463" at bounding box center [421, 184] width 66 height 4
click at [437, 135] on div "ZZZ_AIGI_EDR_COMMONMODEL_202502_ED_58959_V3" at bounding box center [454, 132] width 146 height 8
click at [437, 138] on div "ZZZ_AIGI_EDR_COMMONMODEL_202502_ED_58959_V4" at bounding box center [454, 139] width 146 height 8
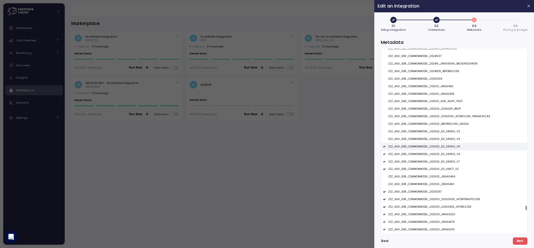
click at [437, 150] on div "ZZZ_AIGI_EDR_COMMONMODEL_202502_ED_58959_V5" at bounding box center [454, 147] width 146 height 8
click at [437, 154] on p "ZZZ_AIGI_EDR_COMMONMODEL_202502_ED_58959_V6" at bounding box center [424, 154] width 72 height 4
click at [437, 160] on div "ZZZ_AIGI_EDR_COMMONMODEL_202502_ED_58959_V7" at bounding box center [454, 162] width 146 height 8
click at [437, 168] on div "ZZZ_AIGI_EDR_COMMONMODEL_202502_ED_64677_V2" at bounding box center [454, 169] width 146 height 8
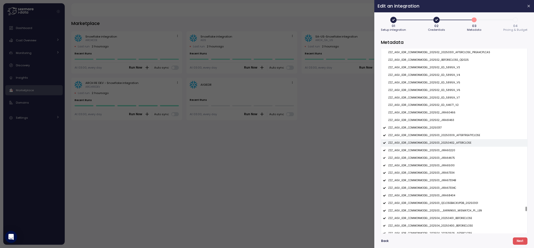
scroll to position [8837, 0]
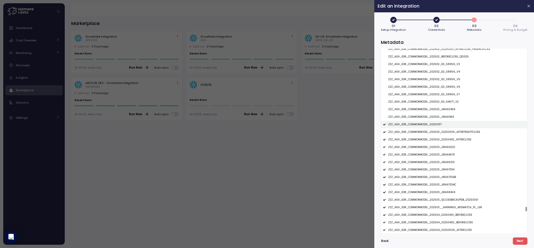
click at [437, 126] on p "ZZZ_AIGI_EDR_COMMONMODEL_20250317" at bounding box center [414, 125] width 53 height 4
click at [437, 133] on p "ZZZ_AIGI_EDR_COMMONMODEL_202503_20250309_AFTERTREATYCLOSE" at bounding box center [434, 132] width 92 height 4
click at [438, 141] on p "ZZZ_AIGI_EDR_COMMONMODEL_202503_20250402_AFTERCLOSE" at bounding box center [429, 140] width 83 height 4
click at [438, 149] on p "ZZZ_AIGI_EDR_COMMONMODEL_202503_JIRA60220" at bounding box center [421, 147] width 67 height 4
click at [438, 156] on p "ZZZ_AIGI_EDR_COMMONMODEL_202503_JIRA64675" at bounding box center [421, 155] width 67 height 4
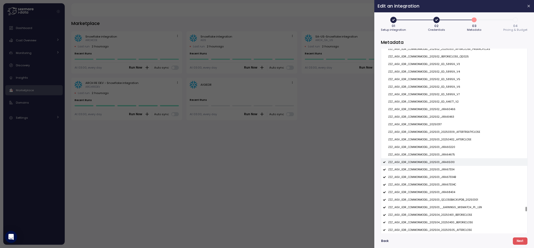
click at [438, 164] on p "ZZZ_AIGI_EDR_COMMONMODEL_202503_JIRA65010" at bounding box center [421, 162] width 66 height 4
click at [438, 168] on div "ZZZ_AIGI_EDR_COMMONMODEL_202503_JIRA67334" at bounding box center [454, 170] width 146 height 8
click at [439, 178] on p "ZZZ_AIGI_EDR_COMMONMODEL_202503_JIRA67334B" at bounding box center [422, 177] width 68 height 4
click at [439, 183] on div "ZZZ_AIGI_EDR_COMMONMODEL_202503_JIRA67334C" at bounding box center [454, 185] width 146 height 8
click at [440, 191] on div "ZZZ_AIGI_EDR_COMMONMODEL_202503_JIRA68404" at bounding box center [454, 192] width 146 height 8
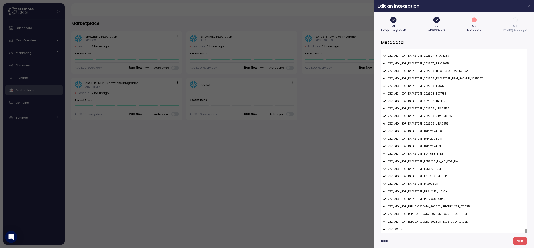
scroll to position [10073, 0]
click at [441, 217] on div "ZZZ_AIGI_EDR_REPLICATEDDATA_202505_2Q25_BEFORECLOSE" at bounding box center [454, 214] width 146 height 8
click at [442, 220] on div "ZZZ_AIGI_EDR_REPLICATEDDATA_202508_3Q25_BEFORECLOSE" at bounding box center [454, 222] width 146 height 8
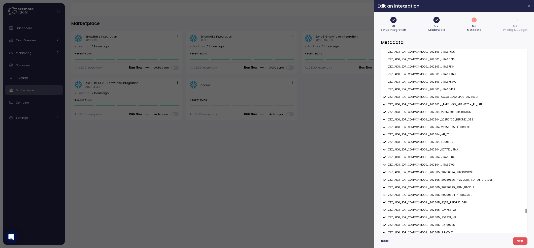
scroll to position [8942, 0]
click at [450, 132] on div "ZZZ_AIGI_EDR_COMMONMODEL_202504_AH_TC" at bounding box center [454, 132] width 146 height 8
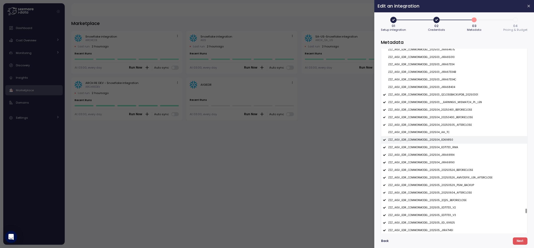
click at [449, 139] on div "ZZZ_AIGI_EDR_COMMONMODEL_202504_ED69850" at bounding box center [454, 140] width 146 height 8
click at [449, 149] on p "ZZZ_AIGI_EDR_COMMONMODEL_202504_ED71733_RMA" at bounding box center [423, 148] width 70 height 4
click at [448, 157] on p "ZZZ_AIGI_EDR_COMMONMODEL_202504_JIRA69184" at bounding box center [421, 155] width 66 height 4
click at [448, 163] on p "ZZZ_AIGI_EDR_COMMONMODEL_202504_JIRA69190" at bounding box center [421, 163] width 66 height 4
click at [448, 172] on p "ZZZ_AIGI_EDR_COMMONMODEL_202505_20250524_BEFORECLOSE" at bounding box center [430, 170] width 85 height 4
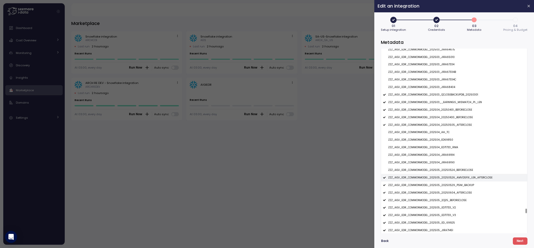
click at [448, 181] on div "ZZZ_AIGI_EDR_COMMONMODEL_202505_20250526_AMVDSFIX_LEN_AFTERCLOSE" at bounding box center [454, 178] width 146 height 8
click at [448, 187] on p "ZZZ_AIGI_EDR_COMMONMODEL_202505_20250529_PGM_BACKUP" at bounding box center [431, 185] width 86 height 4
click at [446, 96] on p "ZZZ_AIGI_EDR_COMMONMODEL_202503_QCLOSEBACKUPDB_20250301" at bounding box center [433, 95] width 90 height 4
click at [446, 102] on div "ZZZ_AIGI_EDR_COMMONMODEL_202503__EARNINGS_MISMATCH_PL_LEN" at bounding box center [454, 102] width 146 height 8
click at [446, 110] on p "ZZZ_AIGI_EDR_COMMONMODEL_202504_20250401_BEFORECLOSE" at bounding box center [430, 110] width 84 height 4
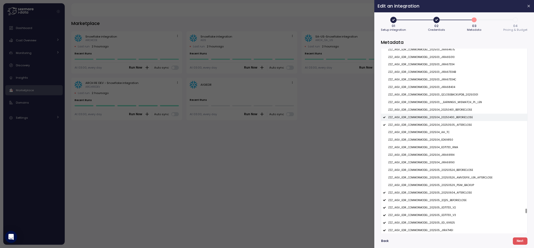
click at [446, 116] on div "ZZZ_AIGI_EDR_COMMONMODEL_202504_20250430_BEFORECLOSE" at bounding box center [454, 118] width 146 height 8
click at [446, 124] on div "ZZZ_AIGI_EDR_COMMONMODEL_202504_20250505_AFTERCLOSE" at bounding box center [454, 125] width 146 height 8
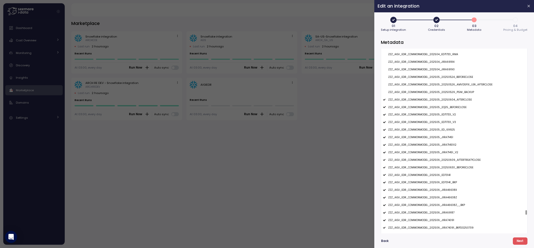
scroll to position [9038, 0]
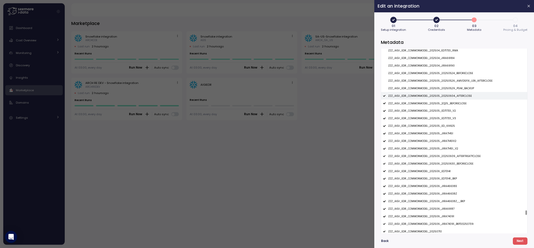
click at [444, 97] on p "ZZZ_AIGI_EDR_COMMONMODEL_202505_20250604_AFTERCLOSE" at bounding box center [430, 96] width 84 height 4
click at [444, 103] on p "ZZZ_AIGI_EDR_COMMONMODEL_202505_2Q25_BEFORECLOSE" at bounding box center [427, 104] width 78 height 4
click at [444, 111] on p "ZZZ_AIGI_EDR_COMMONMODEL_202505_ED71733_V2" at bounding box center [422, 111] width 68 height 4
click at [444, 119] on p "ZZZ_AIGI_EDR_COMMONMODEL_202505_ED71733_V3" at bounding box center [422, 119] width 68 height 4
click at [444, 125] on div "ZZZ_AIGI_EDR_COMMONMODEL_202505_ED_69925" at bounding box center [454, 126] width 146 height 8
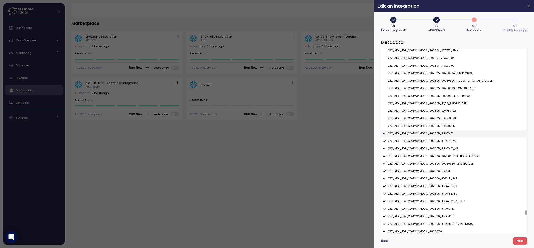
click at [444, 132] on div "ZZZ_AIGI_EDR_COMMONMODEL_202505_JIRA71451" at bounding box center [454, 134] width 146 height 8
click at [444, 141] on p "ZZZ_AIGI_EDR_COMMONMODEL_202505_JIRA71451V2" at bounding box center [422, 141] width 68 height 4
click at [444, 148] on p "ZZZ_AIGI_EDR_COMMONMODEL_202505_JIRA71451_V2" at bounding box center [423, 149] width 70 height 4
click at [444, 155] on div "ZZZ_AIGI_EDR_COMMONMODEL_202506_20250609_AFTERTREATYCLOSE" at bounding box center [454, 156] width 146 height 8
click at [444, 162] on div "ZZZ_AIGI_EDR_COMMONMODEL_202506_20250630_BEFORECLOSE" at bounding box center [454, 164] width 146 height 8
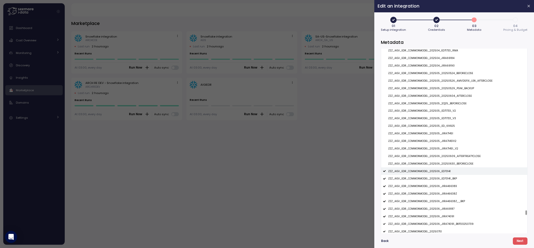
click at [444, 170] on div "ZZZ_AIGI_EDR_COMMONMODEL_202506_ED70141" at bounding box center [454, 171] width 146 height 8
click at [444, 179] on p "ZZZ_AIGI_EDR_COMMONMODEL_202506_ED70141_BKP" at bounding box center [422, 179] width 69 height 4
click at [444, 185] on div "ZZZ_AIGI_EDR_COMMONMODEL_202506_JIRA46638X" at bounding box center [454, 186] width 146 height 8
click at [444, 192] on div "ZZZ_AIGI_EDR_COMMONMODEL_202506_JIRA46638Z" at bounding box center [454, 194] width 146 height 8
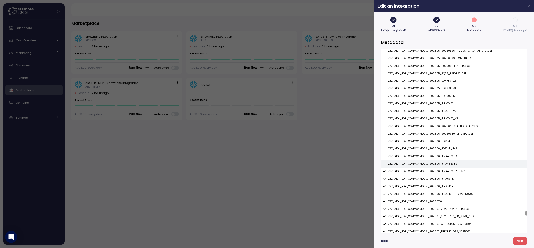
scroll to position [9104, 0]
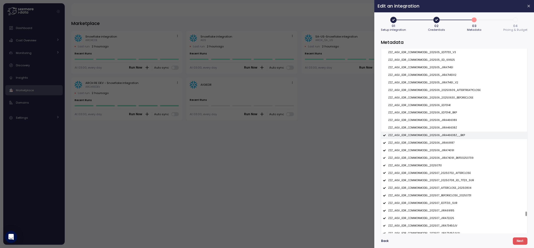
click at [446, 134] on div "ZZZ_AIGI_EDR_COMMONMODEL_202506_JIRA46638Z__BKP" at bounding box center [454, 135] width 146 height 8
click at [446, 143] on p "ZZZ_AIGI_EDR_COMMONMODEL_202506_JIRA69187" at bounding box center [421, 143] width 66 height 4
click at [446, 151] on p "ZZZ_AIGI_EDR_COMMONMODEL_202506_JIRA74091" at bounding box center [421, 151] width 66 height 4
click at [446, 158] on p "ZZZ_AIGI_EDR_COMMONMODEL_202506_JIRA74091_BKP20250709" at bounding box center [430, 158] width 85 height 4
click at [444, 167] on div "ZZZ_AIGI_EDR_COMMONMODEL_20250710" at bounding box center [454, 166] width 146 height 8
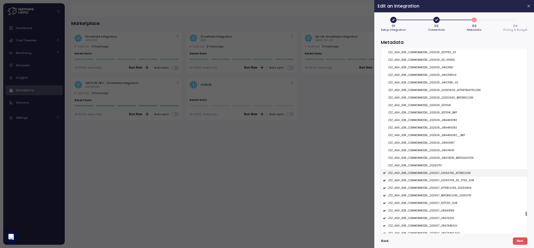
click at [444, 173] on p "ZZZ_AIGI_EDR_COMMONMODEL_202507_20250702_AFTERCLOSE" at bounding box center [429, 173] width 83 height 4
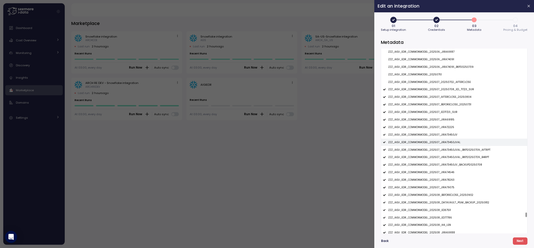
scroll to position [9197, 0]
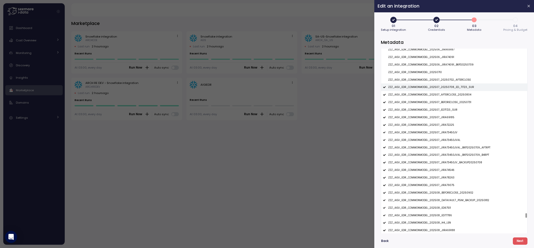
click at [442, 89] on p "ZZZ_AIGI_EDR_COMMONMODEL_202507_20250708_ED_71723_SUR" at bounding box center [431, 87] width 86 height 4
click at [442, 94] on div "ZZZ_AIGI_EDR_COMMONMODEL_202507_AFTERCLOSE_20250804" at bounding box center [454, 95] width 146 height 8
click at [442, 103] on p "ZZZ_AIGI_EDR_COMMONMODEL_202507_BEFORECLOSE_20250731" at bounding box center [429, 102] width 83 height 4
click at [442, 114] on div "ZZZ_AIGI_EDR_COMMONMODEL_202507_ED71723_SUR" at bounding box center [454, 110] width 146 height 8
click at [442, 119] on p "ZZZ_AIGI_EDR_COMMONMODEL_202507_JIRA69185" at bounding box center [421, 118] width 66 height 4
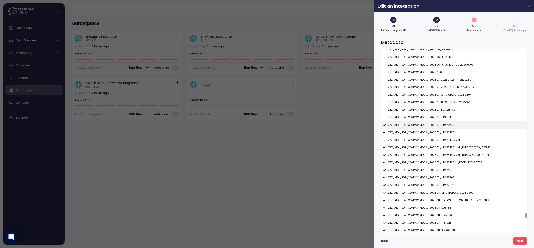
click at [442, 126] on p "ZZZ_AIGI_EDR_COMMONMODEL_202507_JIRA72225" at bounding box center [421, 125] width 66 height 4
click at [442, 134] on p "ZZZ_AIGI_EDR_COMMONMODEL_202507_JIRA73450JV" at bounding box center [422, 133] width 69 height 4
click at [519, 240] on span "Next" at bounding box center [520, 241] width 7 height 7
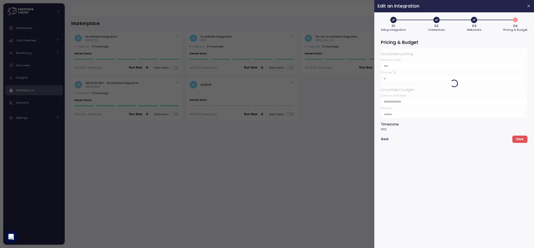
click at [521, 139] on span "Save" at bounding box center [519, 139] width 7 height 7
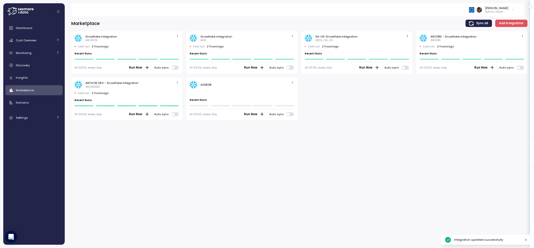
click at [290, 81] on span "button" at bounding box center [292, 82] width 5 height 5
click at [289, 92] on div "Edit" at bounding box center [287, 92] width 9 height 5
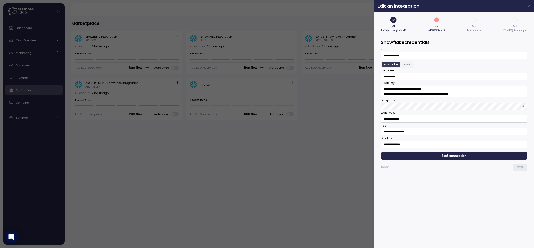
click at [471, 24] on span "03 Metadata" at bounding box center [474, 28] width 14 height 8
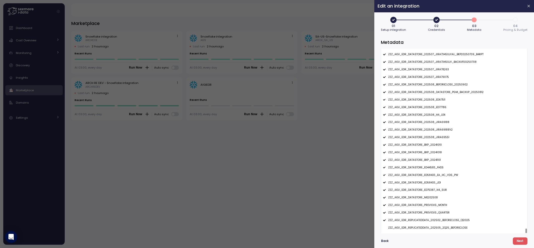
scroll to position [10073, 0]
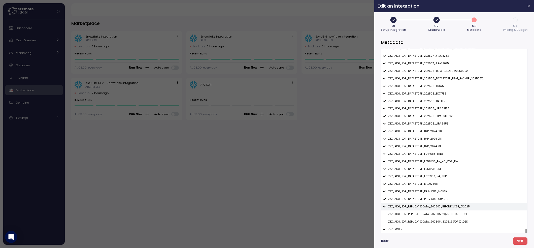
click at [451, 205] on p "ZZZ_AIGI_EDR_REPLICATEDDATA_202502_BEFORECLOSE_Q12025" at bounding box center [429, 207] width 82 height 4
click at [436, 183] on div "ZZZ_AIGI_EDR_DATASTORE_ME202508" at bounding box center [454, 184] width 146 height 8
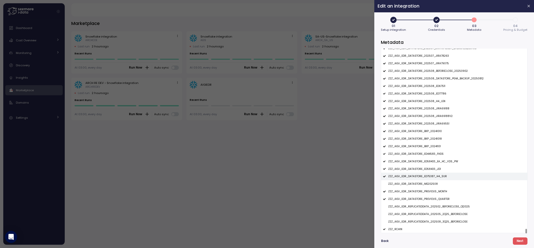
click at [437, 176] on p "ZZZ_AIGI_EDR_DATASTORE_ED75387_H4_SUR" at bounding box center [417, 177] width 59 height 4
click at [437, 167] on p "ZZZ_AIGI_EDR_DATASTORE_ED58433_JD1" at bounding box center [414, 169] width 53 height 4
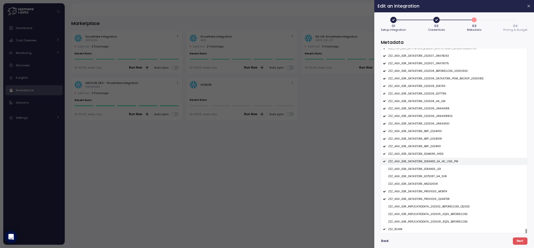
click at [438, 160] on p "ZZZ_AIGI_EDR_DATASTORE_ED58433_EA_HC_VDS_PW" at bounding box center [423, 162] width 70 height 4
click at [429, 149] on div "ZZZ_AIGI_EDR_DATASTORE_BKP_20241101" at bounding box center [454, 147] width 146 height 8
click at [431, 140] on p "ZZZ_AIGI_EDR_DATASTORE_BKP_20241018" at bounding box center [415, 139] width 54 height 4
click at [431, 132] on p "ZZZ_AIGI_EDR_DATASTORE_BKP_20241010" at bounding box center [415, 131] width 54 height 4
click at [435, 123] on p "ZZZ_AIGI_EDR_DATASTORE_202508_JIRA69551" at bounding box center [418, 124] width 61 height 4
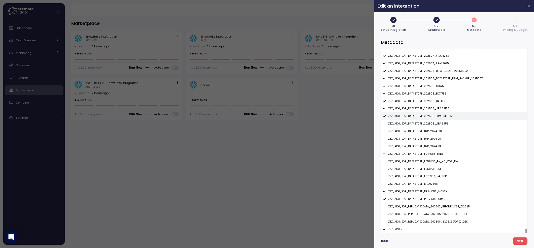
click at [436, 115] on p "ZZZ_AIGI_EDR_DATASTORE_202508_JIRA69188V2" at bounding box center [420, 116] width 64 height 4
click at [436, 108] on p "ZZZ_AIGI_EDR_DATASTORE_202508_JIRA69188" at bounding box center [418, 109] width 61 height 4
click at [436, 99] on p "ZZZ_AIGI_EDR_DATASTORE_202508_H4_LEN" at bounding box center [416, 101] width 57 height 4
click at [436, 90] on div "ZZZ_AIGI_EDR_DATASTORE_202508_ED77786" at bounding box center [454, 94] width 146 height 8
click at [436, 86] on p "ZZZ_AIGI_EDR_DATASTORE_202508_ED67511" at bounding box center [416, 86] width 57 height 4
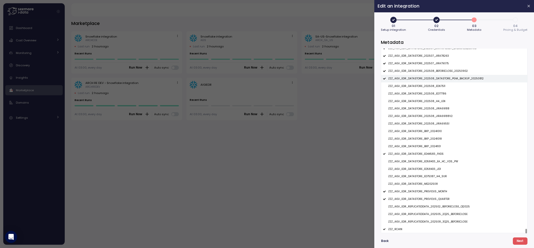
click at [437, 80] on p "ZZZ_AIGI_EDR_DATASTORE_202508_DATASTORE_PGM_BACKUP_20250812" at bounding box center [435, 79] width 95 height 4
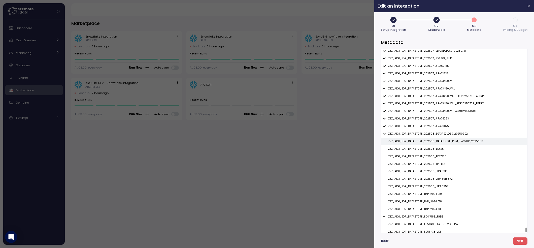
scroll to position [9999, 0]
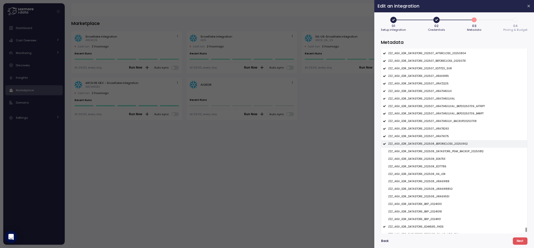
click at [438, 144] on p "ZZZ_AIGI_EDR_DATASTORE_202508_BEFORECLOSE_20250902" at bounding box center [428, 144] width 80 height 4
click at [438, 138] on p "ZZZ_AIGI_EDR_DATASTORE_202507_JIRA79075" at bounding box center [418, 136] width 61 height 4
click at [438, 132] on div "ZZZ_AIGI_EDR_DATASTORE_202507_JIRA78263" at bounding box center [454, 129] width 146 height 8
click at [438, 123] on p "ZZZ_AIGI_EDR_DATASTORE_202507_JIRA73450JV_BACKUP20250708" at bounding box center [432, 121] width 88 height 4
click at [438, 115] on p "ZZZ_AIGI_EDR_DATASTORE_202507_JIRA73450JVAL_BKP20250709_B4RPT" at bounding box center [435, 114] width 95 height 4
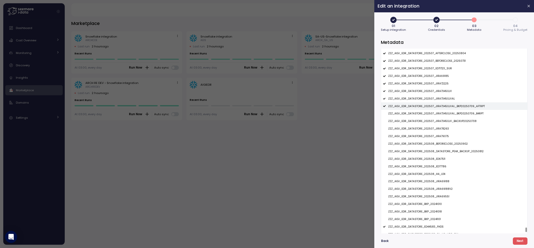
click at [437, 110] on div "ZZZ_AIGI_EDR_DATASTORE_202507_JIRA73450JVAL_BKP20250709_AFTRPT" at bounding box center [454, 106] width 146 height 8
click at [437, 102] on div "ZZZ_AIGI_EDR_DATASTORE_202507_JIRA73450JVAL" at bounding box center [454, 99] width 146 height 8
click at [437, 91] on p "ZZZ_AIGI_EDR_DATASTORE_202507_JIRA73450JV" at bounding box center [420, 91] width 64 height 4
click at [437, 85] on p "ZZZ_AIGI_EDR_DATASTORE_202507_JIRA72225" at bounding box center [418, 84] width 60 height 4
click at [437, 77] on p "ZZZ_AIGI_EDR_DATASTORE_202507_JIRA69185" at bounding box center [418, 76] width 61 height 4
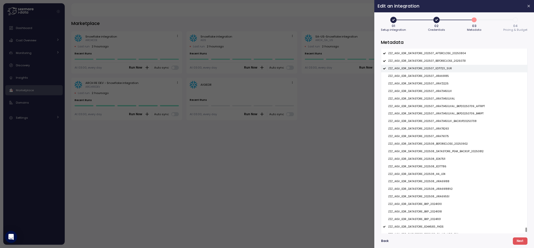
click at [437, 72] on div "ZZZ_AIGI_EDR_DATASTORE_202507_ED71723_SUR" at bounding box center [454, 69] width 146 height 8
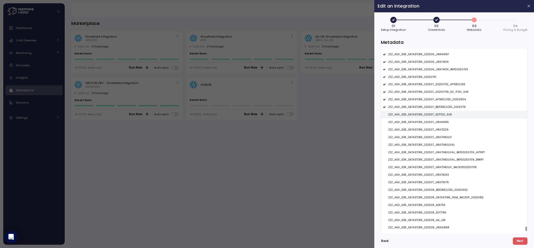
scroll to position [9904, 0]
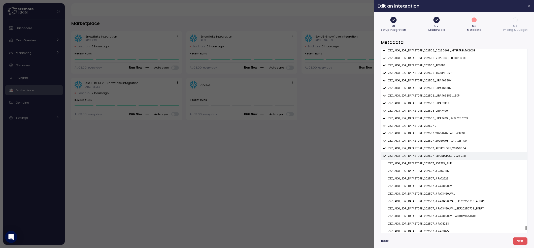
click at [443, 160] on div "ZZZ_AIGI_EDR_DATASTORE_202507_BEFORECLOSE_20250731" at bounding box center [454, 156] width 146 height 8
click at [443, 147] on div "ZZZ_AIGI_EDR_DATASTORE_202507_AFTERCLOSE_20250804" at bounding box center [454, 149] width 146 height 8
click at [443, 143] on p "ZZZ_AIGI_EDR_DATASTORE_202507_20250708_ED_71723_SUR" at bounding box center [428, 141] width 80 height 4
click at [443, 133] on p "ZZZ_AIGI_EDR_DATASTORE_202507_20250702_AFTERCLOSE" at bounding box center [426, 133] width 77 height 4
click at [441, 117] on div "ZZZ_AIGI_EDR_DATASTORE_202506_JIRA74091_BKP20250709" at bounding box center [454, 119] width 146 height 8
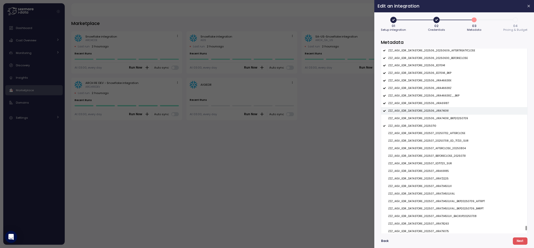
click at [441, 111] on p "ZZZ_AIGI_EDR_DATASTORE_202506_JIRA74091" at bounding box center [418, 111] width 60 height 4
click at [437, 125] on div "ZZZ_AIGI_EDR_DATASTORE_20250710" at bounding box center [454, 126] width 146 height 8
click at [439, 104] on p "ZZZ_AIGI_EDR_DATASTORE_202506_JIRA69187" at bounding box center [418, 104] width 61 height 4
click at [439, 99] on div "ZZZ_AIGI_EDR_DATASTORE_202506_JIRA46638Z__BKP" at bounding box center [454, 96] width 146 height 8
click at [439, 89] on p "ZZZ_AIGI_EDR_DATASTORE_202506_JIRA46638Z" at bounding box center [419, 88] width 63 height 4
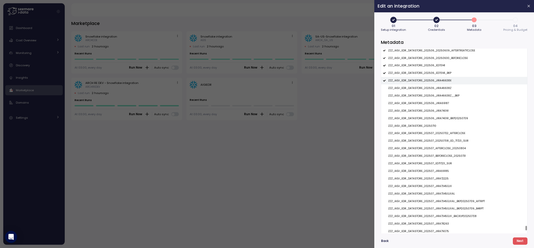
click at [439, 84] on div "ZZZ_AIGI_EDR_DATASTORE_202506_JIRA46638X" at bounding box center [454, 81] width 146 height 8
click at [439, 75] on p "ZZZ_AIGI_EDR_DATASTORE_202506_ED70141_BKP" at bounding box center [419, 73] width 63 height 4
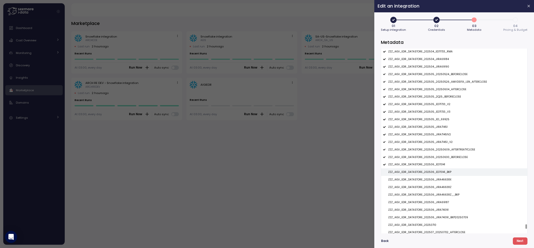
scroll to position [9800, 0]
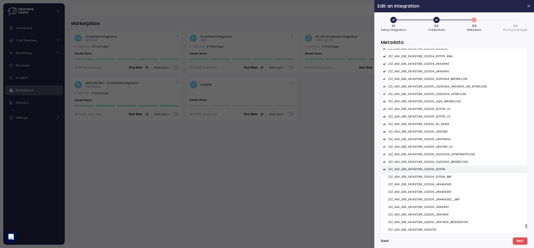
click at [440, 171] on p "ZZZ_AIGI_EDR_DATASTORE_202506_ED70141" at bounding box center [416, 169] width 57 height 4
click at [441, 165] on div "ZZZ_AIGI_EDR_DATASTORE_202506_20250630_BEFORECLOSE" at bounding box center [454, 162] width 146 height 8
click at [441, 156] on p "ZZZ_AIGI_EDR_DATASTORE_202506_20250609_AFTERTREATYCLOSE" at bounding box center [431, 155] width 87 height 4
click at [441, 148] on p "ZZZ_AIGI_EDR_DATASTORE_202505_JIRA71451_V2" at bounding box center [420, 147] width 64 height 4
click at [441, 145] on div "ZZZ_AIGI_EDR_DATASTORE_202505_JIRA71451_V2" at bounding box center [454, 147] width 146 height 8
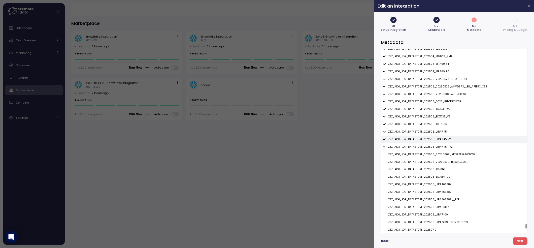
click at [441, 141] on p "ZZZ_AIGI_EDR_DATASTORE_202505_JIRA71451V2" at bounding box center [419, 140] width 63 height 4
click at [441, 146] on div "ZZZ_AIGI_EDR_DATASTORE_202505_JIRA71451_V2" at bounding box center [454, 147] width 146 height 8
click at [441, 136] on div "ZZZ_AIGI_EDR_DATASTORE_202505_JIRA71451" at bounding box center [454, 132] width 146 height 8
click at [441, 126] on p "ZZZ_AIGI_EDR_DATASTORE_202505_ED_69925" at bounding box center [418, 124] width 61 height 4
click at [442, 118] on p "ZZZ_AIGI_EDR_DATASTORE_202505_ED71733_V3" at bounding box center [419, 117] width 62 height 4
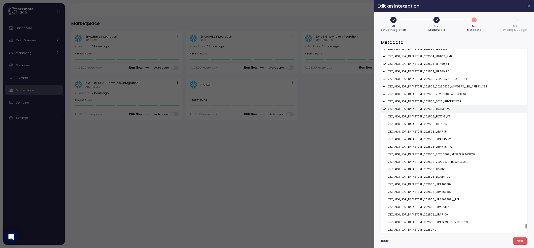
click at [442, 111] on p "ZZZ_AIGI_EDR_DATASTORE_202505_ED71733_V2" at bounding box center [419, 109] width 62 height 4
click at [443, 102] on p "ZZZ_AIGI_EDR_DATASTORE_202505_2Q25_BEFORECLOSE" at bounding box center [424, 102] width 73 height 4
click at [445, 95] on p "ZZZ_AIGI_EDR_DATASTORE_202505_20250604_AFTERCLOSE" at bounding box center [427, 94] width 78 height 4
click at [447, 86] on p "ZZZ_AIGI_EDR_DATASTORE_202505_20250526_AMVDSFIX_LEN_AFTERCLOSE" at bounding box center [437, 87] width 99 height 4
click at [447, 80] on p "ZZZ_AIGI_EDR_DATASTORE_202505_20250524_BEFORECLOSE" at bounding box center [427, 79] width 79 height 4
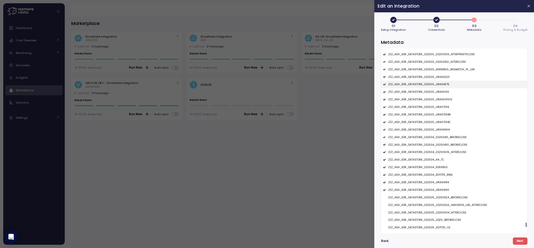
scroll to position [9670, 0]
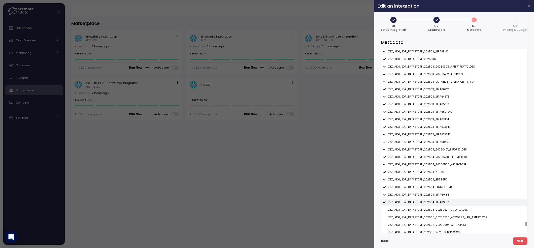
click at [437, 201] on div "ZZZ_AIGI_EDR_DATASTORE_202504_JIRA69190" at bounding box center [454, 202] width 146 height 8
click at [439, 196] on p "ZZZ_AIGI_EDR_DATASTORE_202504_JIRA69184" at bounding box center [418, 195] width 61 height 4
click at [440, 189] on p "ZZZ_AIGI_EDR_DATASTORE_202504_ED71733_RMA" at bounding box center [420, 187] width 64 height 4
click at [440, 181] on p "ZZZ_AIGI_EDR_DATASTORE_202504_ED69850" at bounding box center [417, 180] width 59 height 4
click at [442, 175] on div "ZZZ_AIGI_EDR_DATASTORE_202504_AH_TC" at bounding box center [454, 172] width 146 height 8
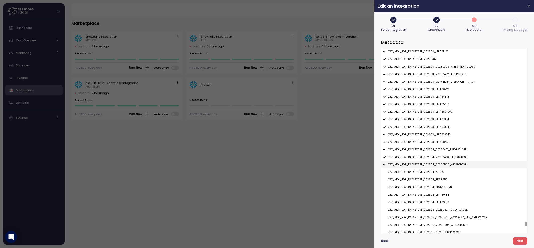
click at [442, 164] on p "ZZZ_AIGI_EDR_DATASTORE_202504_20250505_AFTERCLOSE" at bounding box center [427, 165] width 78 height 4
click at [444, 156] on div "ZZZ_AIGI_EDR_DATASTORE_202504_20250430_BEFORECLOSE" at bounding box center [454, 157] width 146 height 8
click at [446, 148] on div "ZZZ_AIGI_EDR_DATASTORE_202504_20250401_BEFORECLOSE" at bounding box center [454, 150] width 146 height 8
click at [445, 146] on div "ZZZ_AIGI_EDR_DATASTORE_202503_JIRA68404" at bounding box center [454, 142] width 146 height 8
click at [446, 136] on p "ZZZ_AIGI_EDR_DATASTORE_202503_JIRA67334C" at bounding box center [419, 135] width 62 height 4
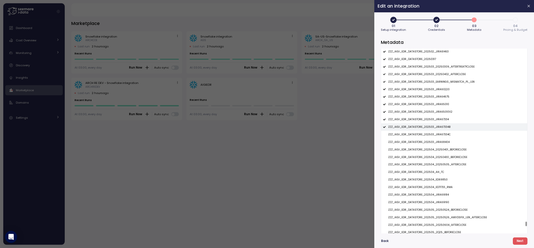
click at [446, 128] on p "ZZZ_AIGI_EDR_DATASTORE_202503_JIRA67334B" at bounding box center [419, 127] width 62 height 4
click at [446, 119] on div "ZZZ_AIGI_EDR_DATASTORE_202503_JIRA67334" at bounding box center [454, 120] width 146 height 8
click at [448, 110] on div "ZZZ_AIGI_EDR_DATASTORE_202503_JIRA65010V2" at bounding box center [454, 112] width 146 height 8
click at [446, 100] on div "ZZZ_AIGI_EDR_DATASTORE_202503_JIRA64675" at bounding box center [454, 97] width 146 height 8
click at [446, 93] on div "ZZZ_AIGI_EDR_DATASTORE_202503_JIRA60220" at bounding box center [454, 89] width 146 height 8
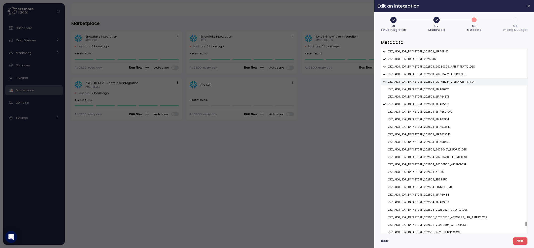
click at [446, 82] on p "ZZZ_AIGI_EDR_DATASTORE_202503_EARNINGS_MISMATCH_PL_LEN" at bounding box center [431, 82] width 86 height 4
click at [446, 78] on div "ZZZ_AIGI_EDR_DATASTORE_202503_20250402_AFTERCLOSE" at bounding box center [454, 75] width 146 height 8
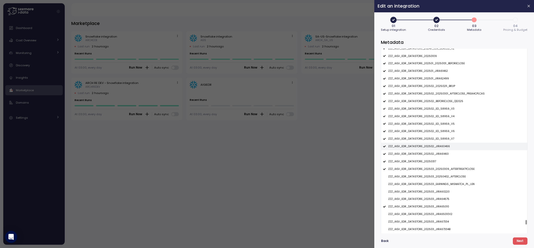
scroll to position [9557, 0]
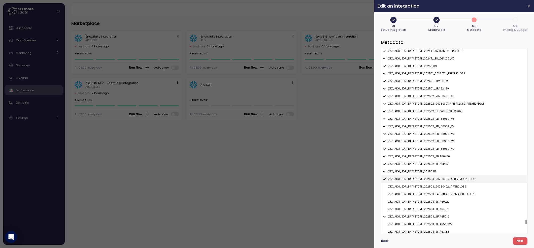
click at [440, 180] on p "ZZZ_AIGI_EDR_DATASTORE_202503_20250309_AFTERTREATYCLOSE" at bounding box center [431, 179] width 86 height 4
click at [440, 173] on div "ZZZ_AIGI_EDR_DATASTORE_20250317" at bounding box center [454, 172] width 146 height 8
click at [441, 164] on p "ZZZ_AIGI_EDR_DATASTORE_202502_JIRA61463" at bounding box center [418, 164] width 60 height 4
click at [442, 158] on p "ZZZ_AIGI_EDR_DATASTORE_202502_JIRA60466" at bounding box center [419, 157] width 62 height 4
click at [443, 152] on div "ZZZ_AIGI_EDR_DATASTORE_202502_ED_58959_V7" at bounding box center [454, 149] width 146 height 8
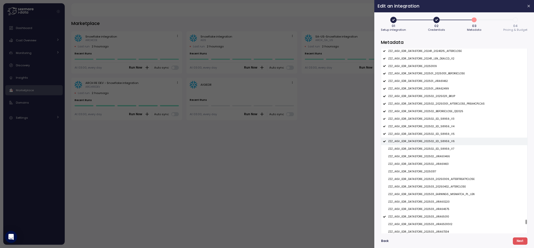
click at [443, 143] on p "ZZZ_AIGI_EDR_DATASTORE_202502_ED_58959_V6" at bounding box center [421, 142] width 66 height 4
click at [443, 137] on div "ZZZ_AIGI_EDR_DATASTORE_202502_ED_58959_V5" at bounding box center [454, 134] width 146 height 8
click at [443, 128] on p "ZZZ_AIGI_EDR_DATASTORE_202502_ED_58959_V4" at bounding box center [421, 127] width 66 height 4
click at [443, 121] on p "ZZZ_AIGI_EDR_DATASTORE_202502_ED_58959_V3" at bounding box center [421, 119] width 66 height 4
click at [444, 113] on p "ZZZ_AIGI_EDR_DATASTORE_202502_BEFORECLOSE_Q12025" at bounding box center [425, 112] width 75 height 4
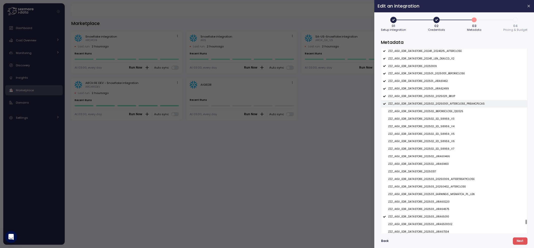
click at [444, 106] on p "ZZZ_AIGI_EDR_DATASTORE_202502_20250301_AFTERCLOSE_PREAHCPLCAS" at bounding box center [436, 104] width 96 height 4
click at [444, 102] on div "ZZZ_AIGI_EDR_DATASTORE_202502_20250301_AFTERCLOSE_PREAHCPLCAS" at bounding box center [454, 104] width 146 height 8
click at [443, 97] on p "ZZZ_AIGI_EDR_DATASTORE_202502_20250211_BKUP" at bounding box center [421, 96] width 67 height 4
click at [443, 104] on p "ZZZ_AIGI_EDR_DATASTORE_202502_20250301_AFTERCLOSE_PREAHCPLCAS" at bounding box center [436, 104] width 96 height 4
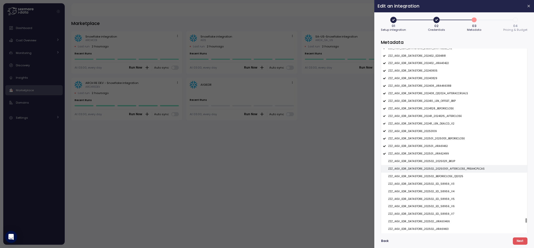
scroll to position [9477, 0]
click at [434, 170] on p "ZZZ_AIGI_EDR_DATASTORE_202501_JIRA62499" at bounding box center [418, 169] width 61 height 4
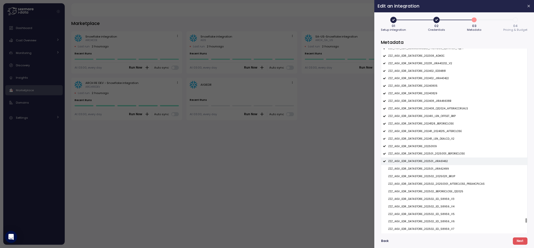
click at [434, 162] on p "ZZZ_AIGI_EDR_DATASTORE_202501_JIRA61462" at bounding box center [418, 161] width 60 height 4
click at [434, 155] on p "ZZZ_AIGI_EDR_DATASTORE_202501_20250131_BEFORECLOSE" at bounding box center [426, 154] width 77 height 4
click at [434, 151] on div "ZZZ_AIGI_EDR_DATASTORE_202501_20250131_BEFORECLOSE" at bounding box center [454, 154] width 146 height 8
click at [434, 142] on div "ZZZ_AIGI_EDR_DATASTORE_202411_LEN_DEALCD_V2" at bounding box center [454, 139] width 146 height 8
click at [434, 146] on div "ZZZ_AIGI_EDR_DATASTORE_20250109" at bounding box center [454, 146] width 146 height 8
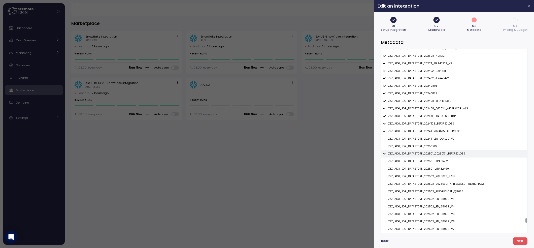
click at [433, 155] on p "ZZZ_AIGI_EDR_DATASTORE_202501_20250131_BEFORECLOSE" at bounding box center [426, 154] width 77 height 4
click at [434, 131] on p "ZZZ_AIGI_EDR_DATASTORE_202411_20241215_AFTERCLOSE" at bounding box center [425, 131] width 74 height 4
click at [434, 122] on div "ZZZ_AIGI_EDR_DATASTORE_20241128_BEFORECLOSE" at bounding box center [454, 124] width 146 height 8
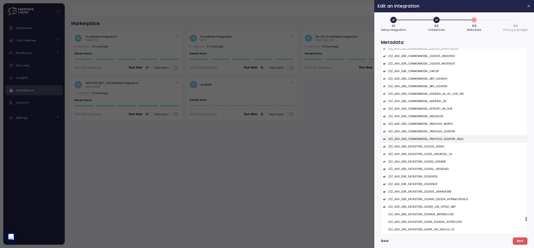
scroll to position [9433, 0]
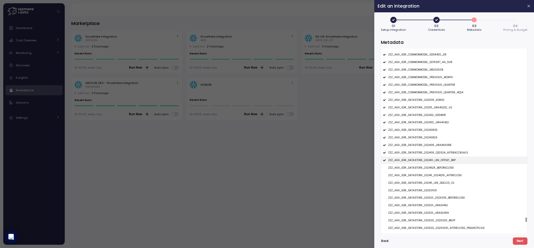
click at [430, 161] on p "ZZZ_AIGI_EDR_DATASTORE_202410_LEN_OFFSET_BKP" at bounding box center [422, 160] width 68 height 4
click at [430, 152] on p "ZZZ_AIGI_EDR_DATASTORE_202408_Q32024_AFTERACCRUALS" at bounding box center [428, 153] width 80 height 4
click at [430, 144] on div "ZZZ_AIGI_EDR_DATASTORE_202408_JIRA46638B" at bounding box center [454, 145] width 146 height 8
click at [432, 134] on div "ZZZ_AIGI_EDR_DATASTORE_20240805" at bounding box center [454, 130] width 146 height 8
click at [435, 124] on p "ZZZ_AIGI_EDR_DATASTORE_202402_JIRA40422" at bounding box center [418, 123] width 61 height 4
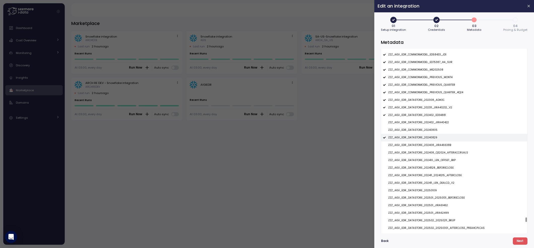
click at [427, 138] on p "ZZZ_AIGI_EDR_DATASTORE_20240829" at bounding box center [412, 138] width 49 height 4
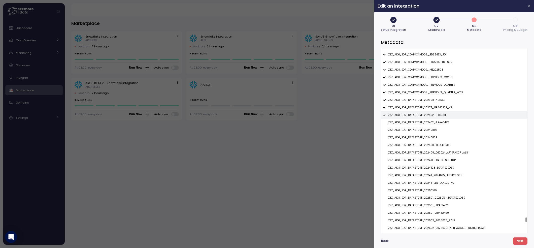
click at [431, 117] on p "ZZZ_AIGI_EDR_DATASTORE_202402_ED34881" at bounding box center [417, 115] width 58 height 4
click at [432, 107] on div "ZZZ_AIGI_EDR_DATASTORE_202311_JIRA40232_V2" at bounding box center [454, 108] width 146 height 8
click
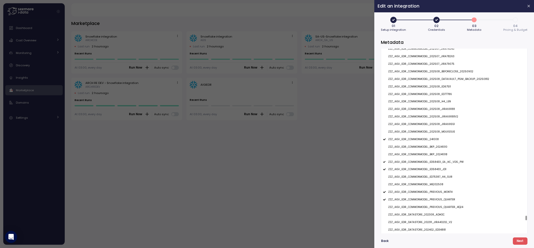
scroll to position [9392, 0]
